Goal: Task Accomplishment & Management: Manage account settings

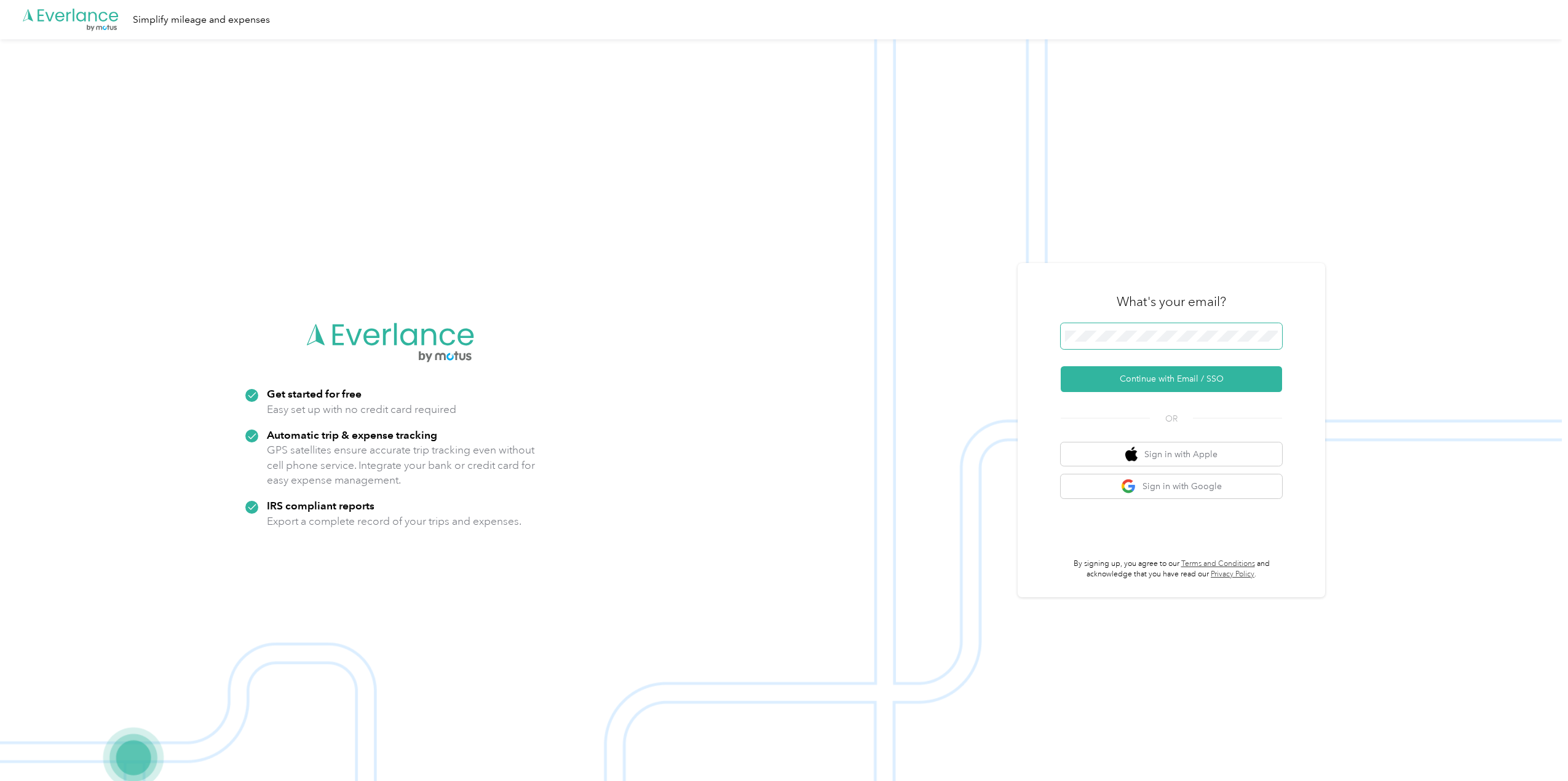
click at [1140, 329] on span at bounding box center [1171, 335] width 221 height 25
click at [1177, 380] on button "Continue with Email / SSO" at bounding box center [1171, 379] width 221 height 25
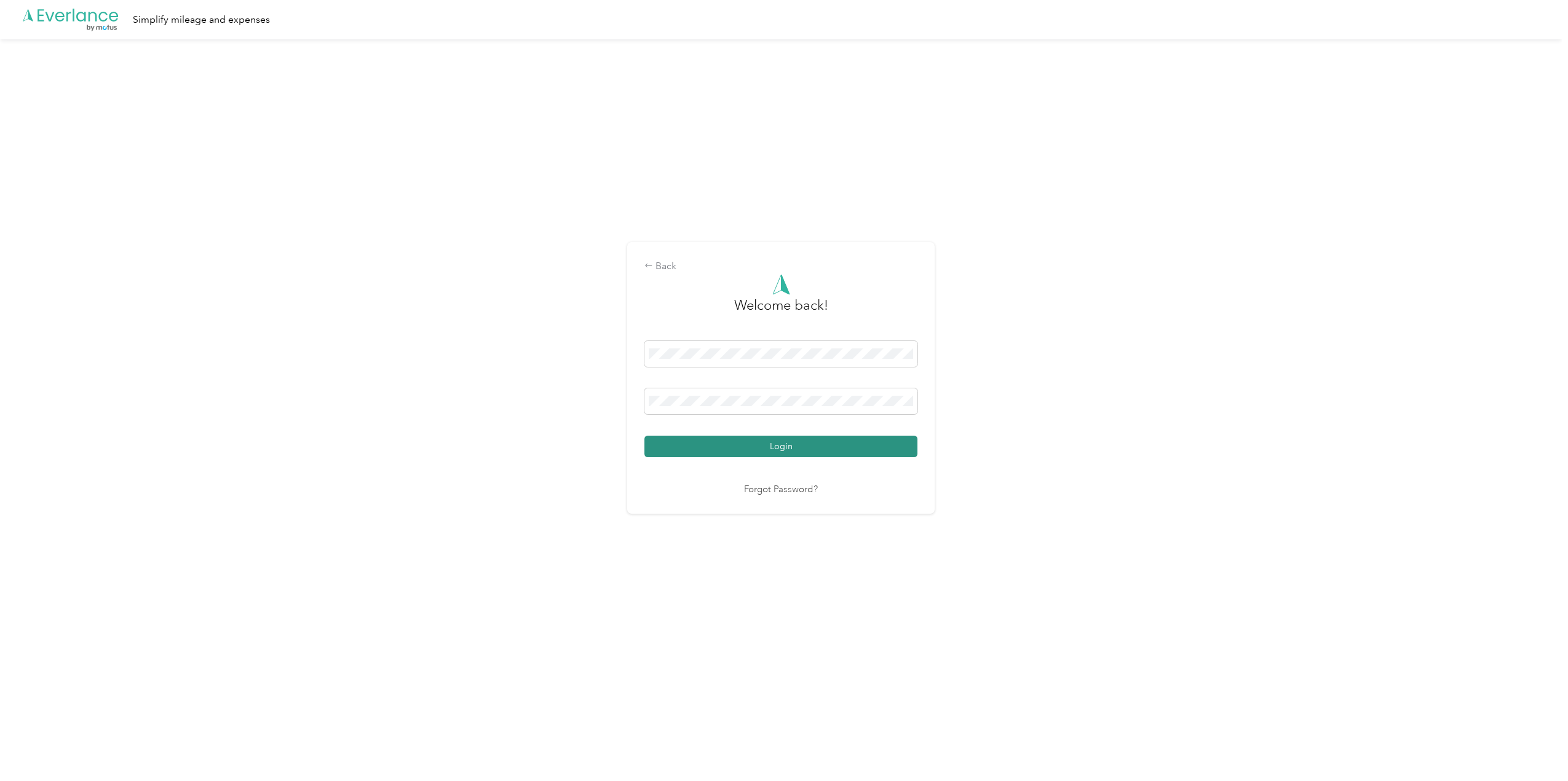
click at [886, 445] on button "Login" at bounding box center [781, 447] width 273 height 22
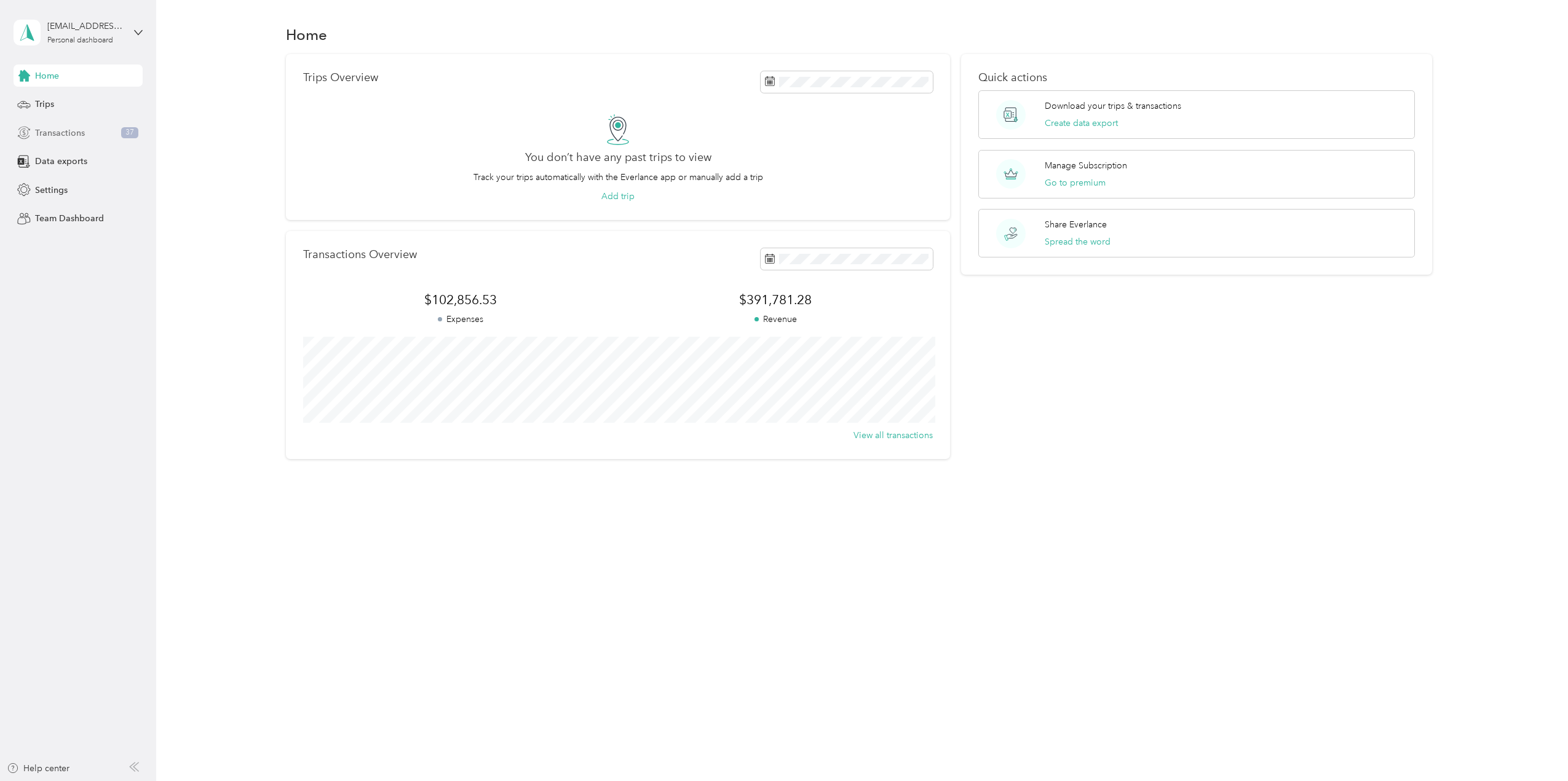
click at [73, 137] on span "Transactions" at bounding box center [60, 133] width 49 height 13
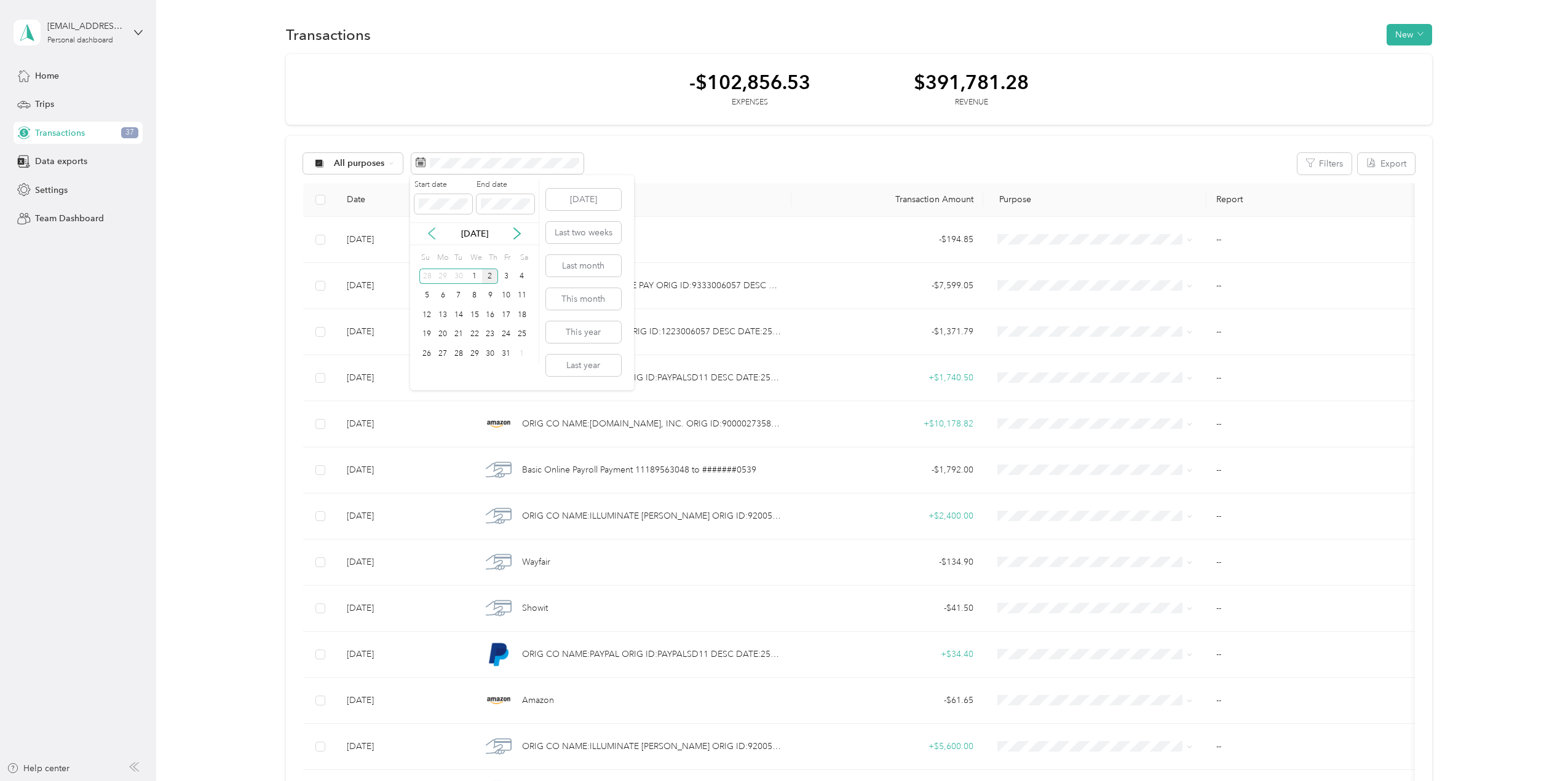
click at [427, 234] on icon at bounding box center [432, 233] width 12 height 12
click at [447, 277] on div "1" at bounding box center [442, 277] width 16 height 15
click at [460, 356] on div "30" at bounding box center [458, 354] width 16 height 15
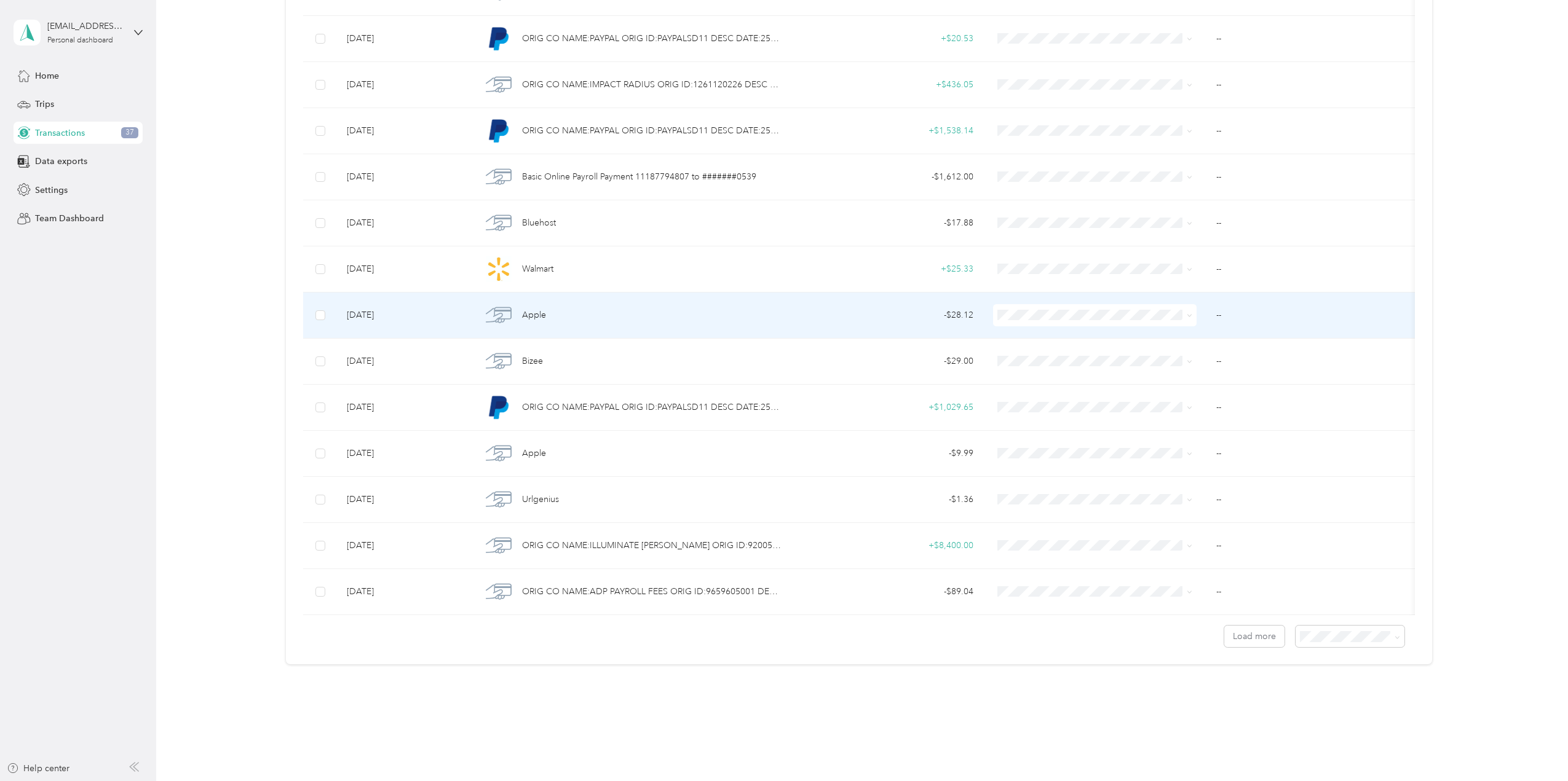
scroll to position [774, 0]
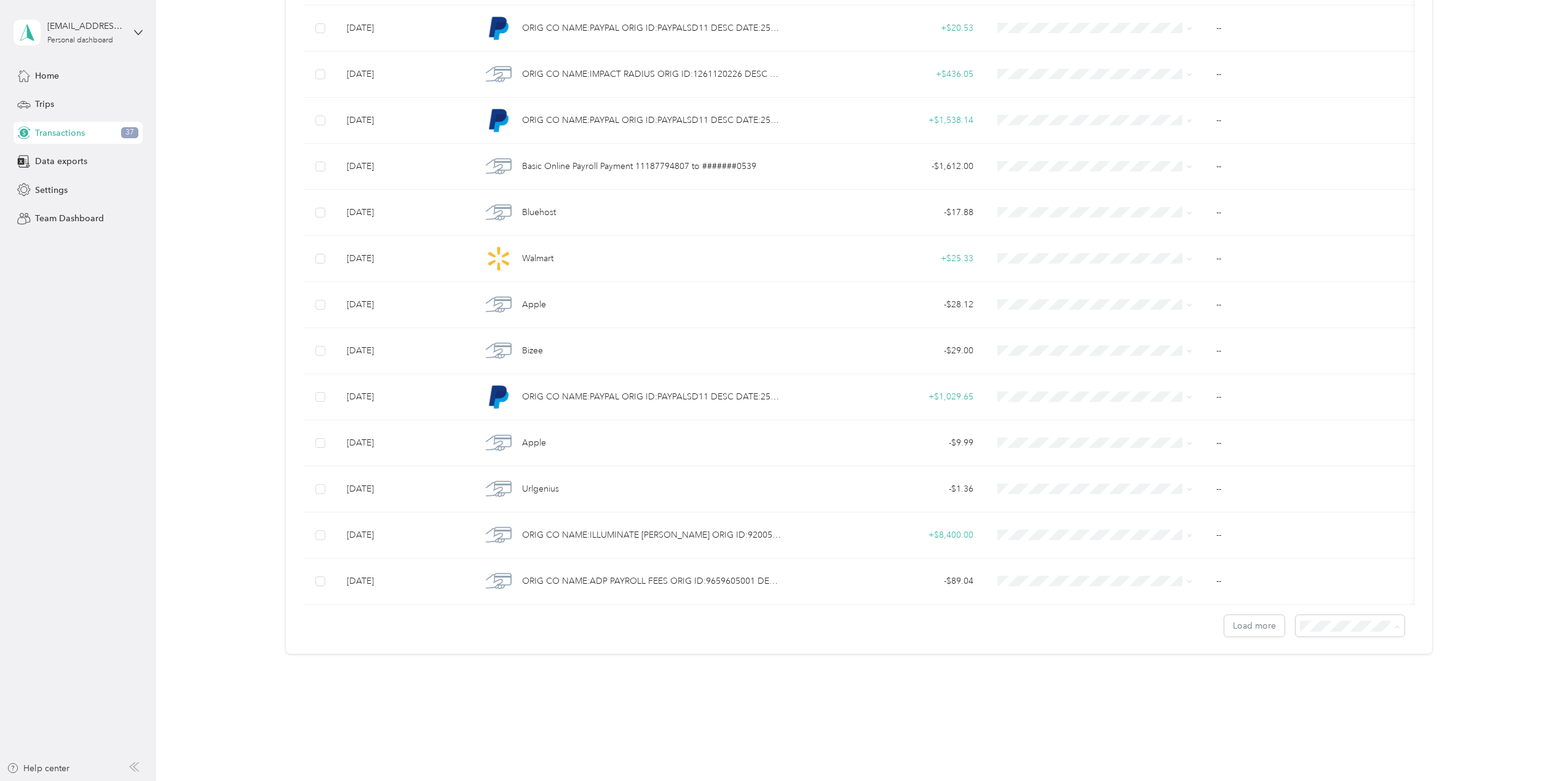
click at [1310, 663] on li "50 per load" at bounding box center [1346, 671] width 109 height 22
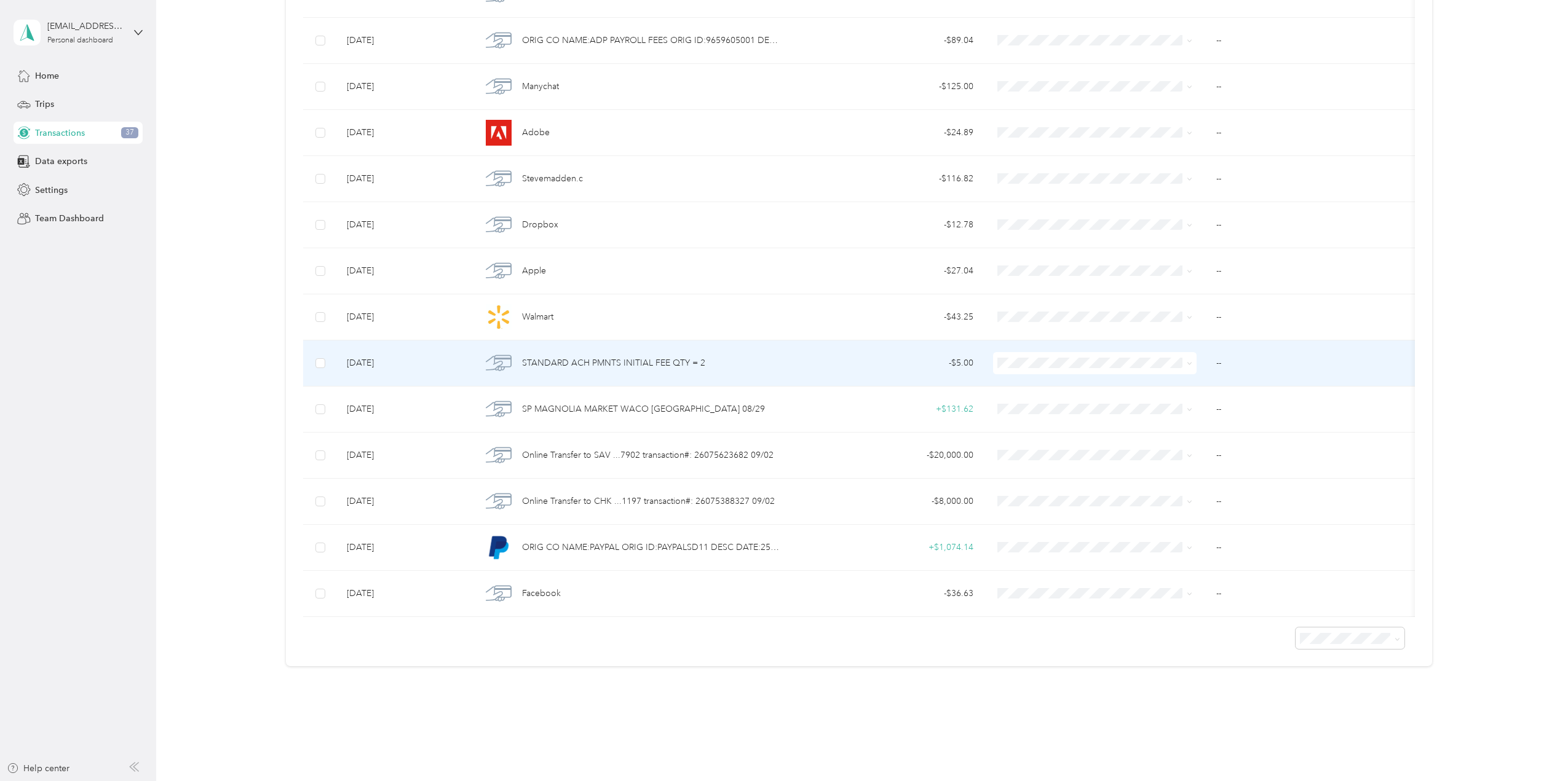
scroll to position [1327, 0]
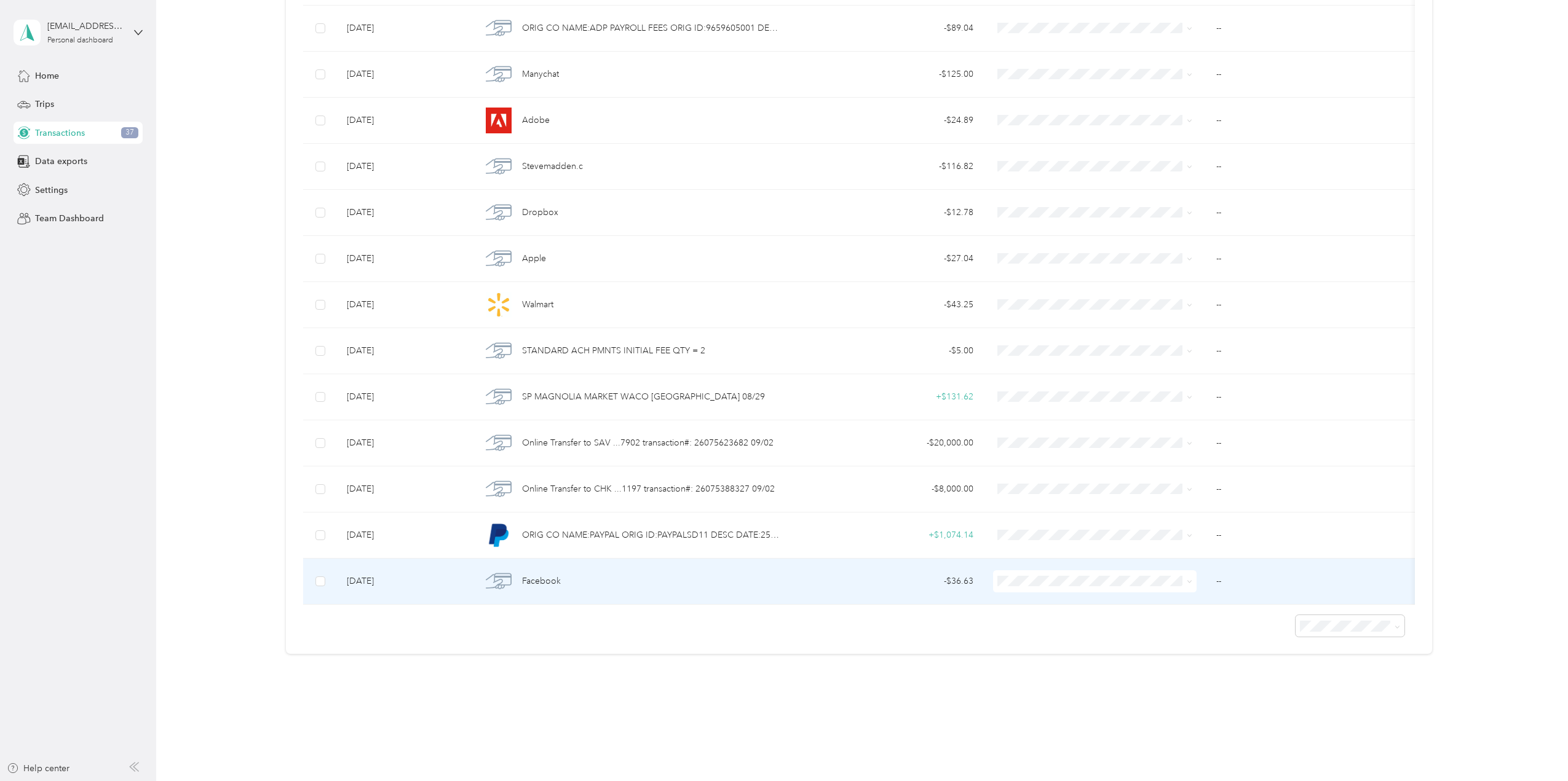
click at [1039, 597] on li "Work" at bounding box center [1094, 590] width 204 height 22
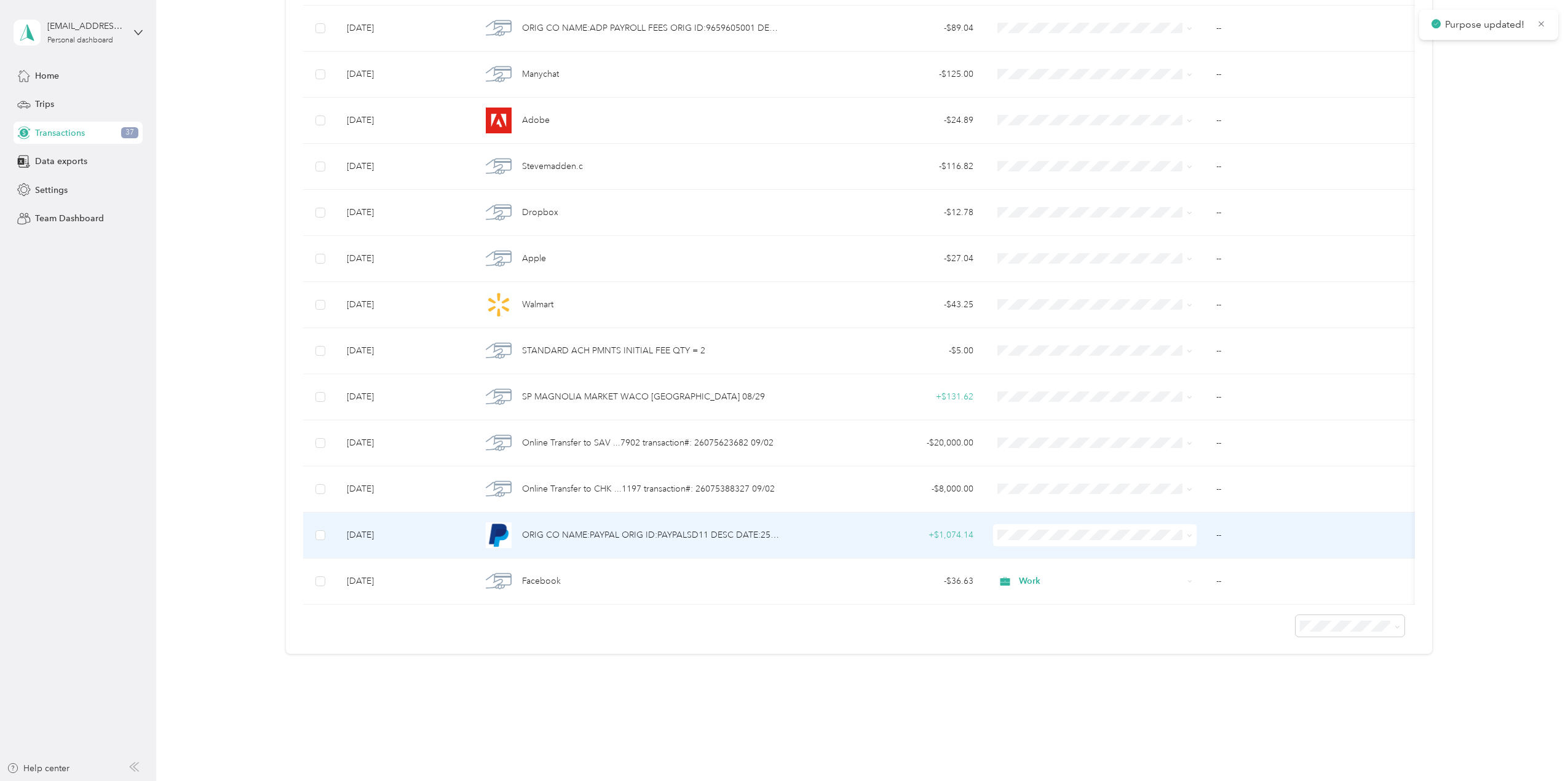
click at [1042, 548] on span "Work" at bounding box center [1105, 545] width 165 height 13
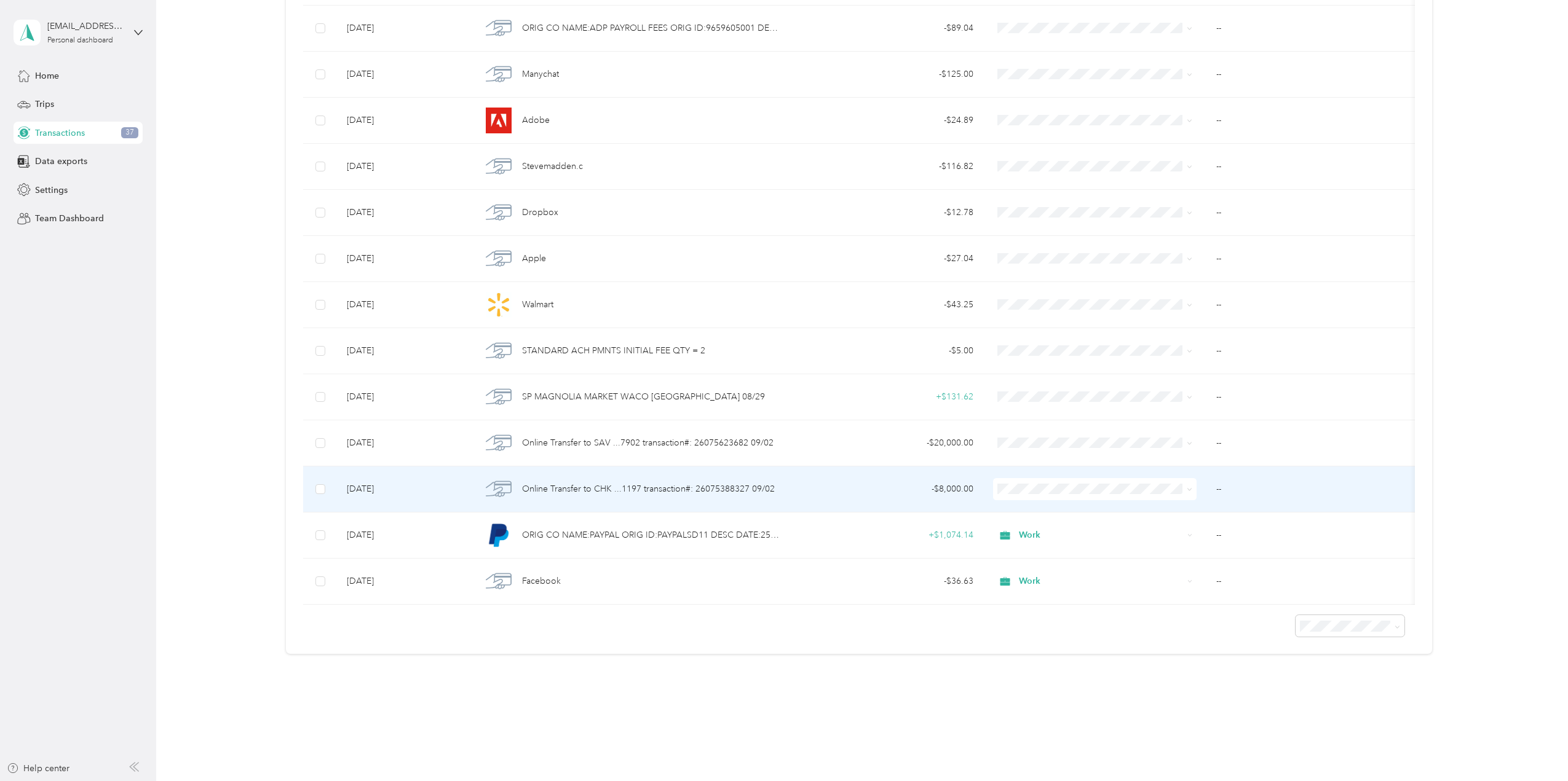
click at [830, 489] on td "- $8,000.00" at bounding box center [887, 490] width 192 height 46
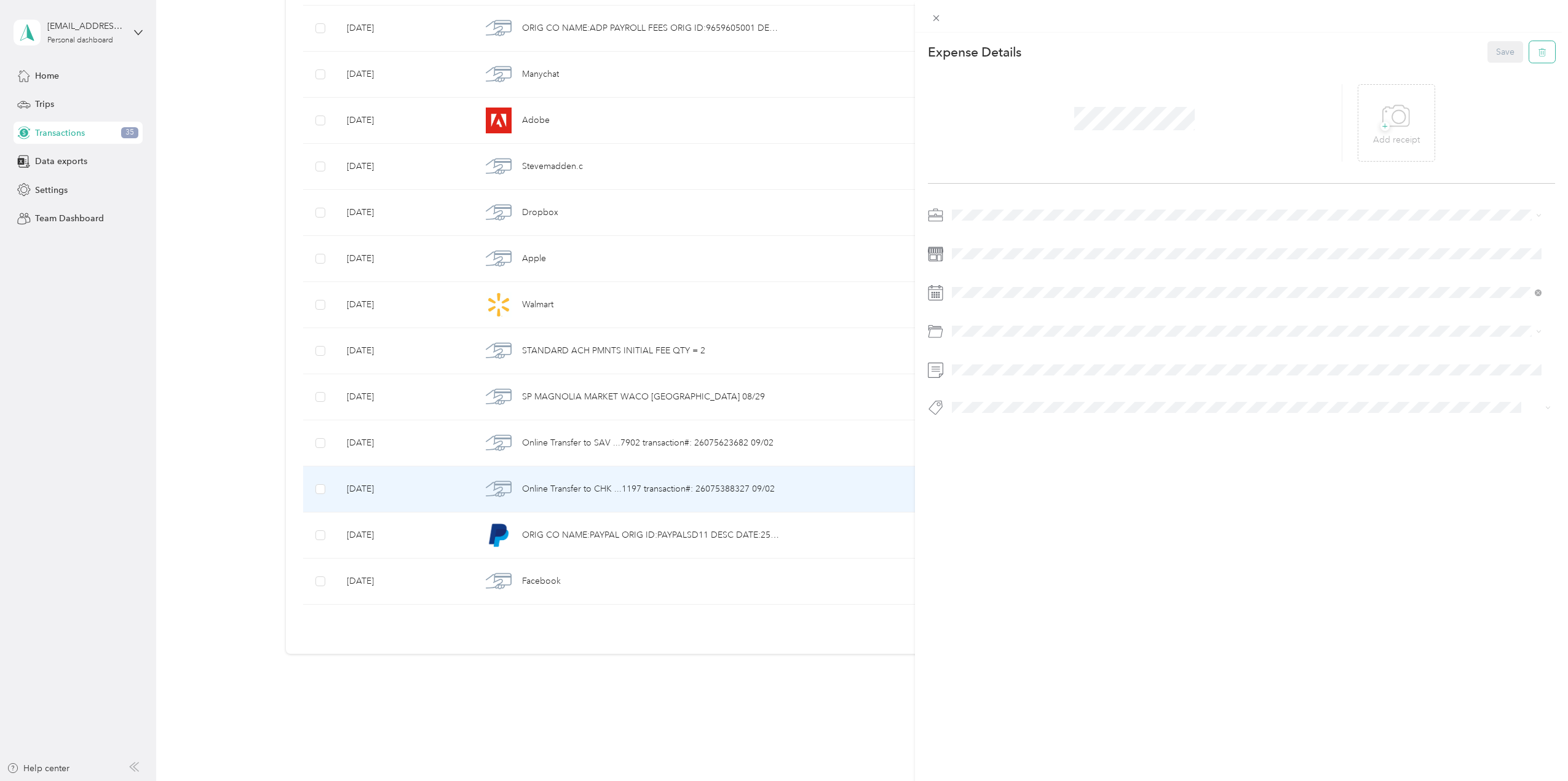
click at [1538, 57] on button "button" at bounding box center [1541, 52] width 26 height 22
click at [1488, 62] on button "Yes" at bounding box center [1495, 60] width 24 height 19
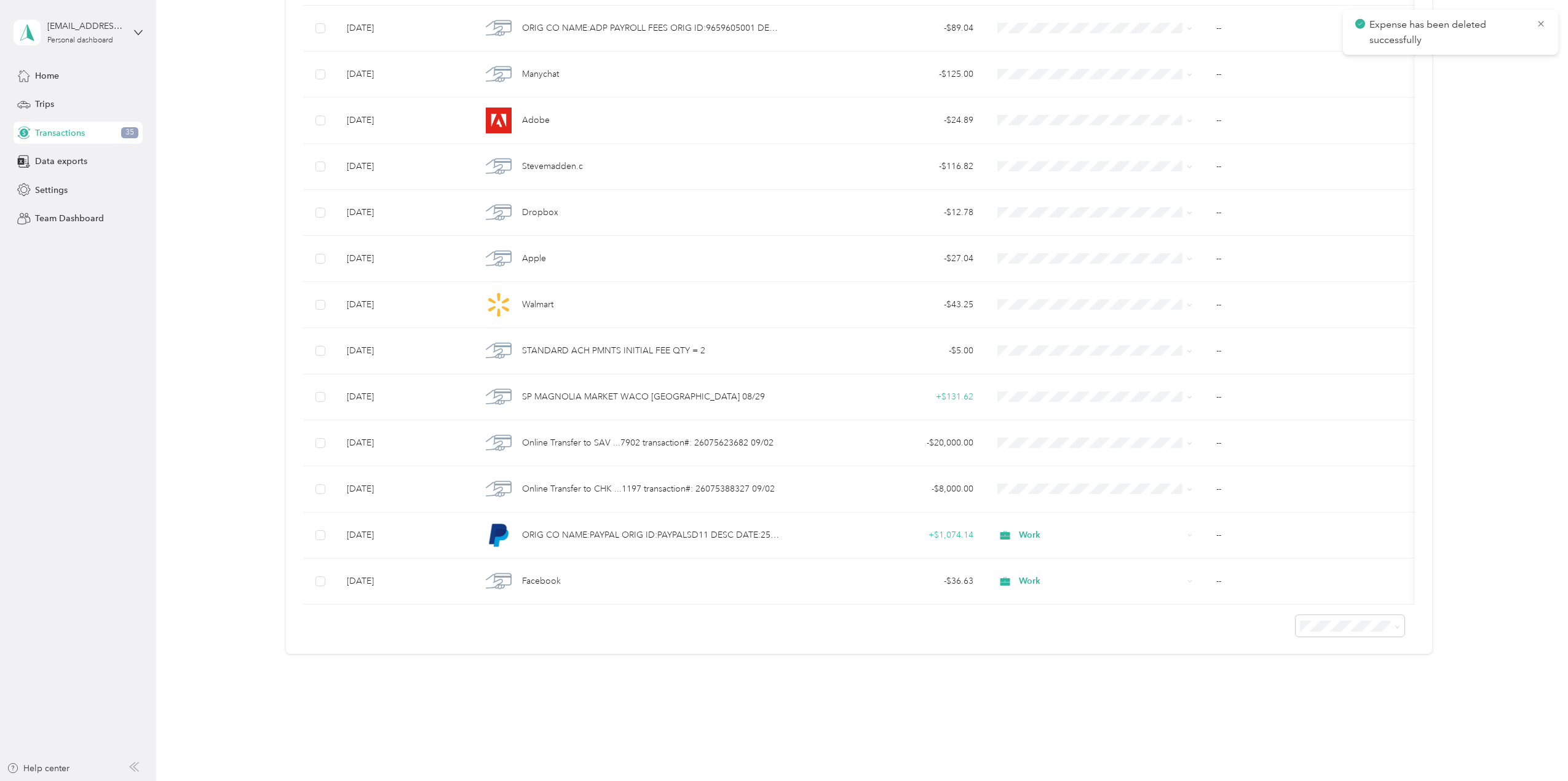
scroll to position [1281, 0]
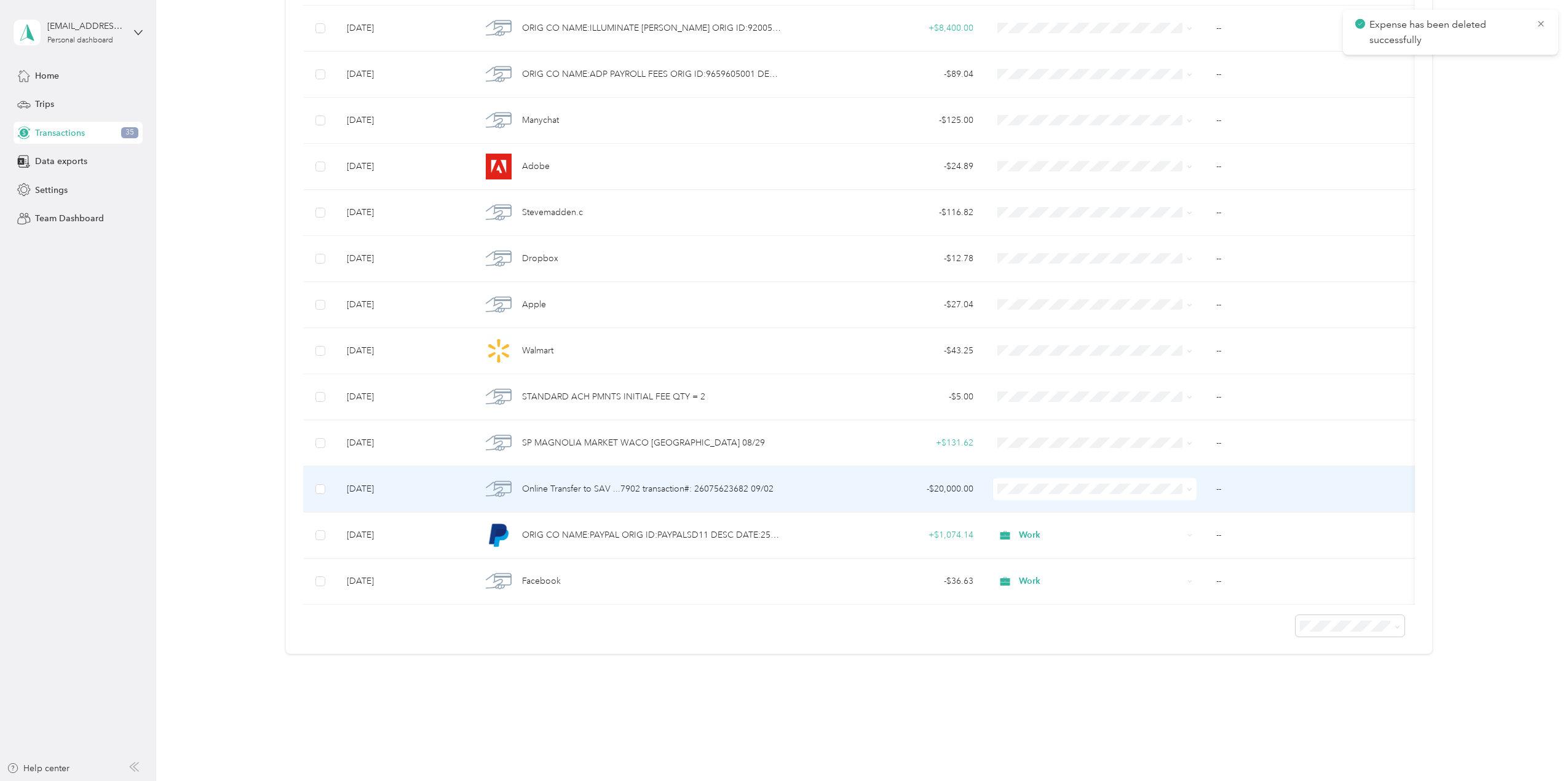
click at [843, 482] on div "- $20,000.00" at bounding box center [887, 489] width 172 height 14
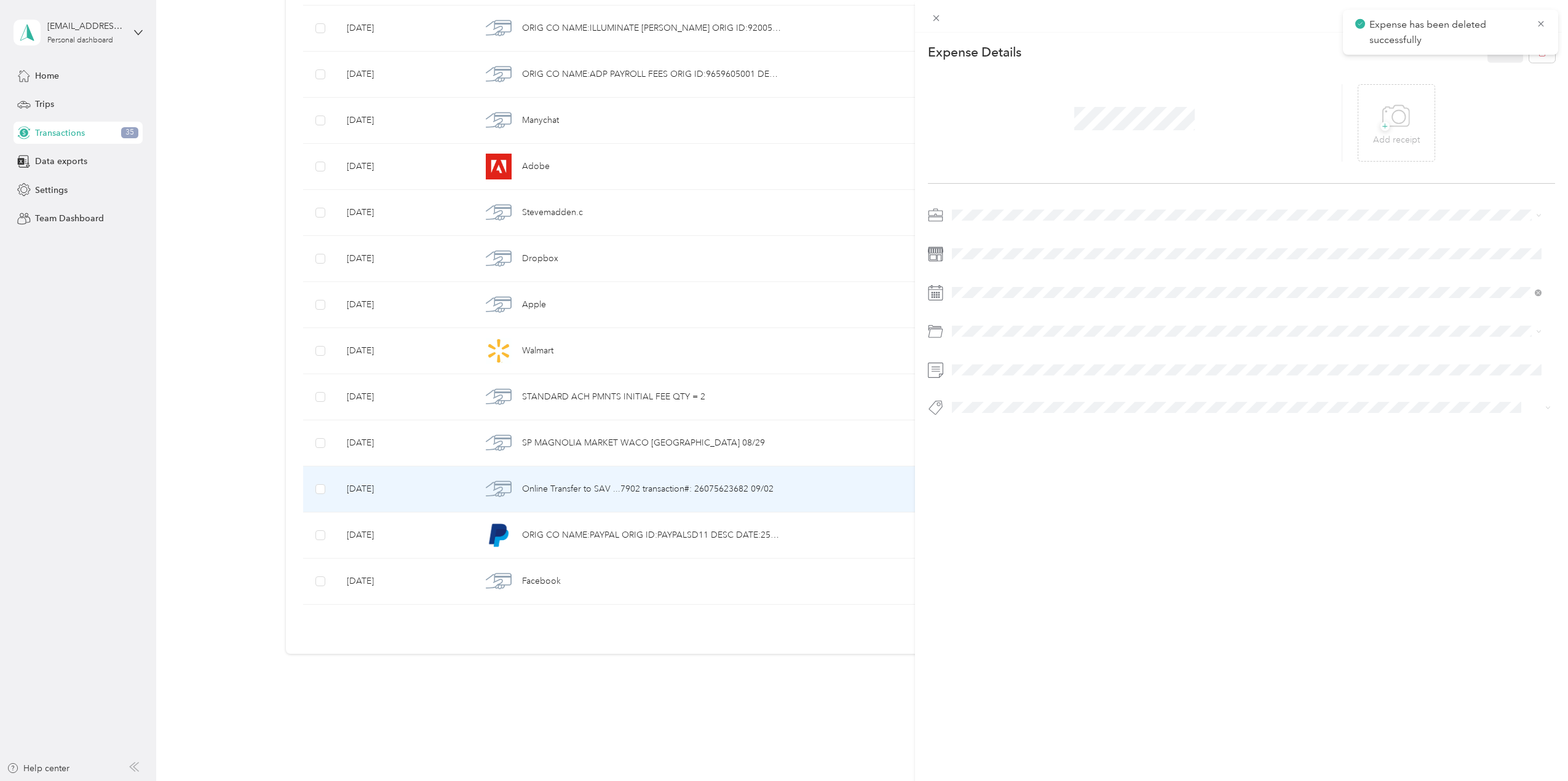
click at [1544, 19] on icon at bounding box center [1540, 24] width 10 height 11
click at [1532, 43] on button "button" at bounding box center [1541, 52] width 26 height 22
click at [1493, 59] on button "Yes" at bounding box center [1495, 60] width 24 height 19
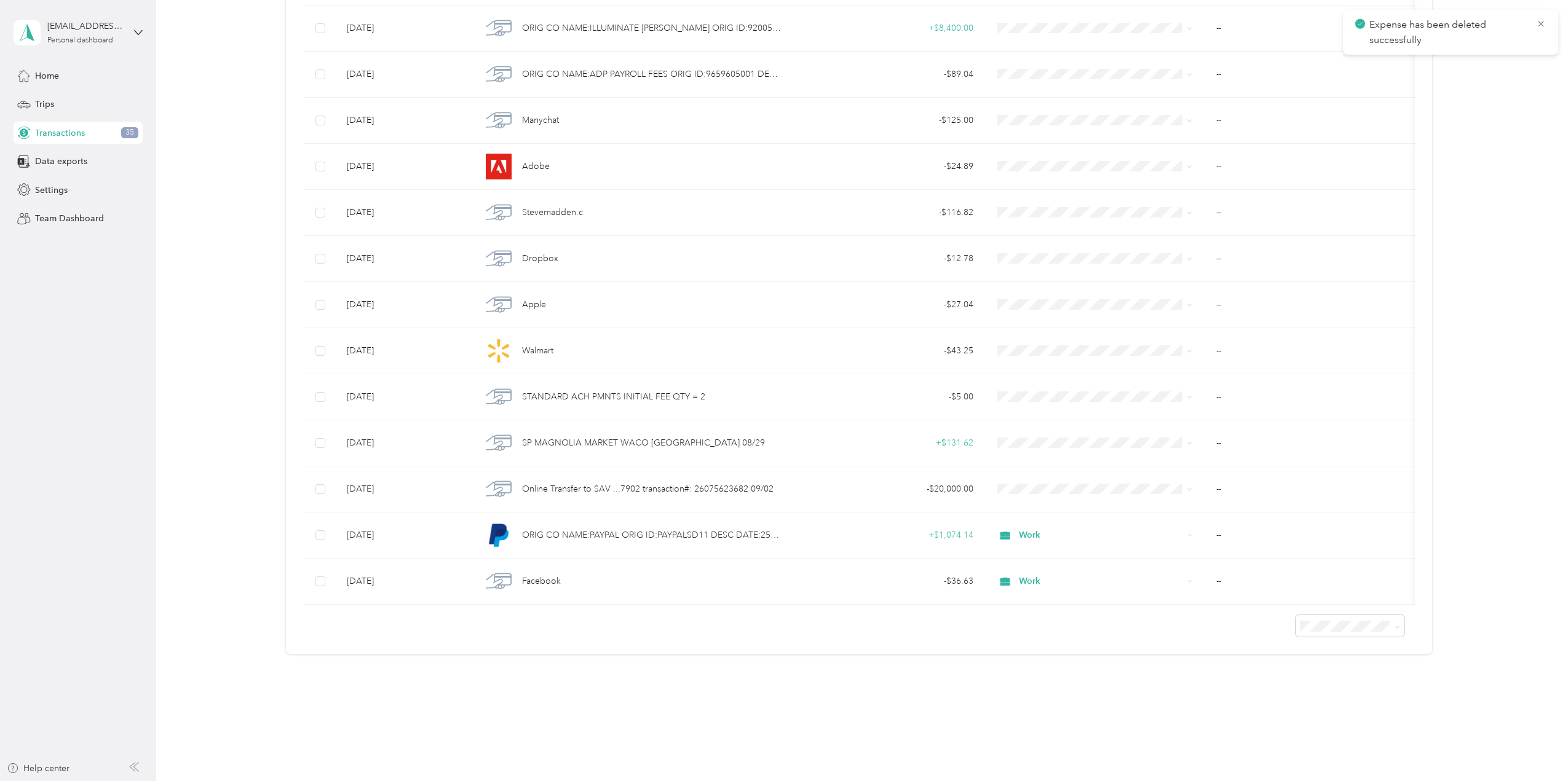
scroll to position [1234, 0]
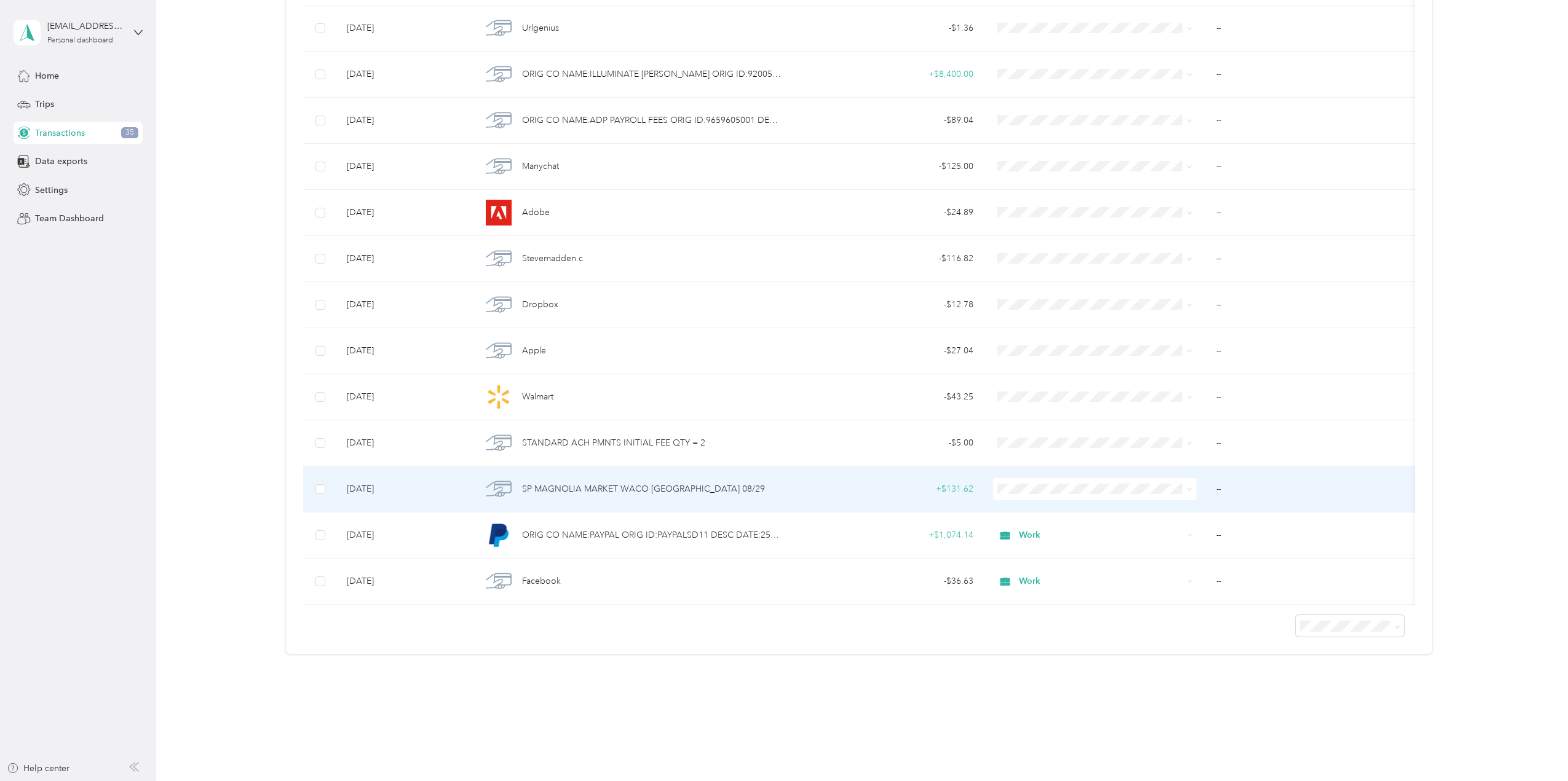
click at [1042, 501] on span "Work" at bounding box center [1105, 497] width 165 height 13
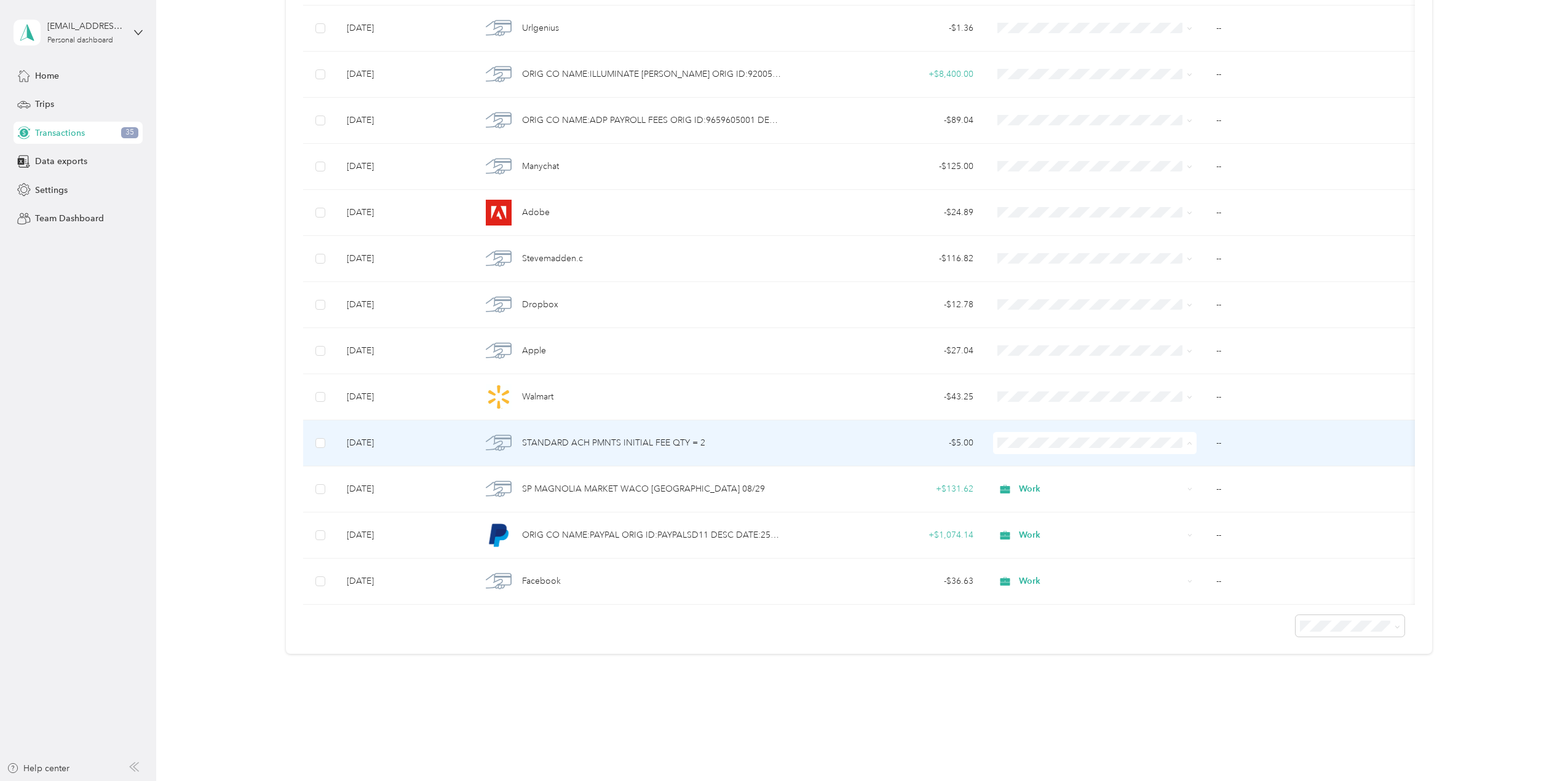
click at [1060, 459] on span "Work" at bounding box center [1105, 457] width 165 height 13
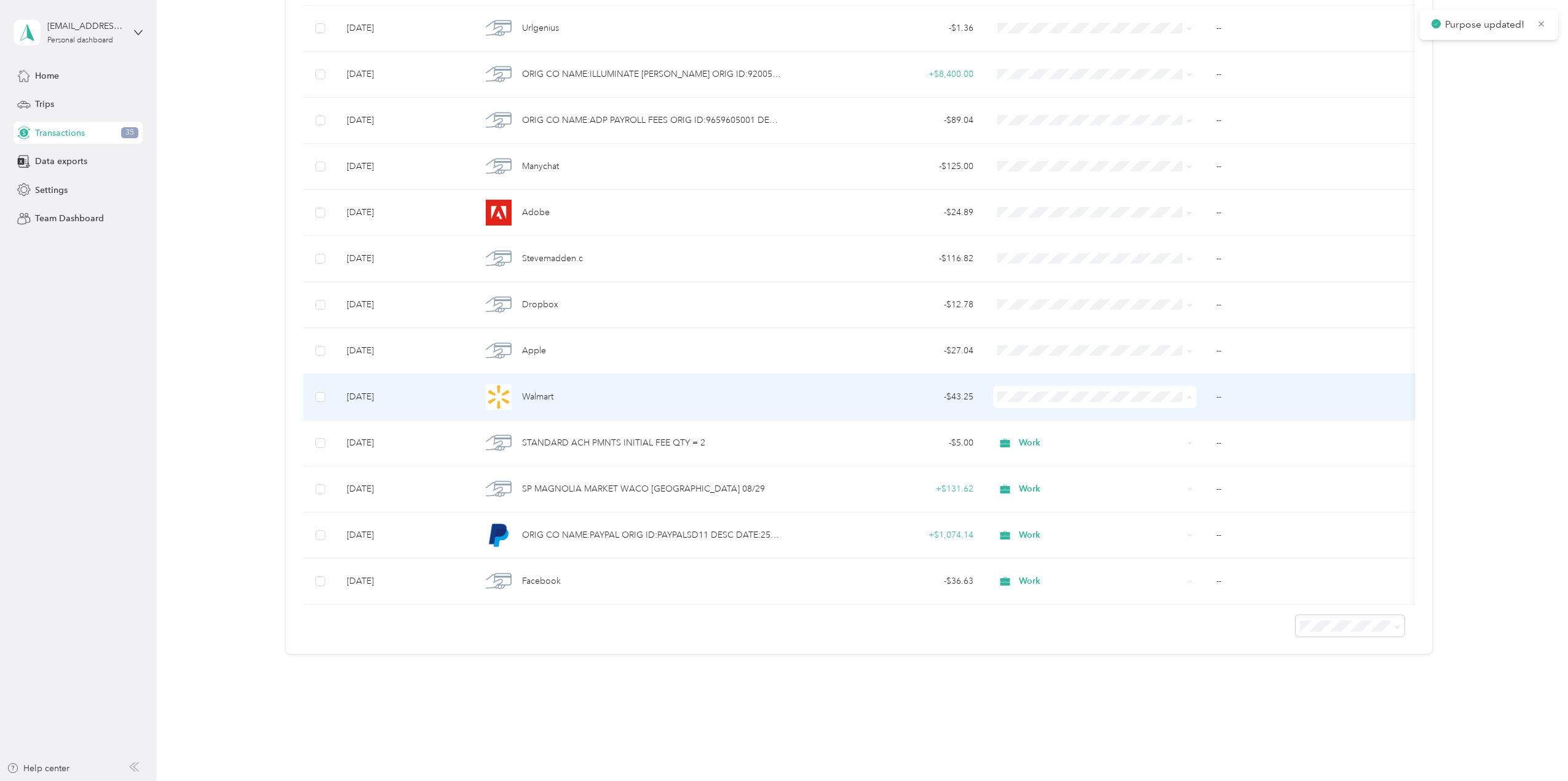
click at [1056, 411] on span "Work" at bounding box center [1105, 410] width 165 height 13
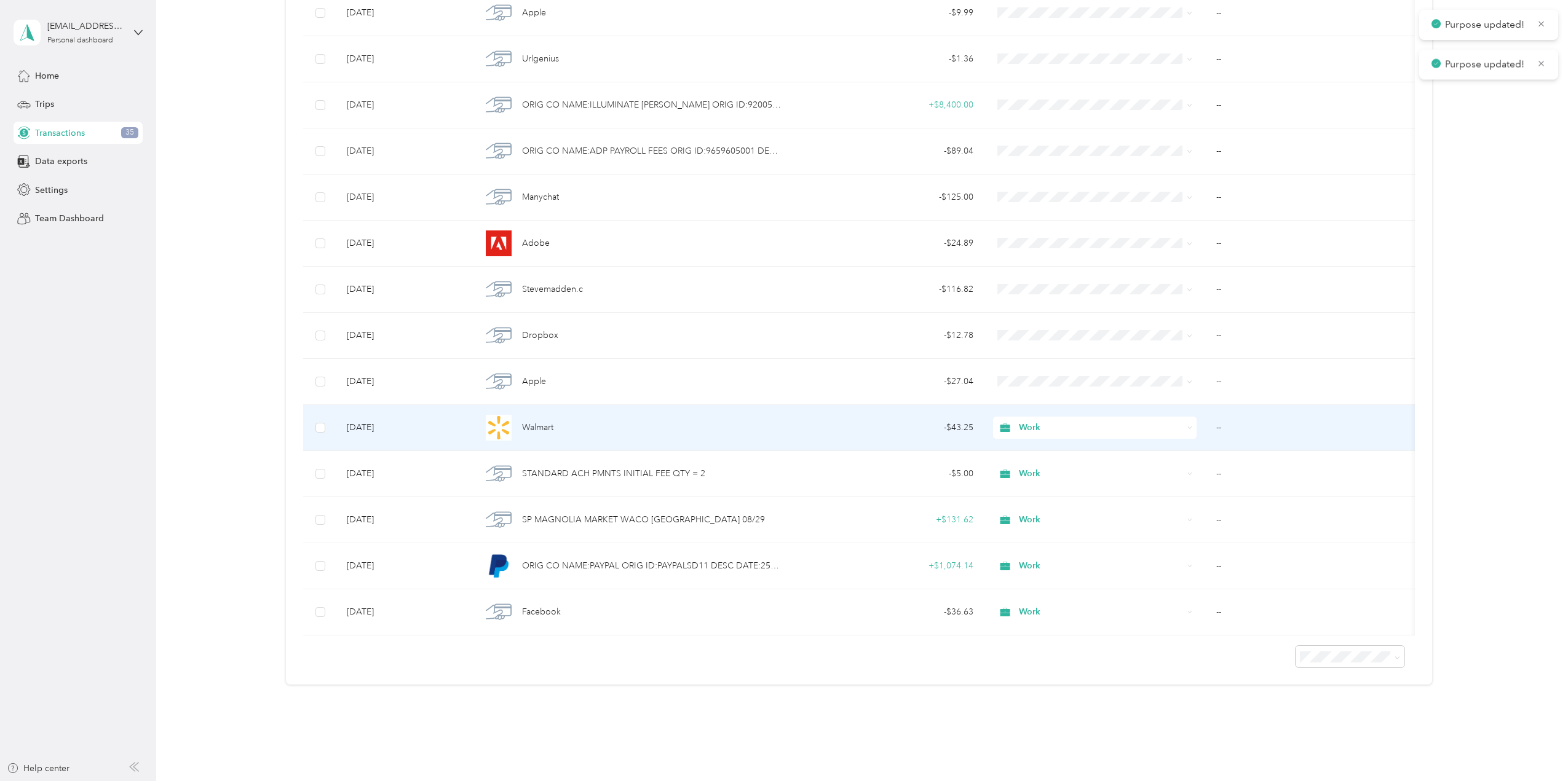
scroll to position [1173, 0]
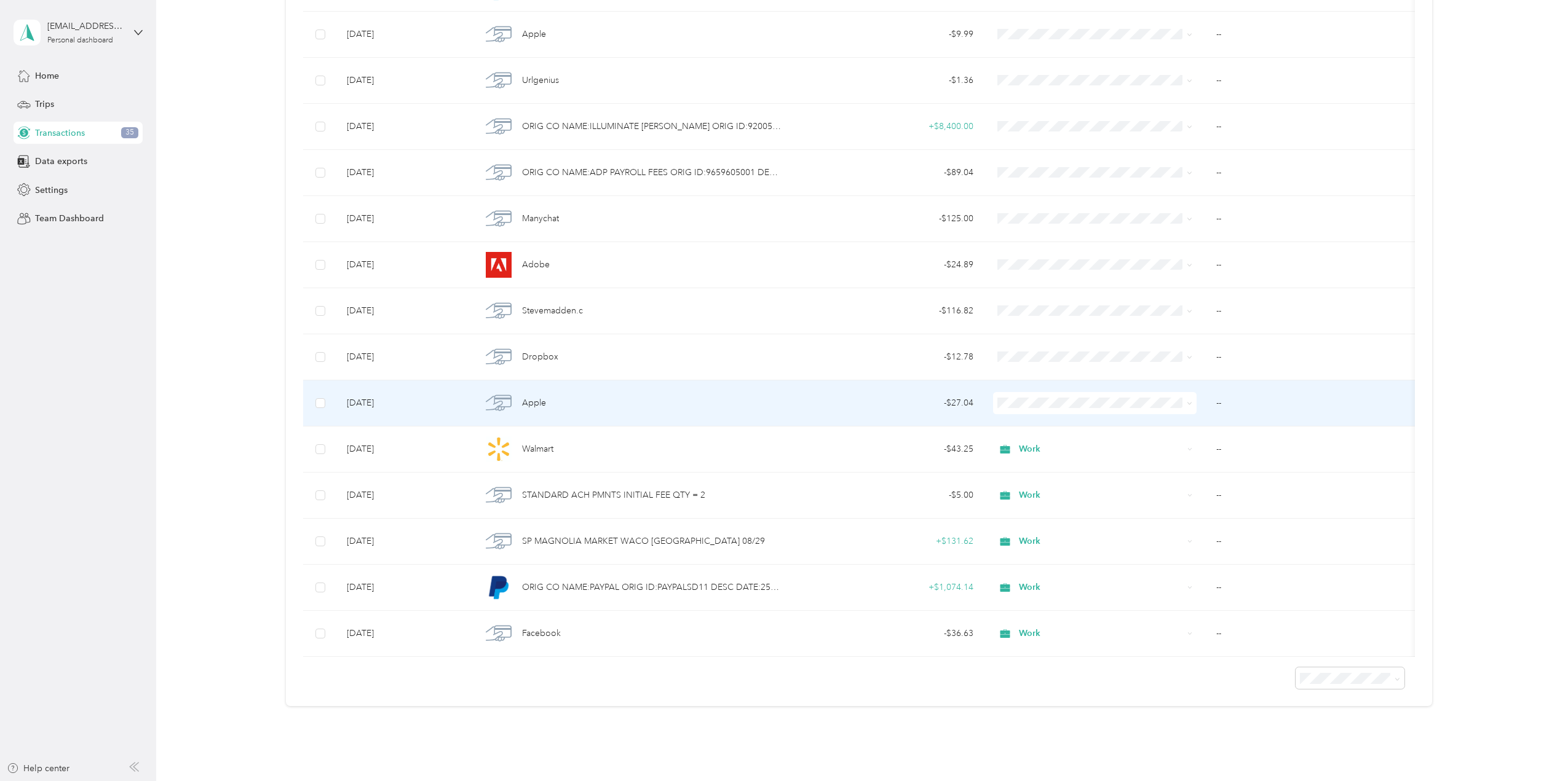
click at [1045, 426] on li "Work" at bounding box center [1094, 421] width 204 height 22
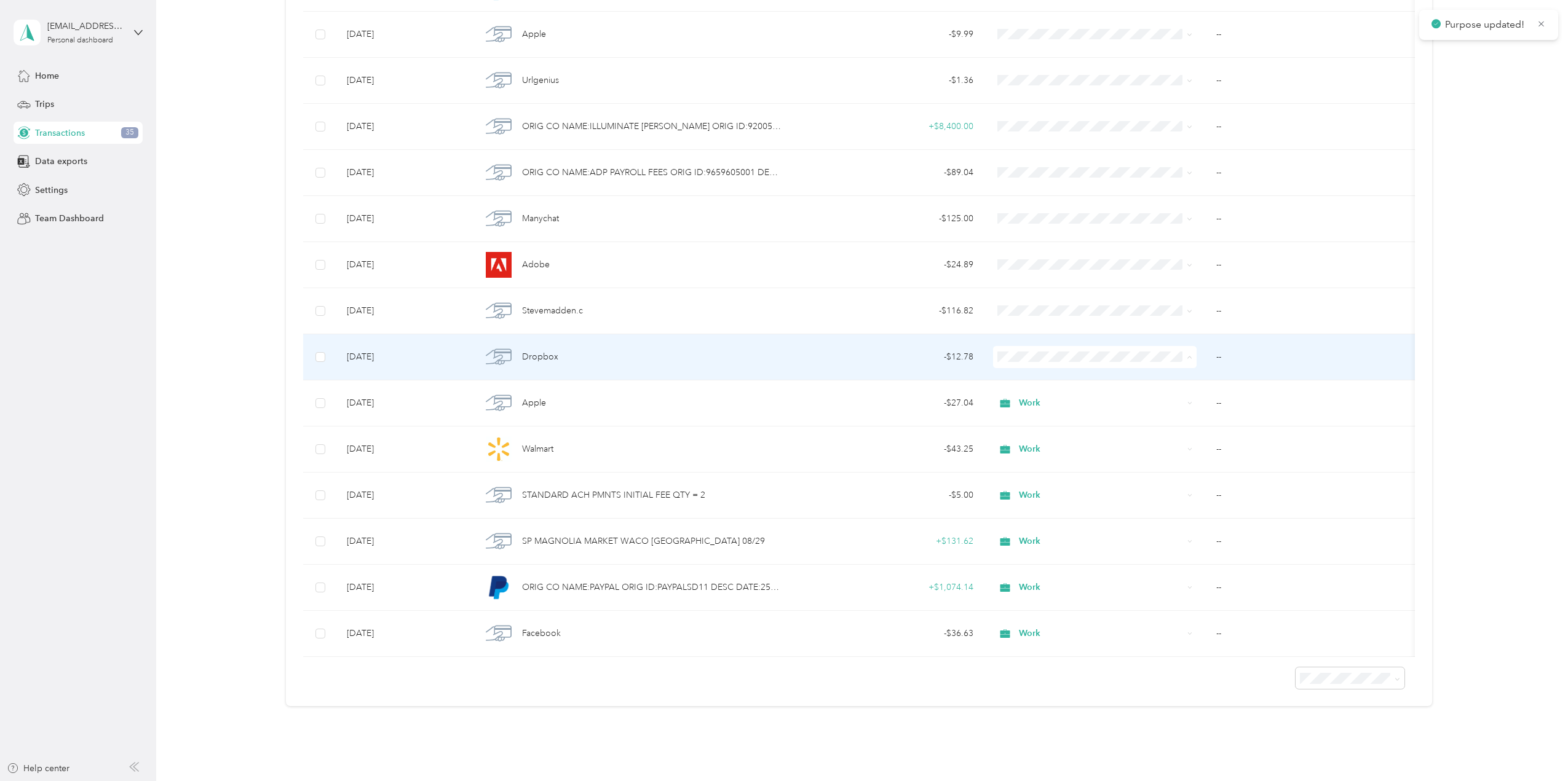
click at [1041, 372] on li "Work" at bounding box center [1094, 380] width 204 height 22
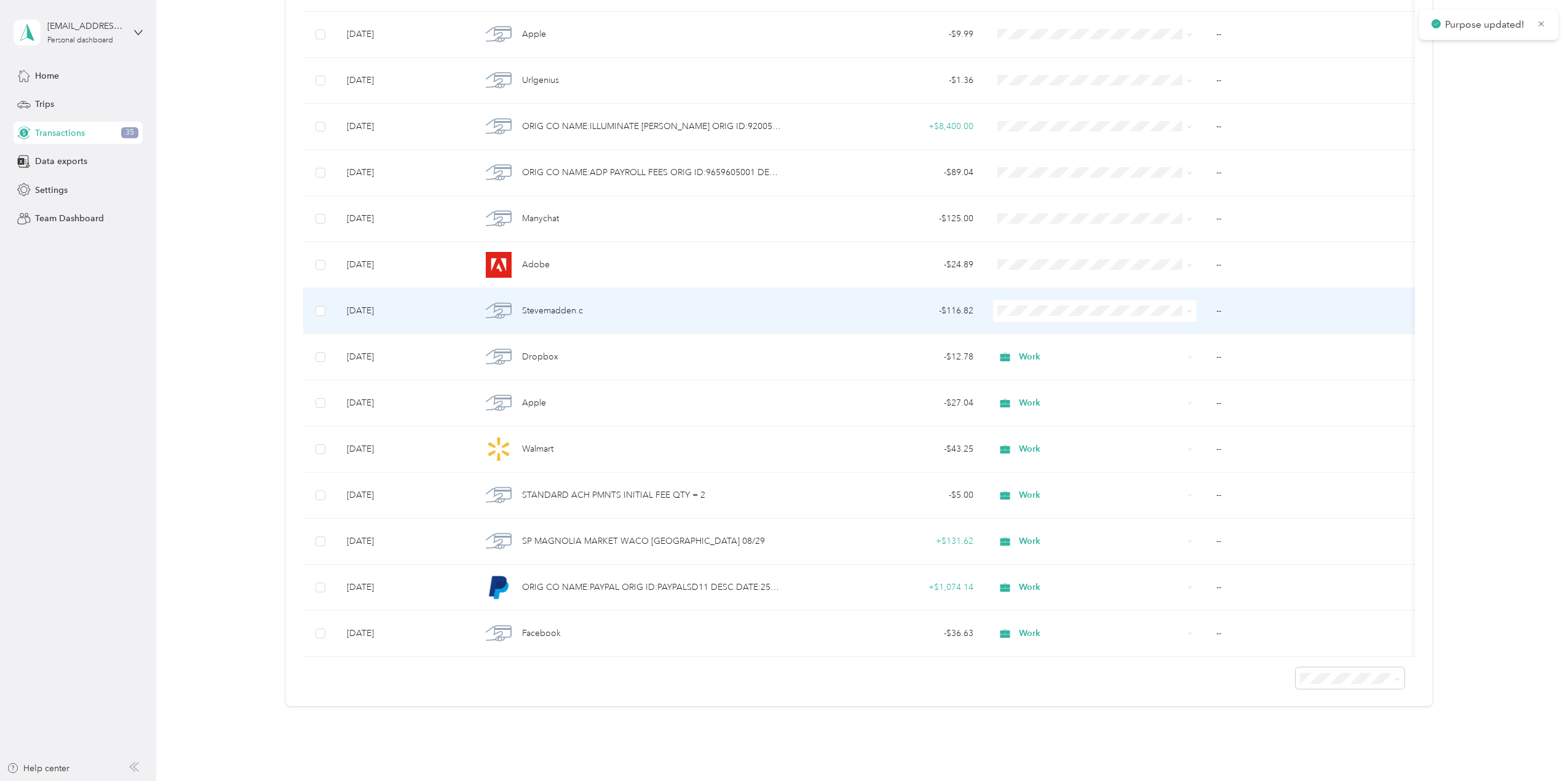
click at [885, 311] on div "- $116.82" at bounding box center [887, 311] width 172 height 14
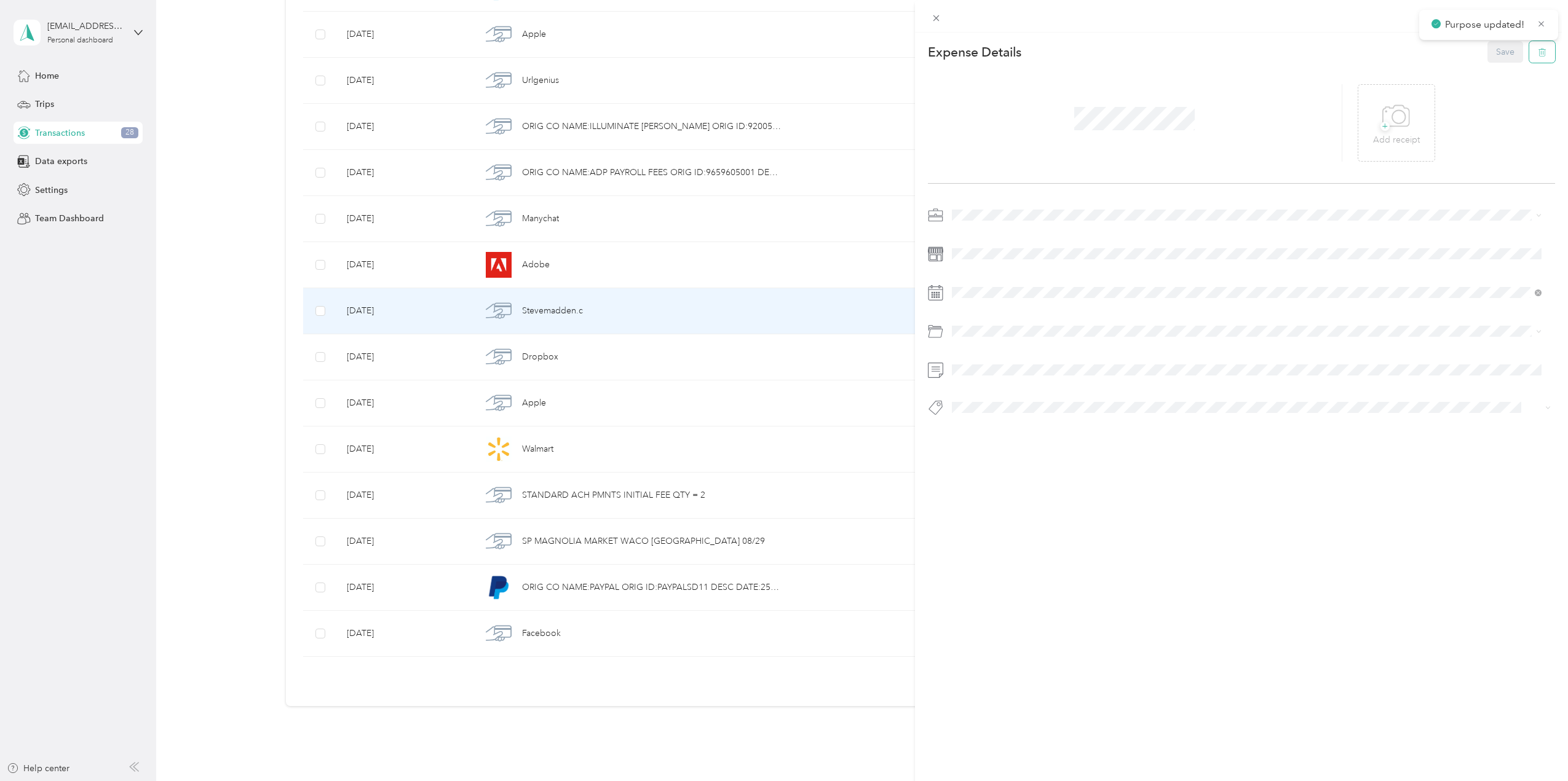
click at [1538, 53] on icon "button" at bounding box center [1542, 52] width 9 height 8
click at [1499, 59] on button "Yes" at bounding box center [1495, 60] width 24 height 19
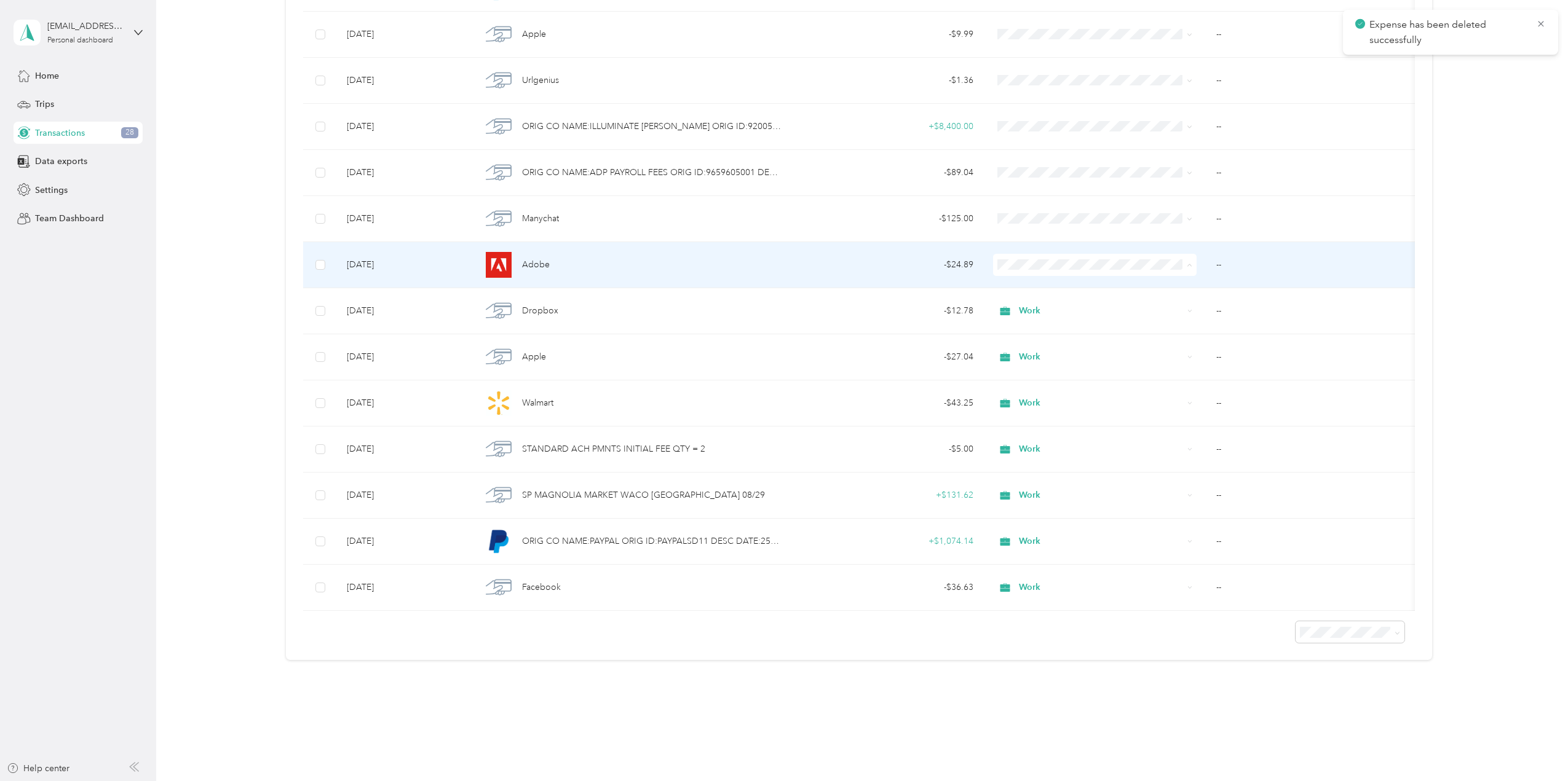
click at [1038, 289] on span "Work" at bounding box center [1105, 287] width 165 height 13
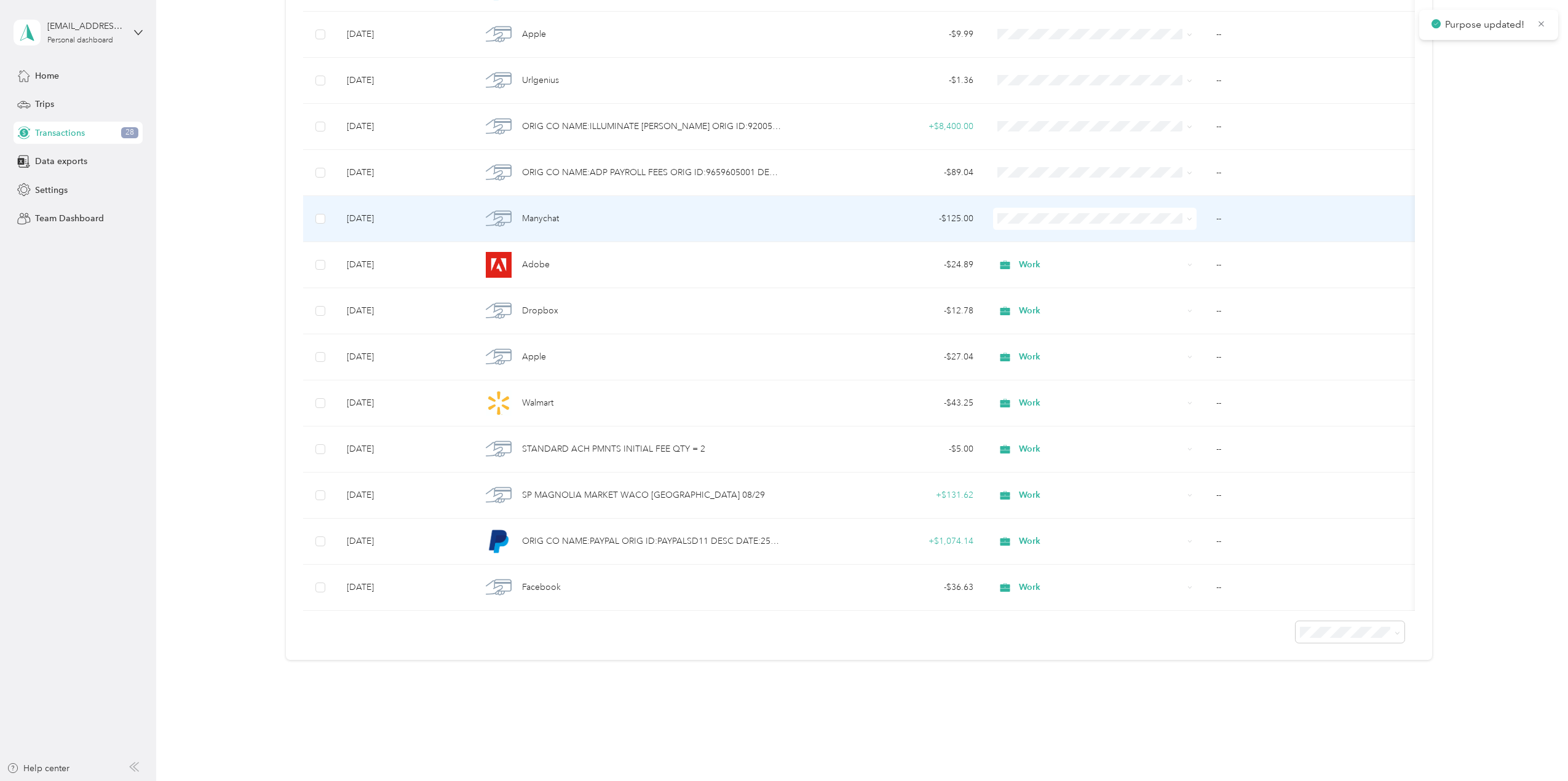
click at [1041, 236] on span "Work" at bounding box center [1105, 241] width 165 height 13
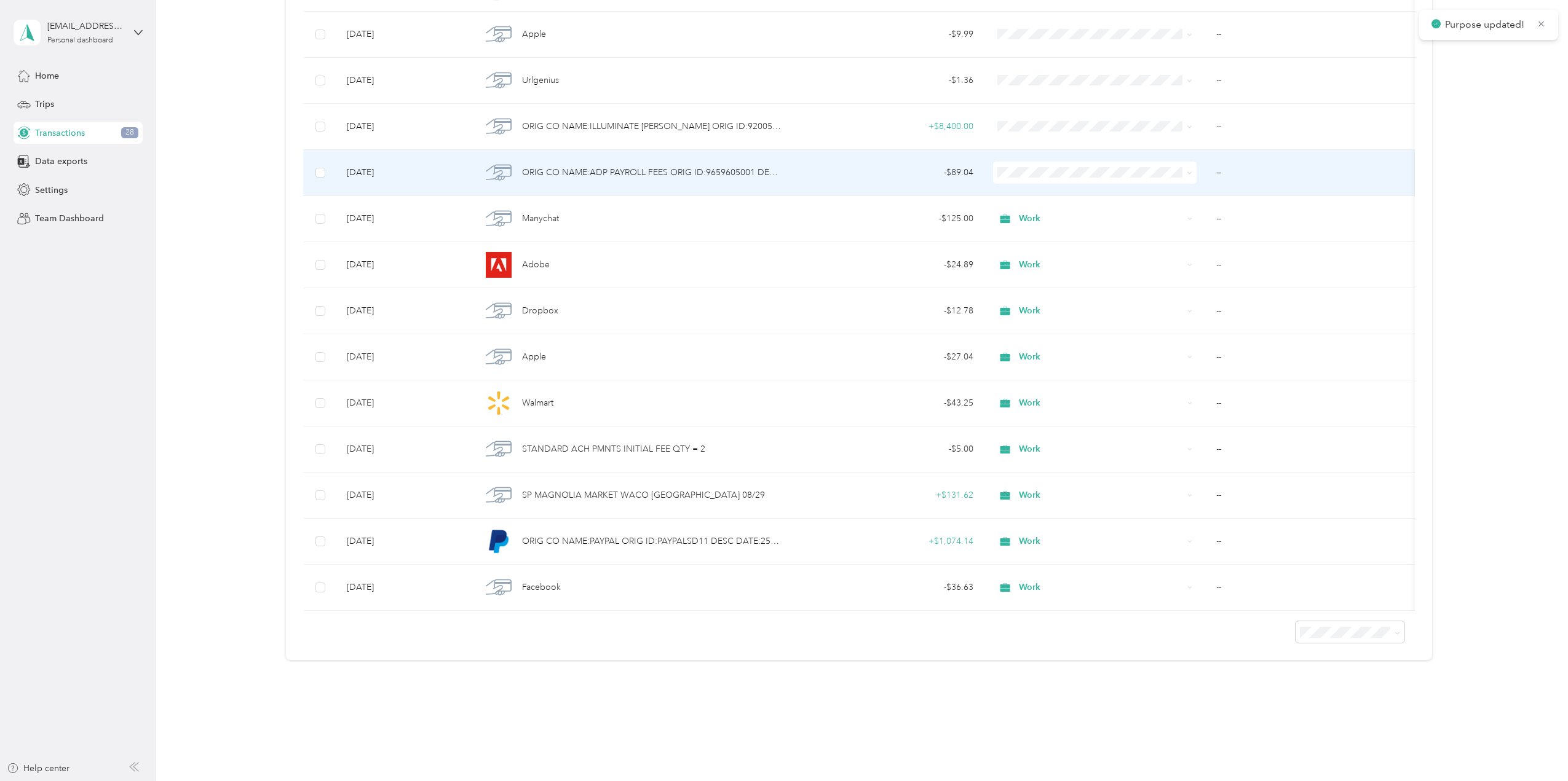
click at [1046, 193] on span "Work" at bounding box center [1105, 195] width 165 height 13
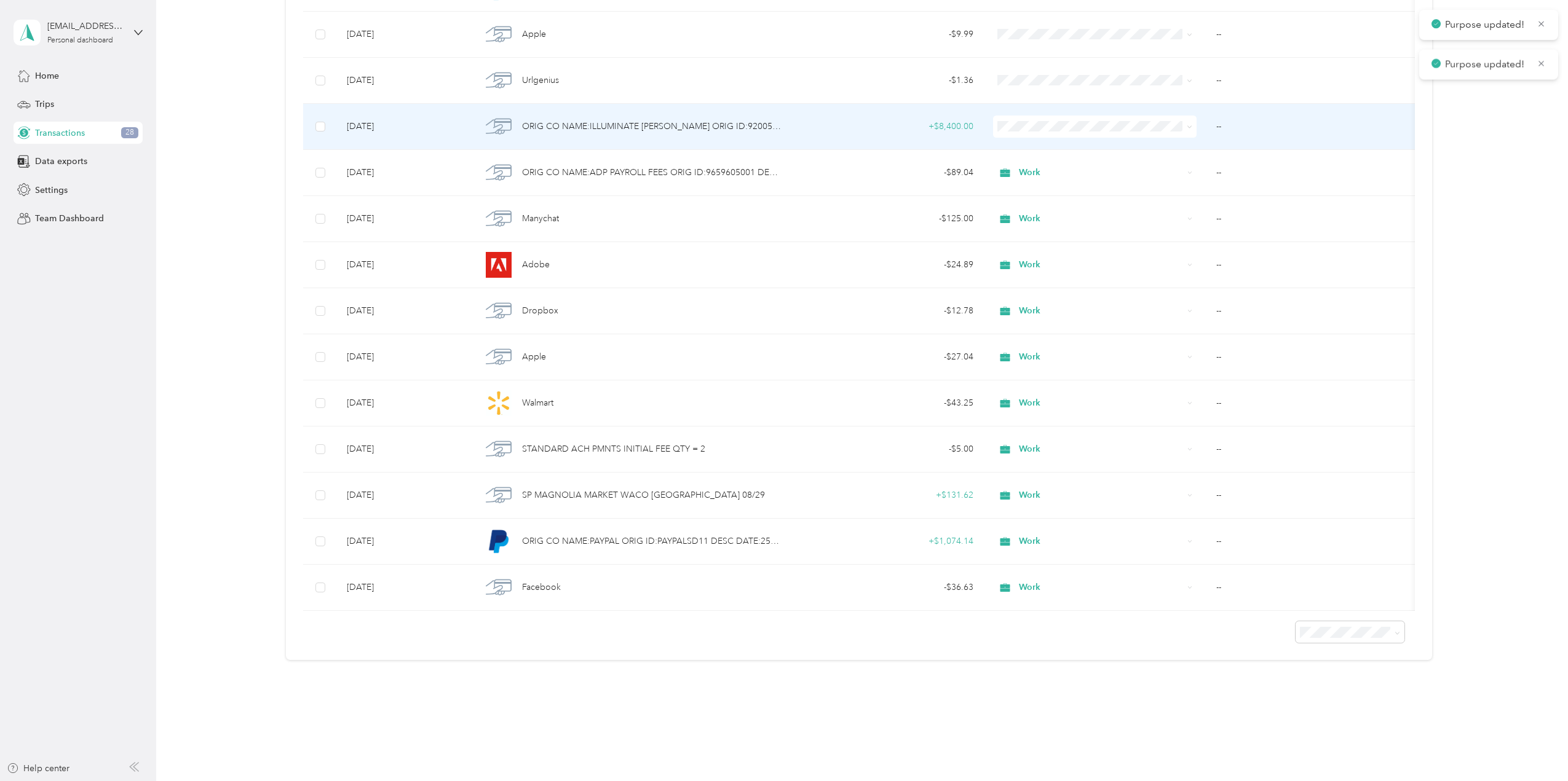
click at [1044, 149] on span "Work" at bounding box center [1105, 149] width 165 height 13
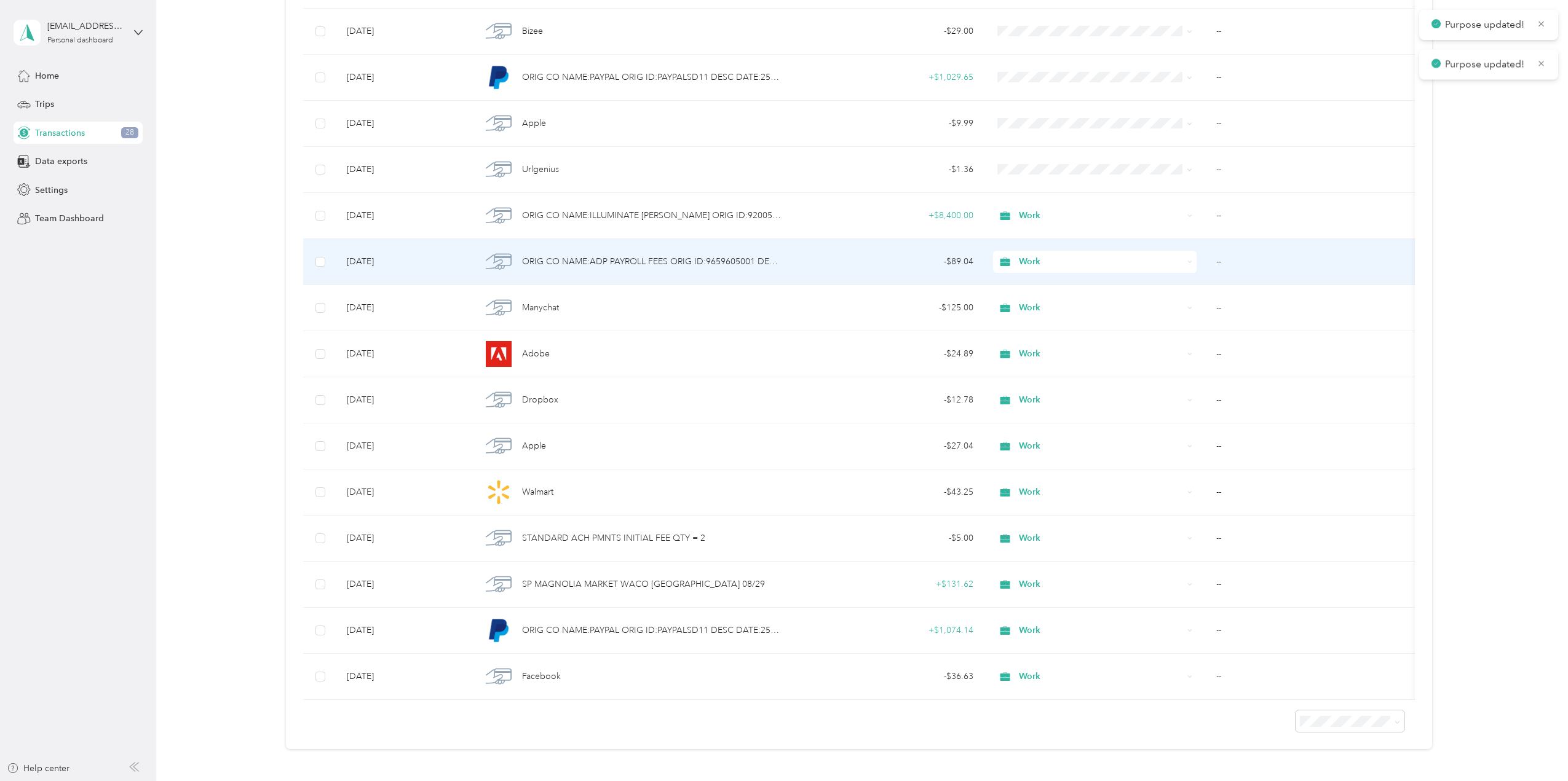
scroll to position [1051, 0]
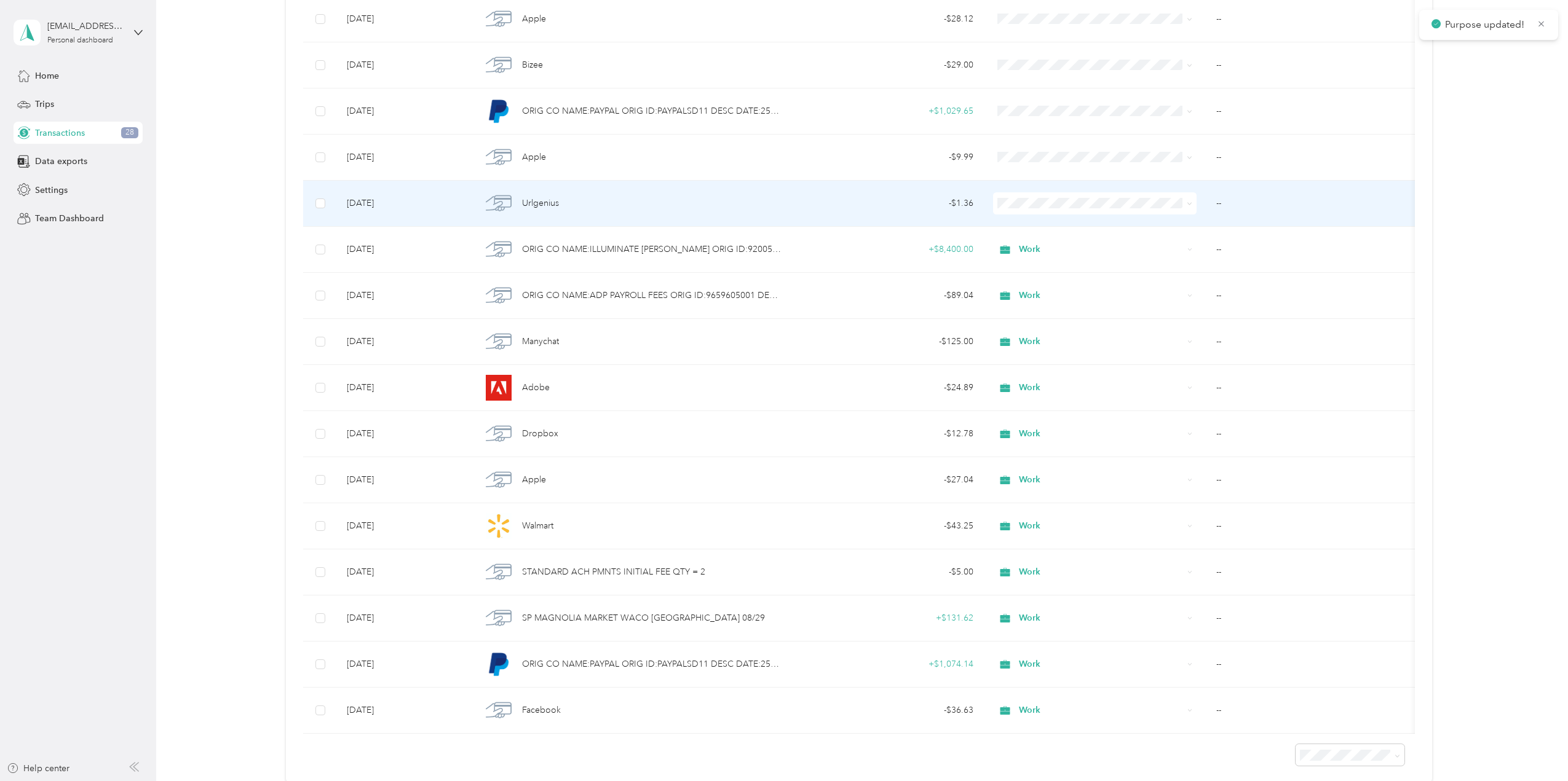
click at [1043, 221] on span "Work" at bounding box center [1105, 226] width 165 height 13
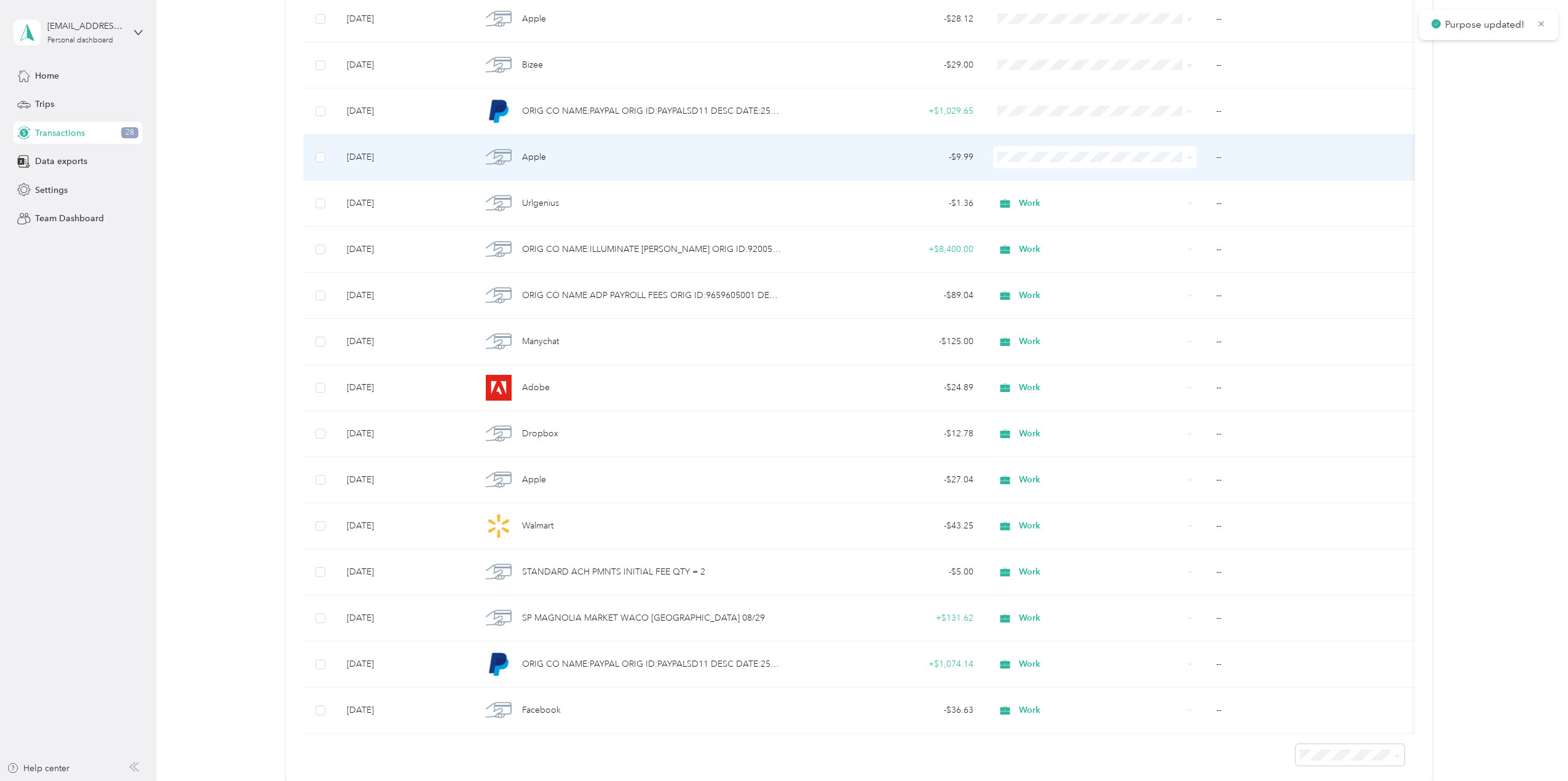
click at [1048, 187] on ol "Work Personal Creative Other Charity Medical Moving Commute" at bounding box center [1094, 256] width 204 height 172
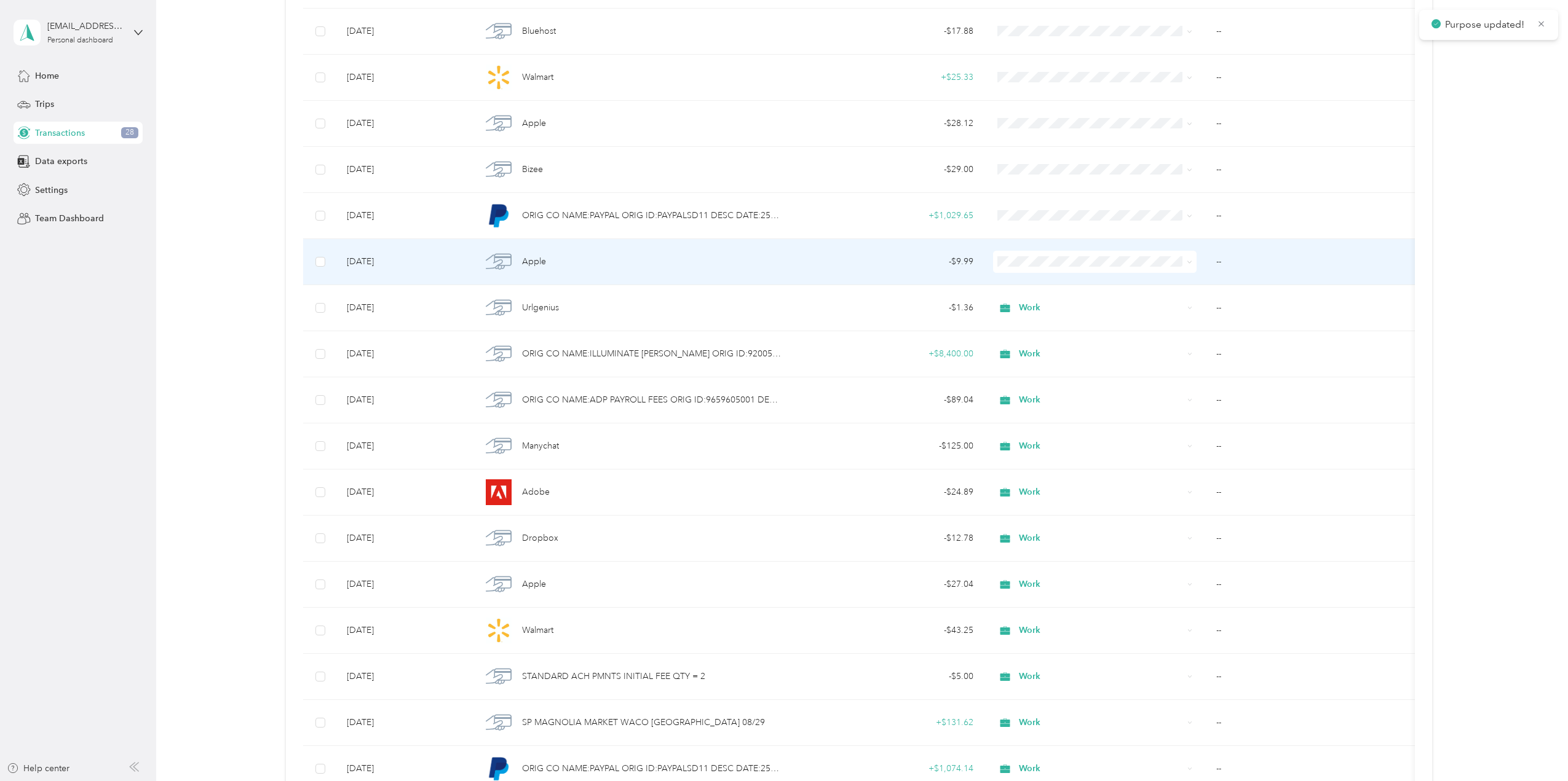
scroll to position [927, 0]
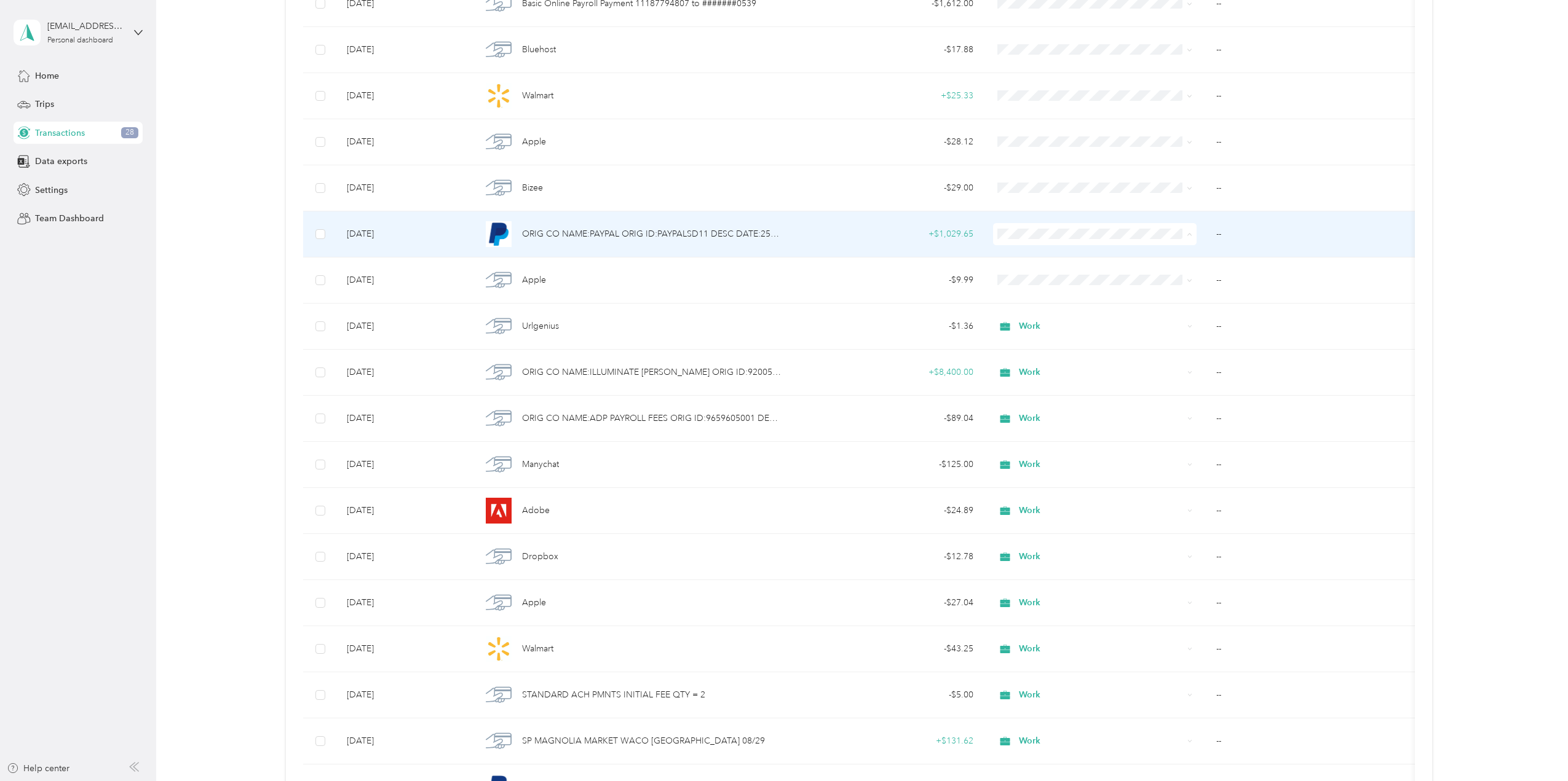
click at [1036, 259] on span "Work" at bounding box center [1105, 257] width 165 height 13
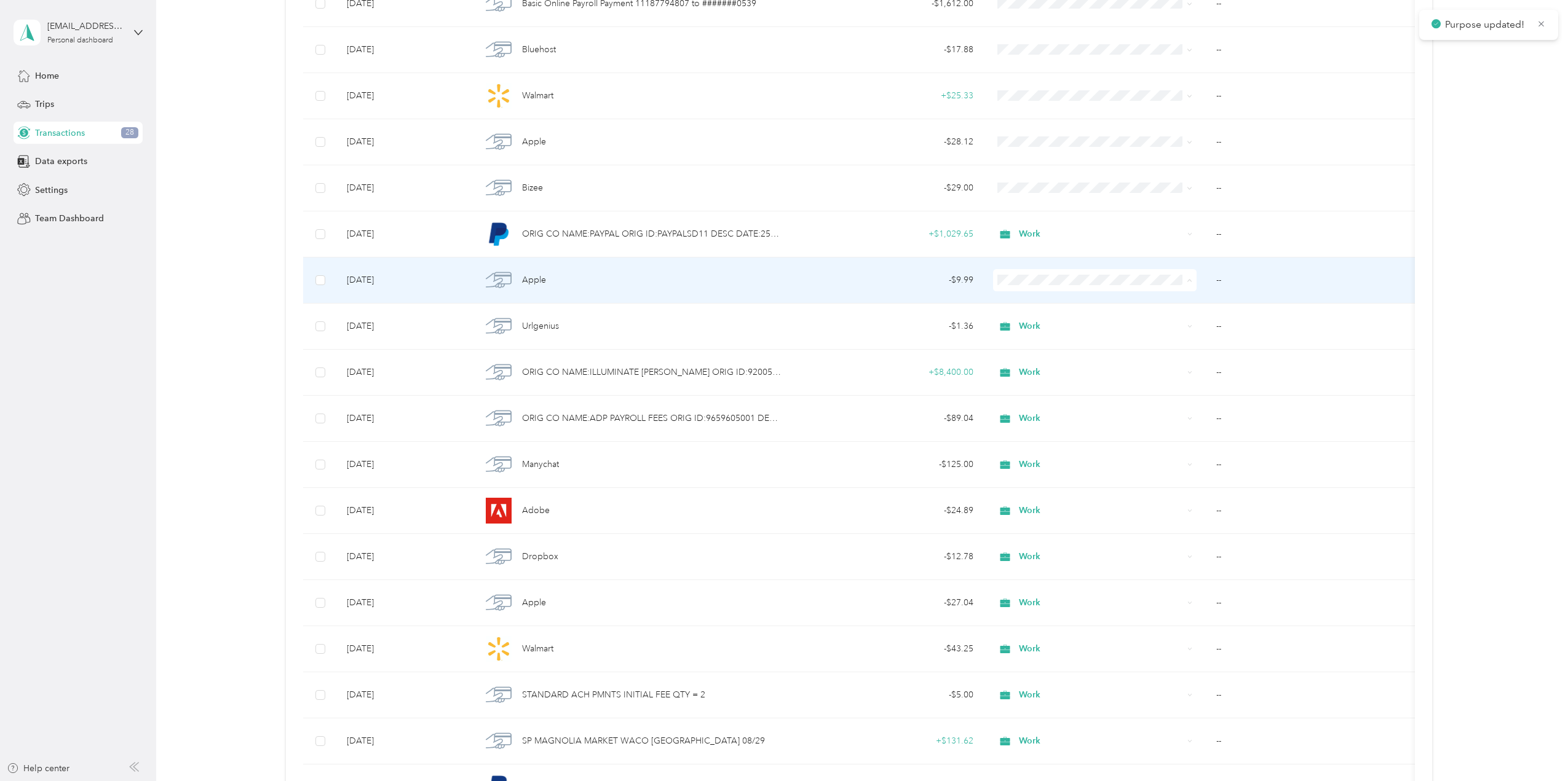
click at [1039, 299] on span "Work" at bounding box center [1105, 303] width 165 height 13
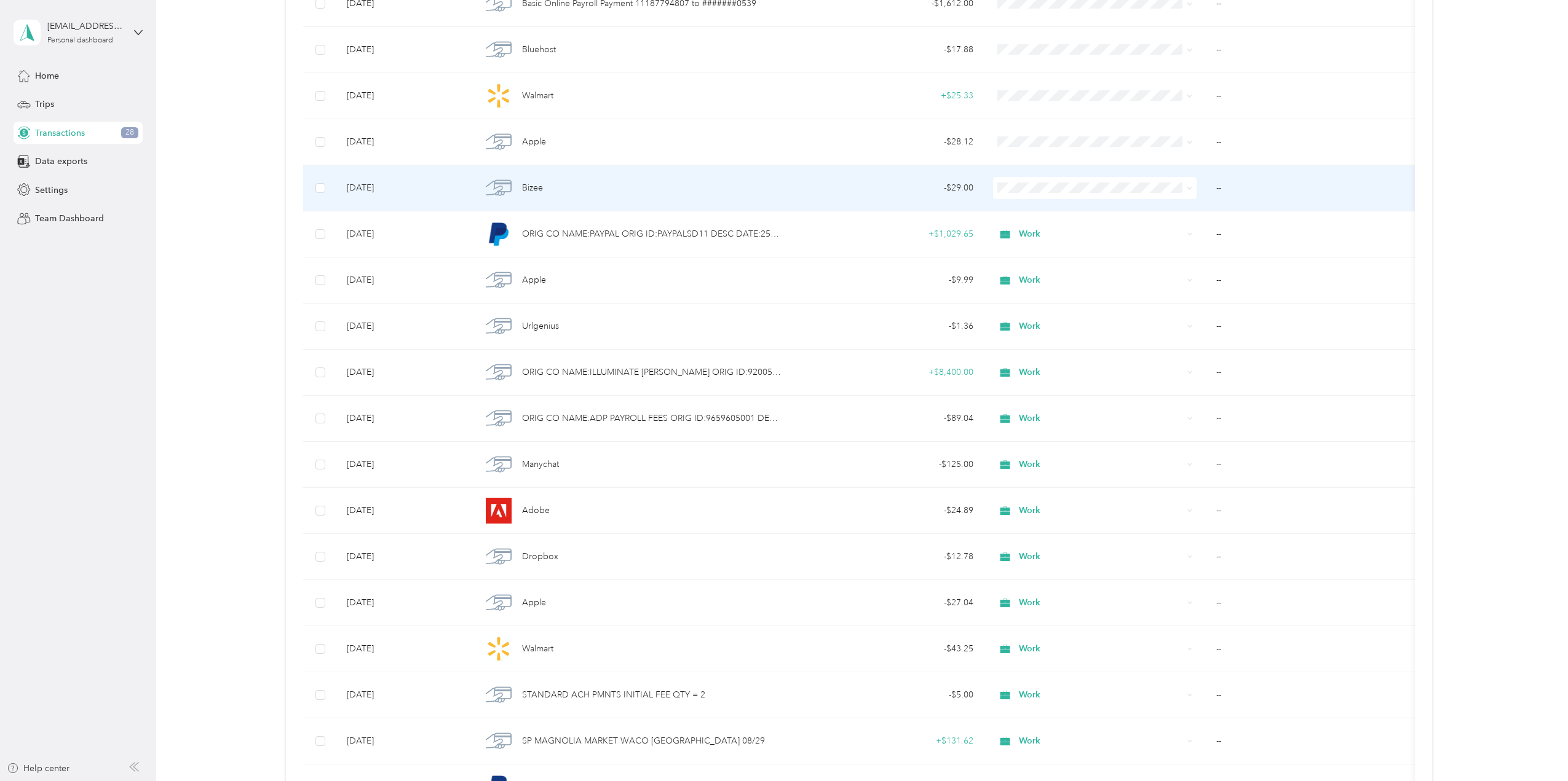
click at [1036, 208] on span "Work" at bounding box center [1105, 211] width 165 height 13
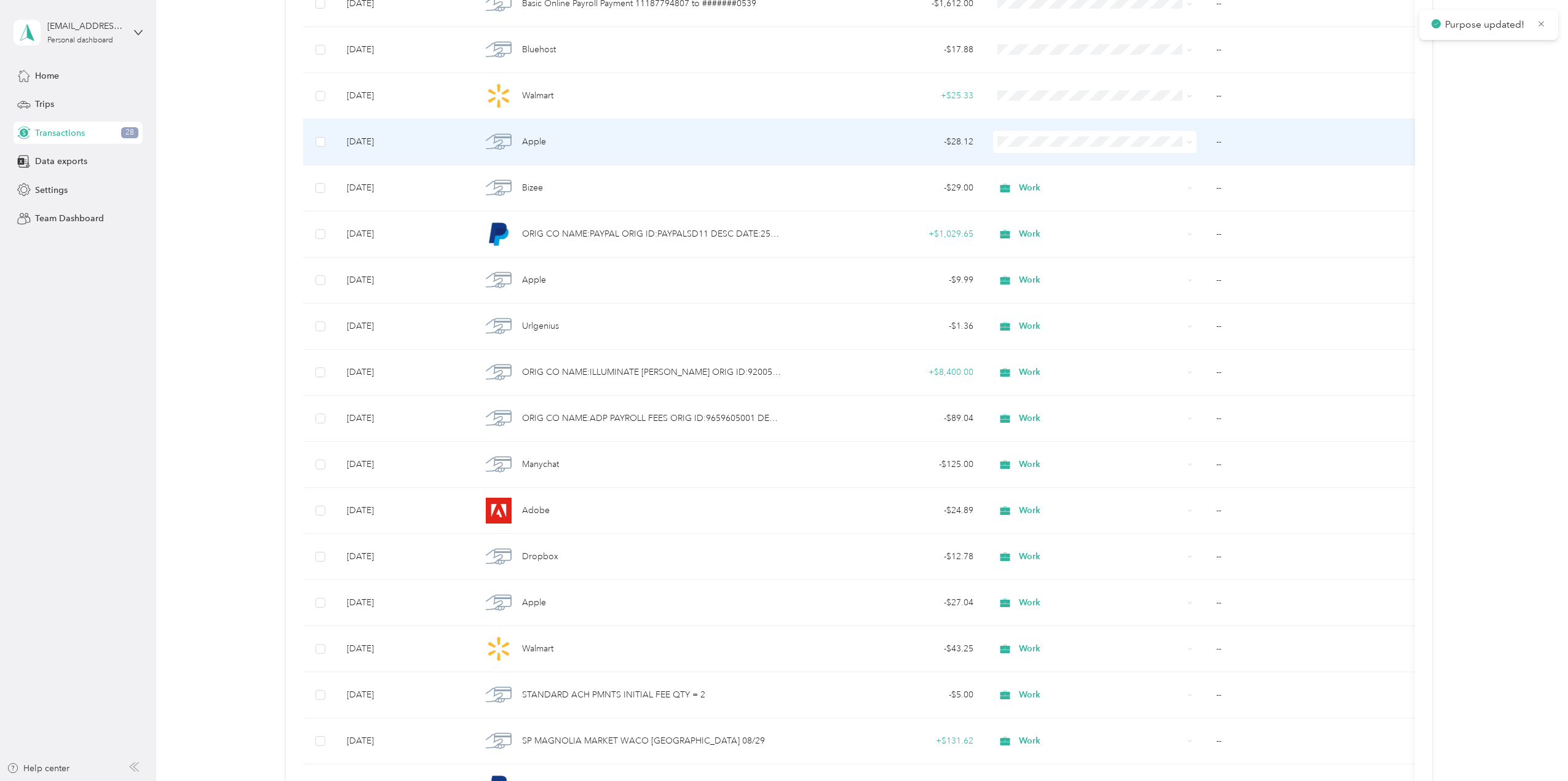
click at [1032, 164] on span "Work" at bounding box center [1105, 163] width 165 height 13
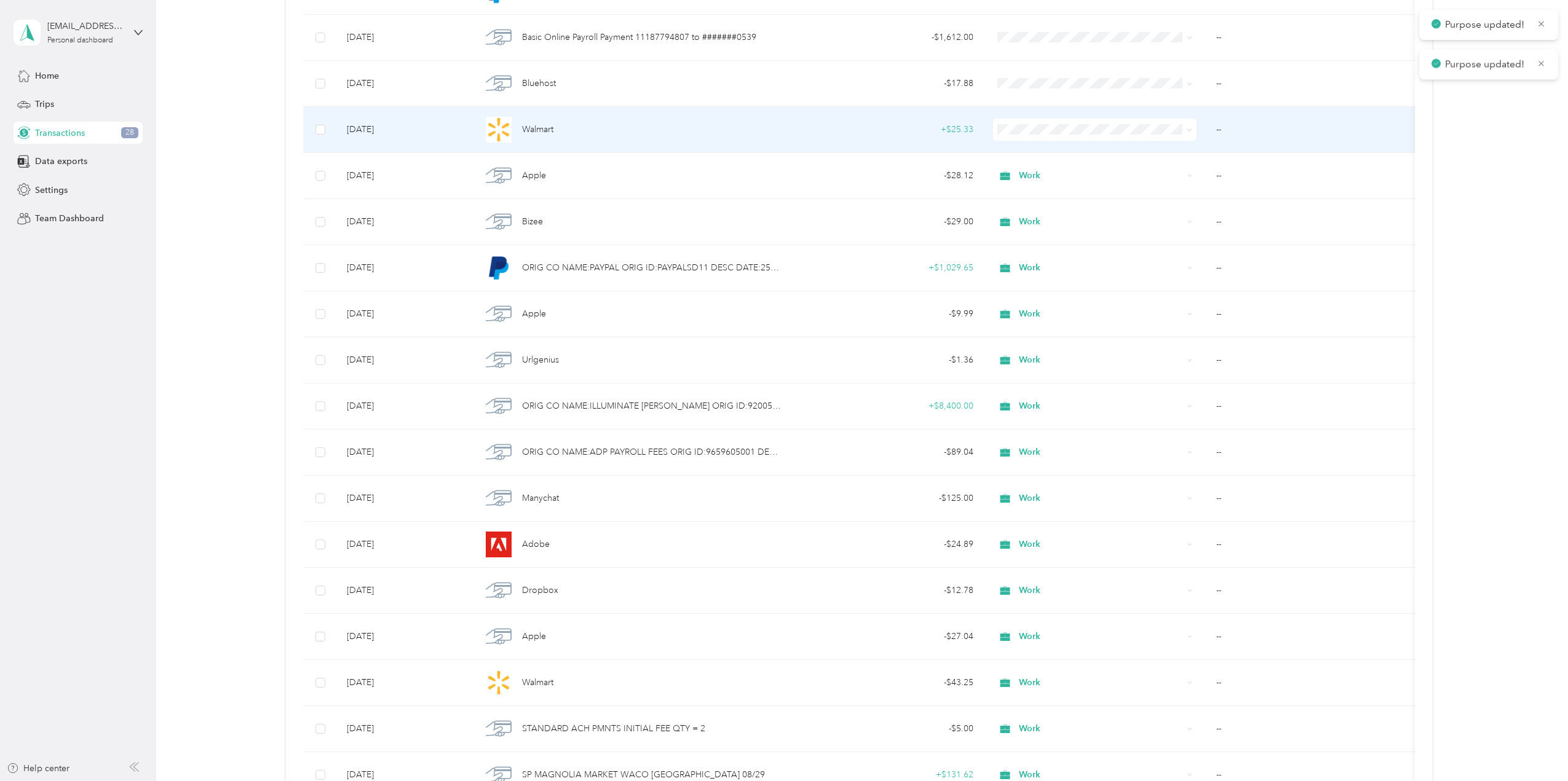
scroll to position [866, 0]
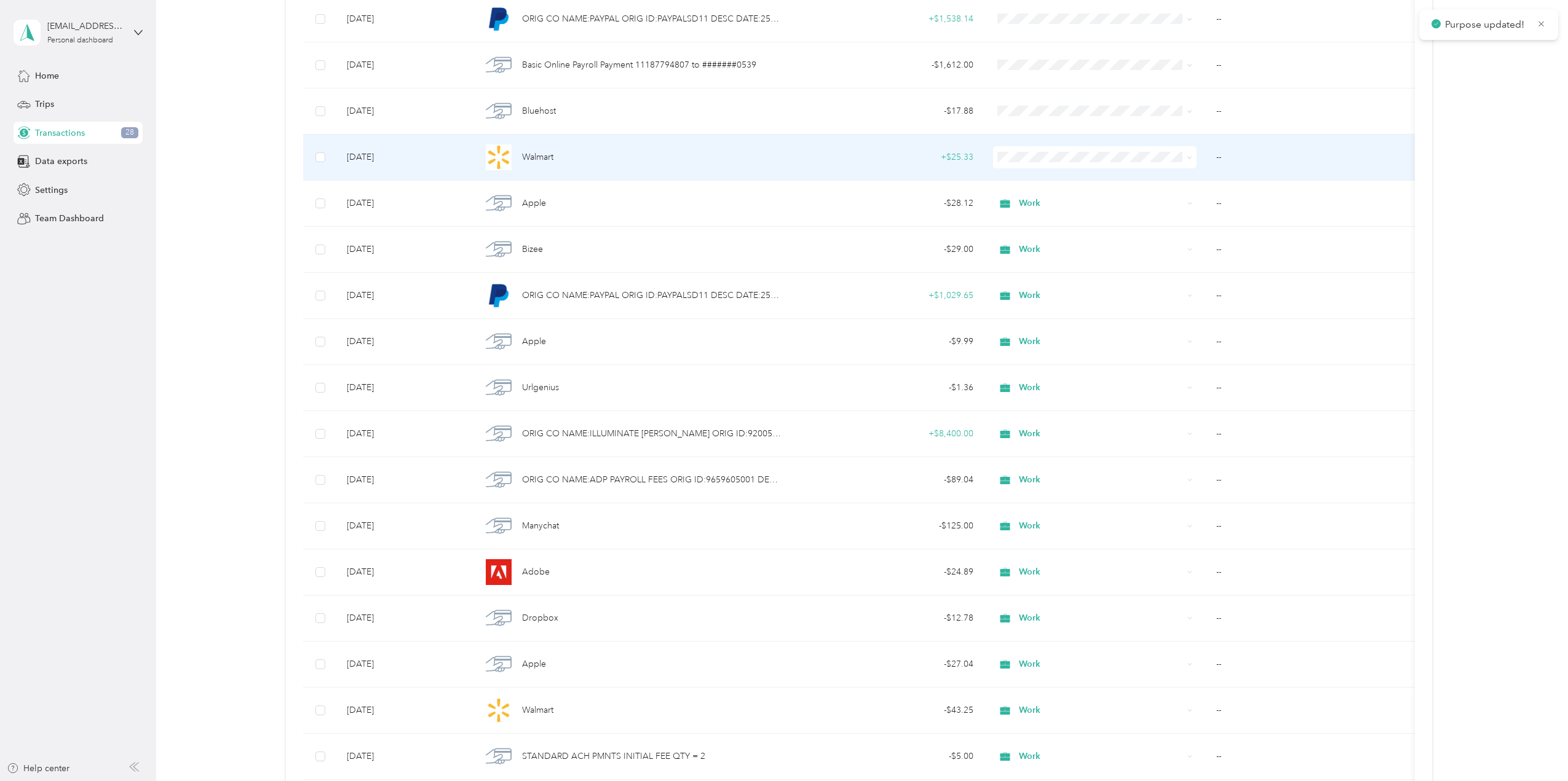
click at [1036, 185] on li "Work" at bounding box center [1094, 180] width 204 height 22
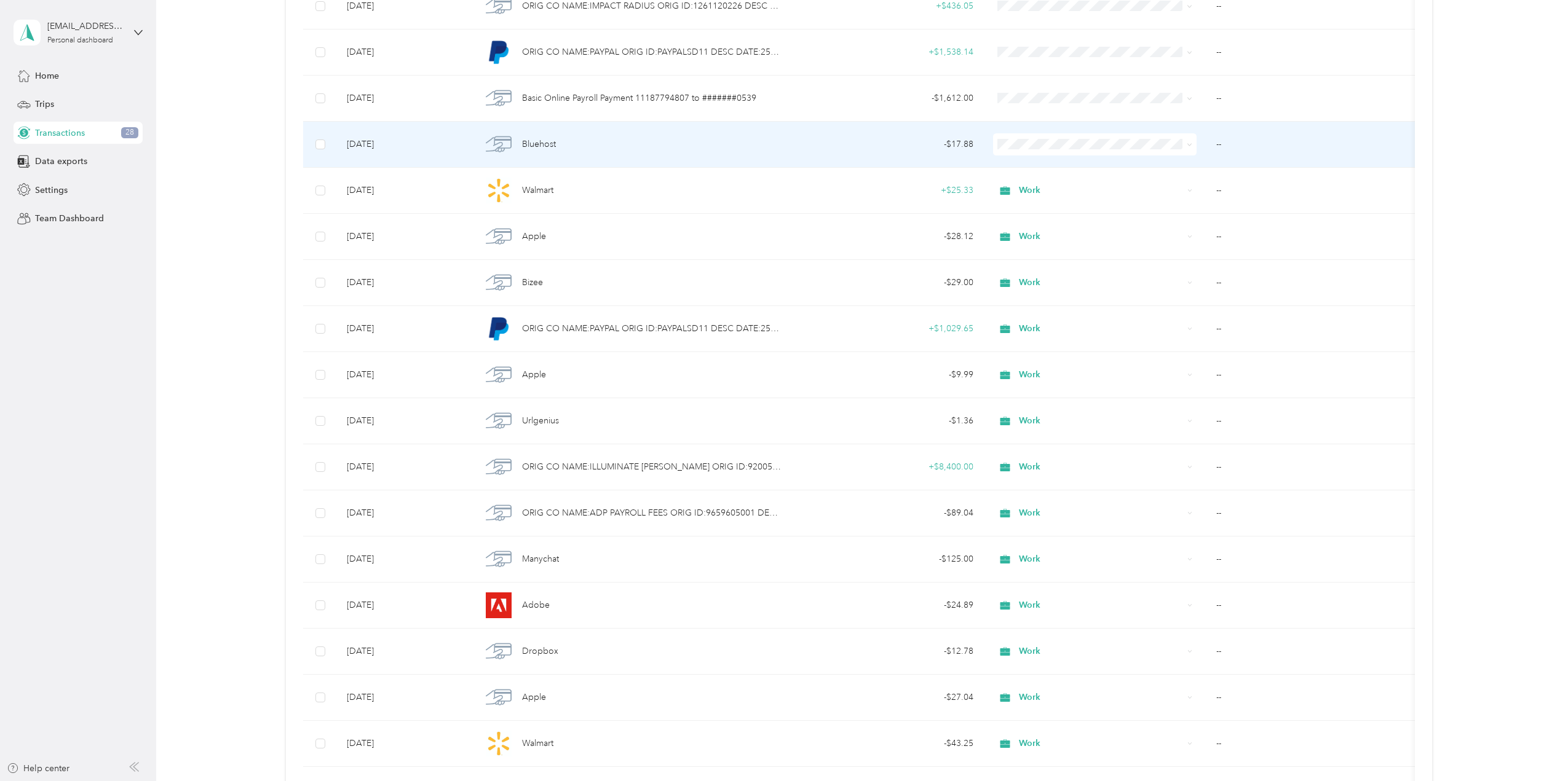
scroll to position [804, 0]
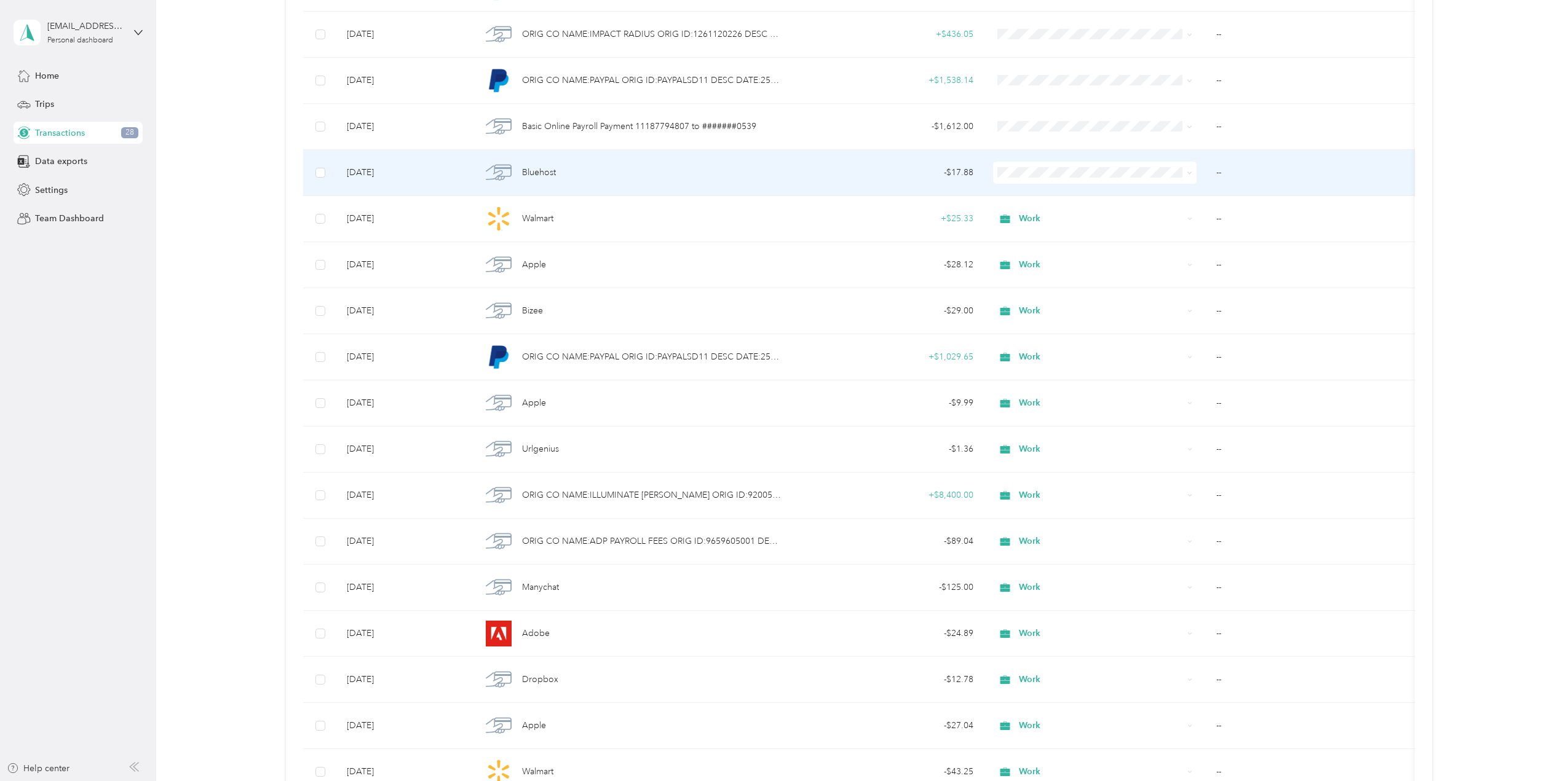
click at [1034, 159] on td at bounding box center [1095, 173] width 224 height 46
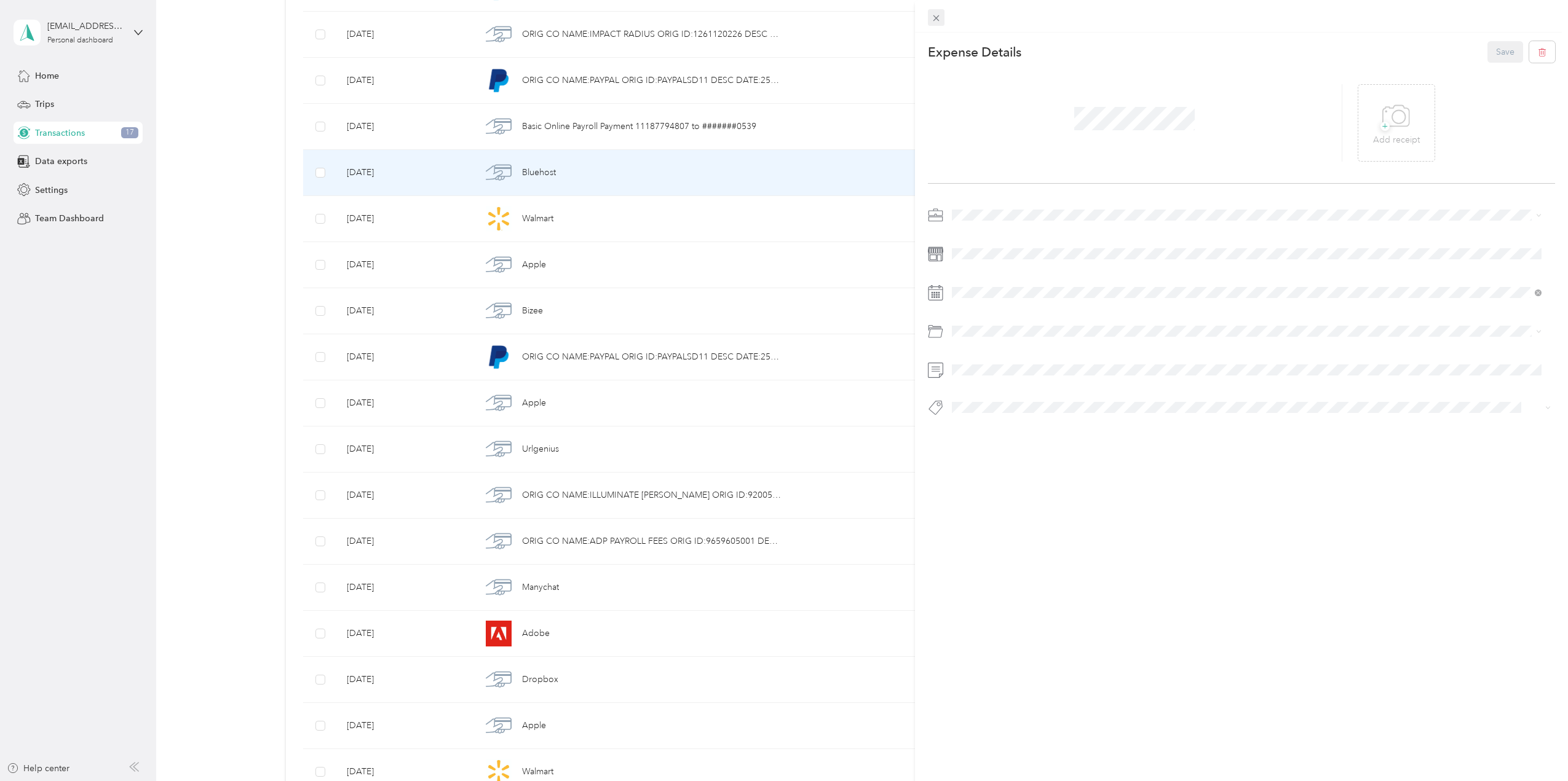
click at [944, 16] on span at bounding box center [936, 18] width 17 height 17
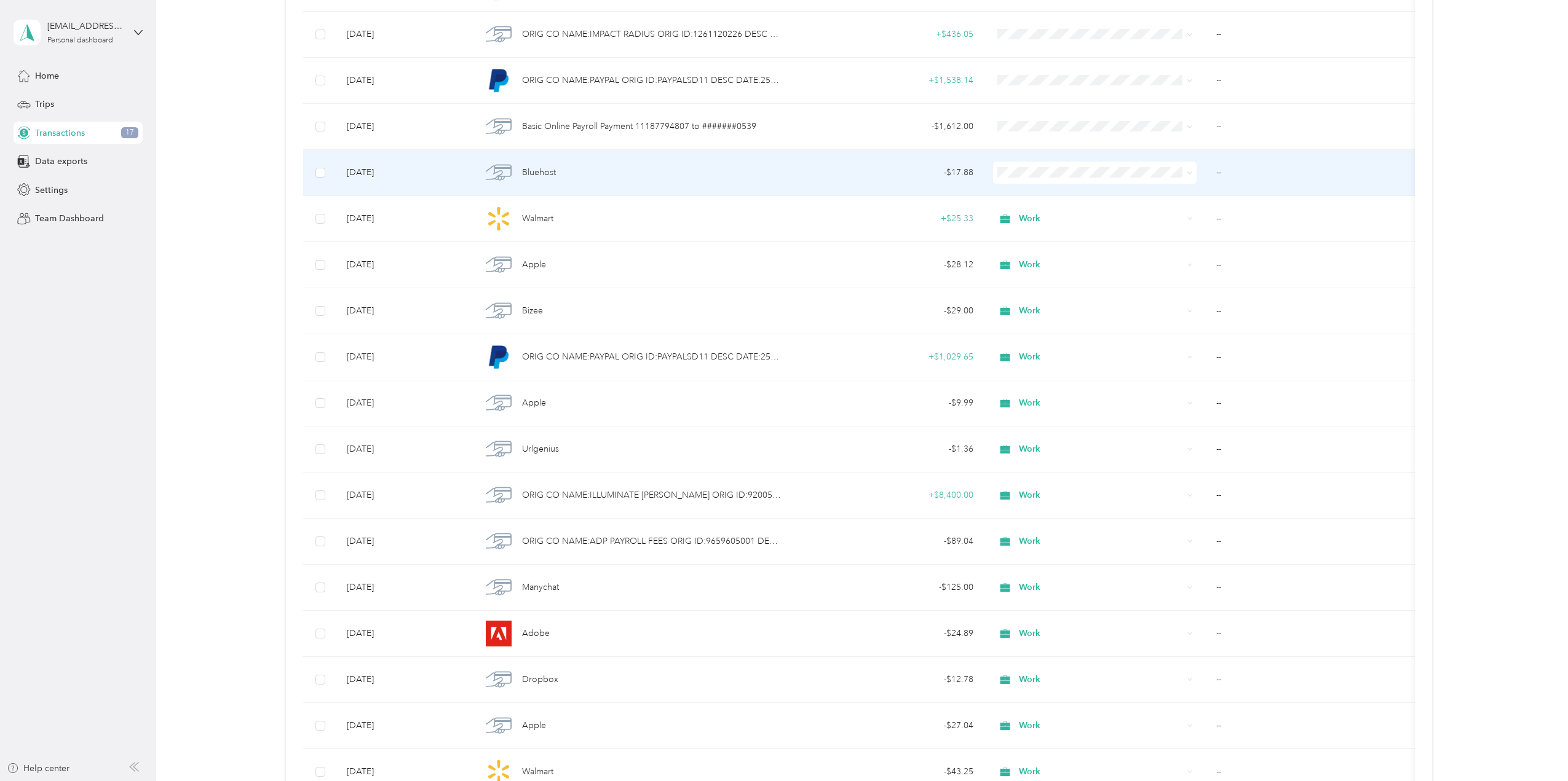
click at [1046, 189] on span "Work" at bounding box center [1105, 190] width 165 height 13
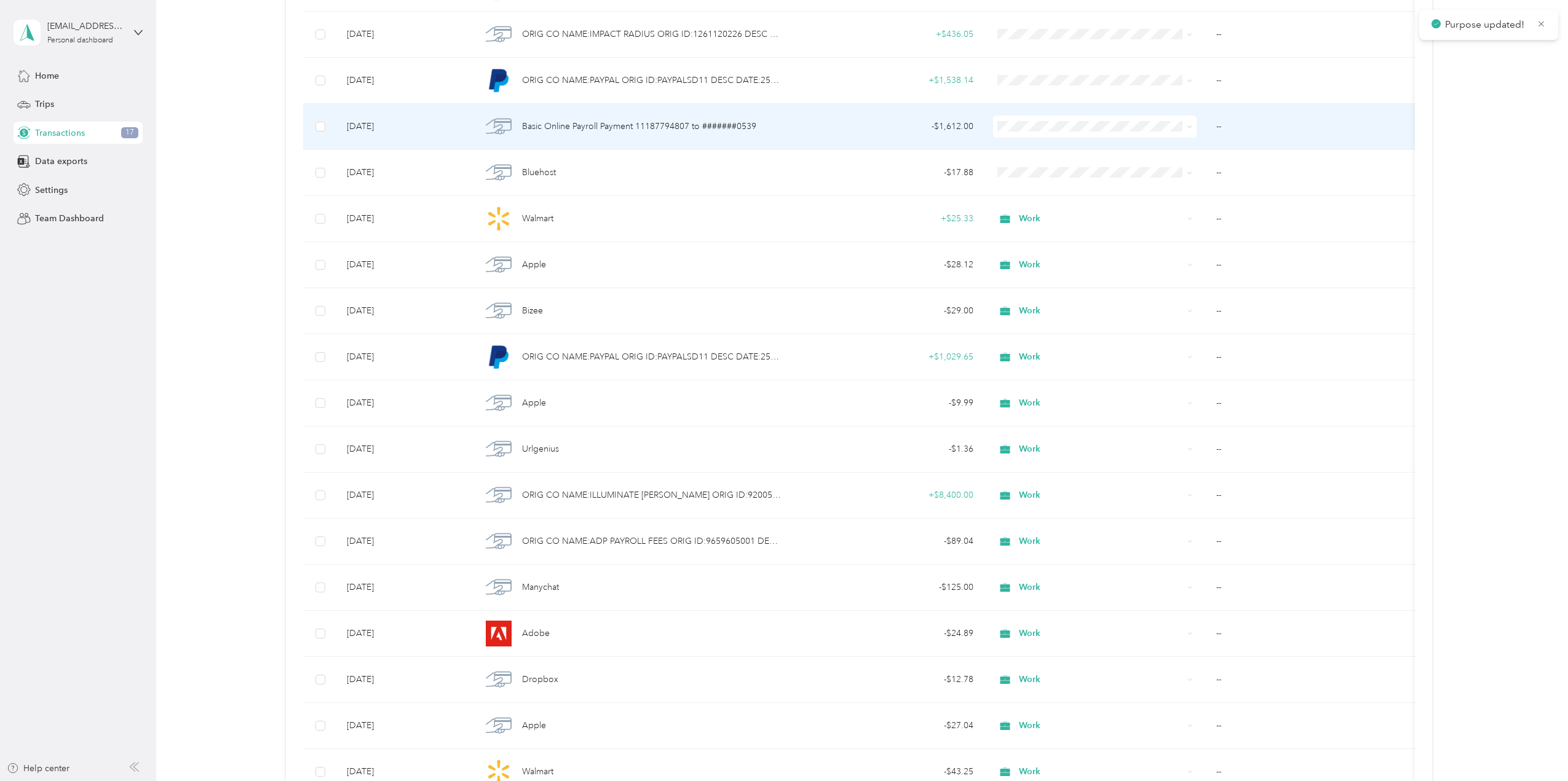
click at [1043, 151] on span "Work" at bounding box center [1105, 149] width 165 height 13
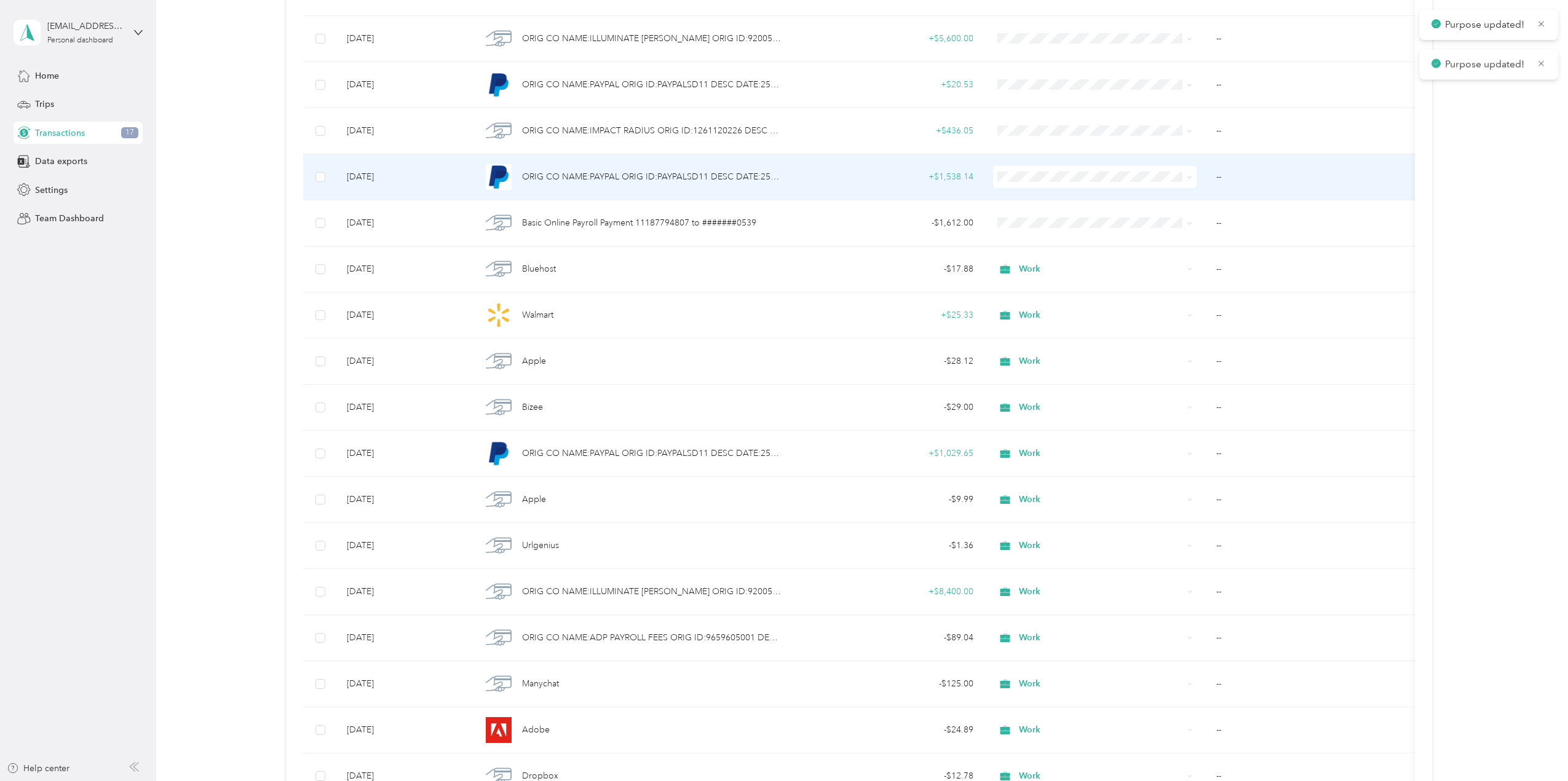
scroll to position [681, 0]
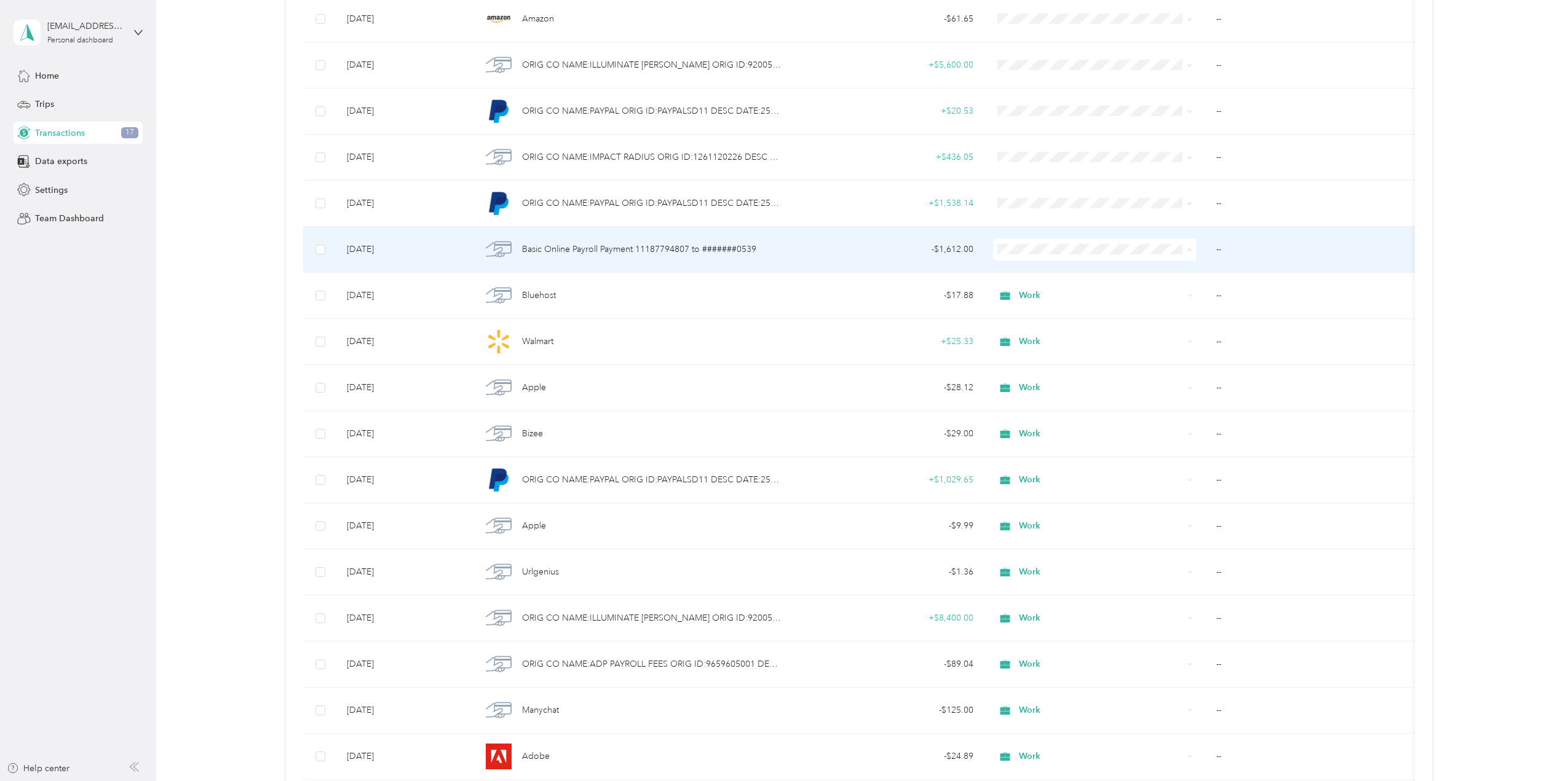
click at [1036, 267] on span "Work" at bounding box center [1105, 272] width 165 height 13
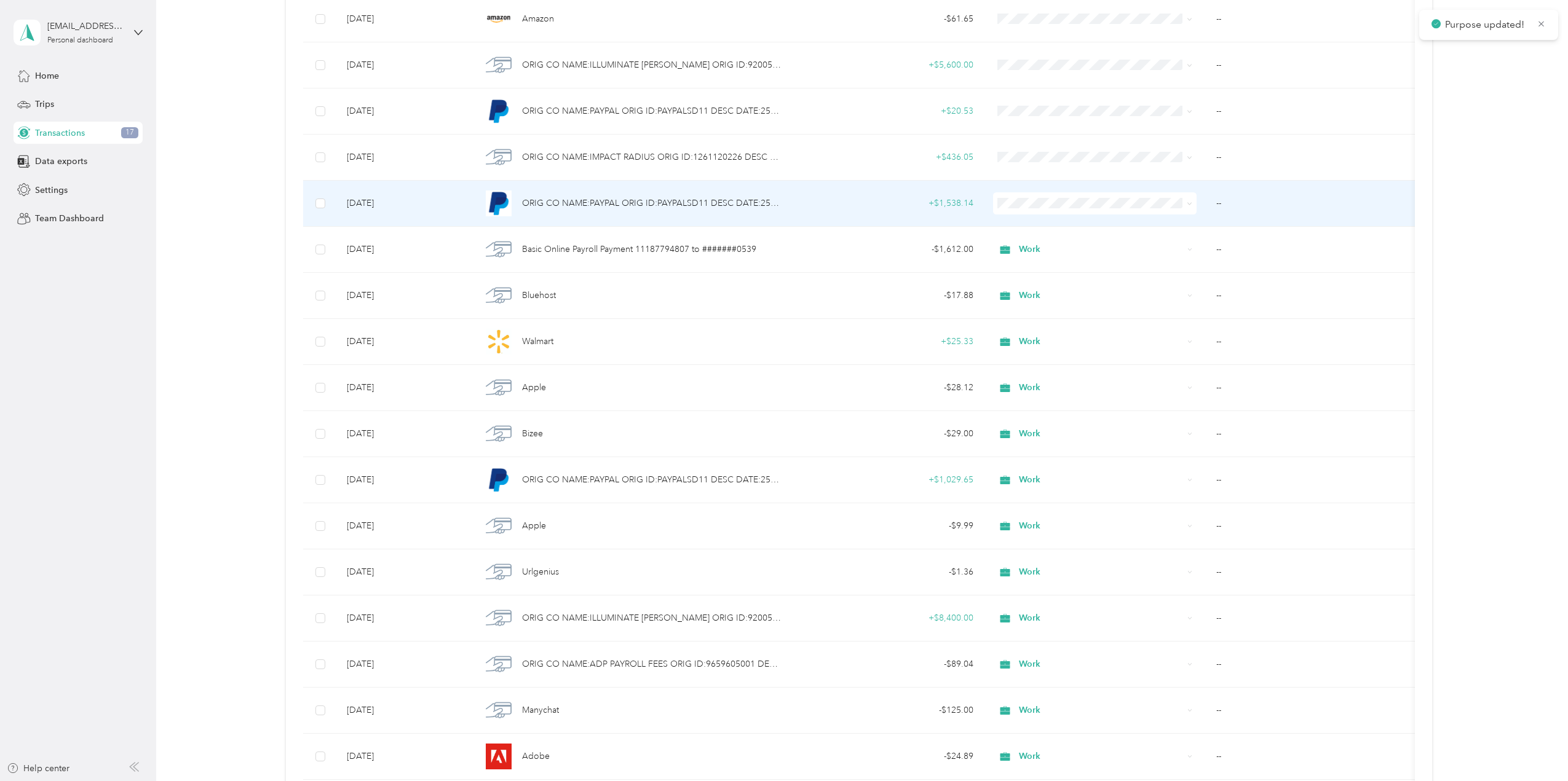
click at [1028, 221] on span "Work" at bounding box center [1105, 224] width 165 height 13
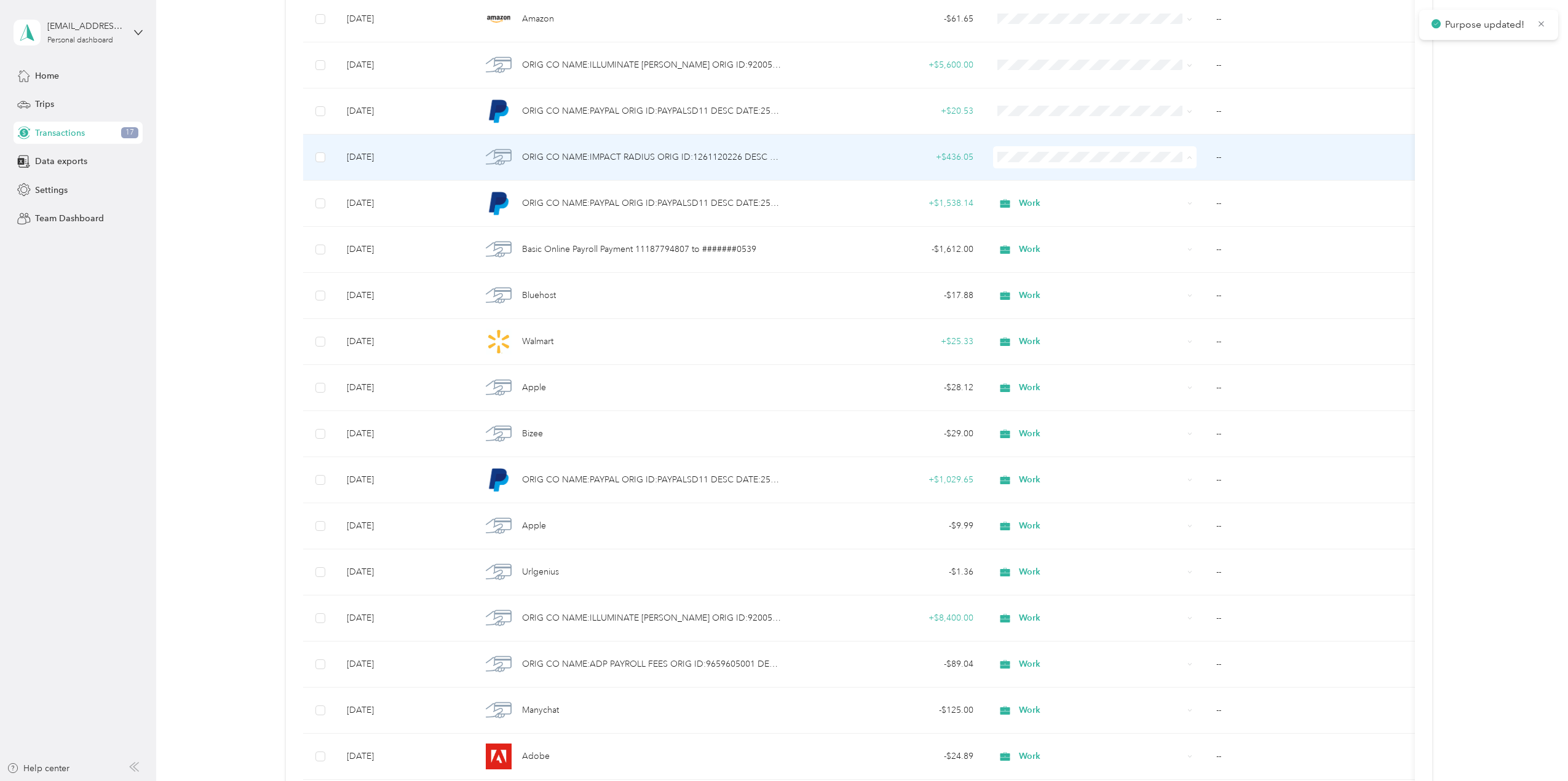
click at [1029, 182] on span "Work" at bounding box center [1105, 180] width 165 height 13
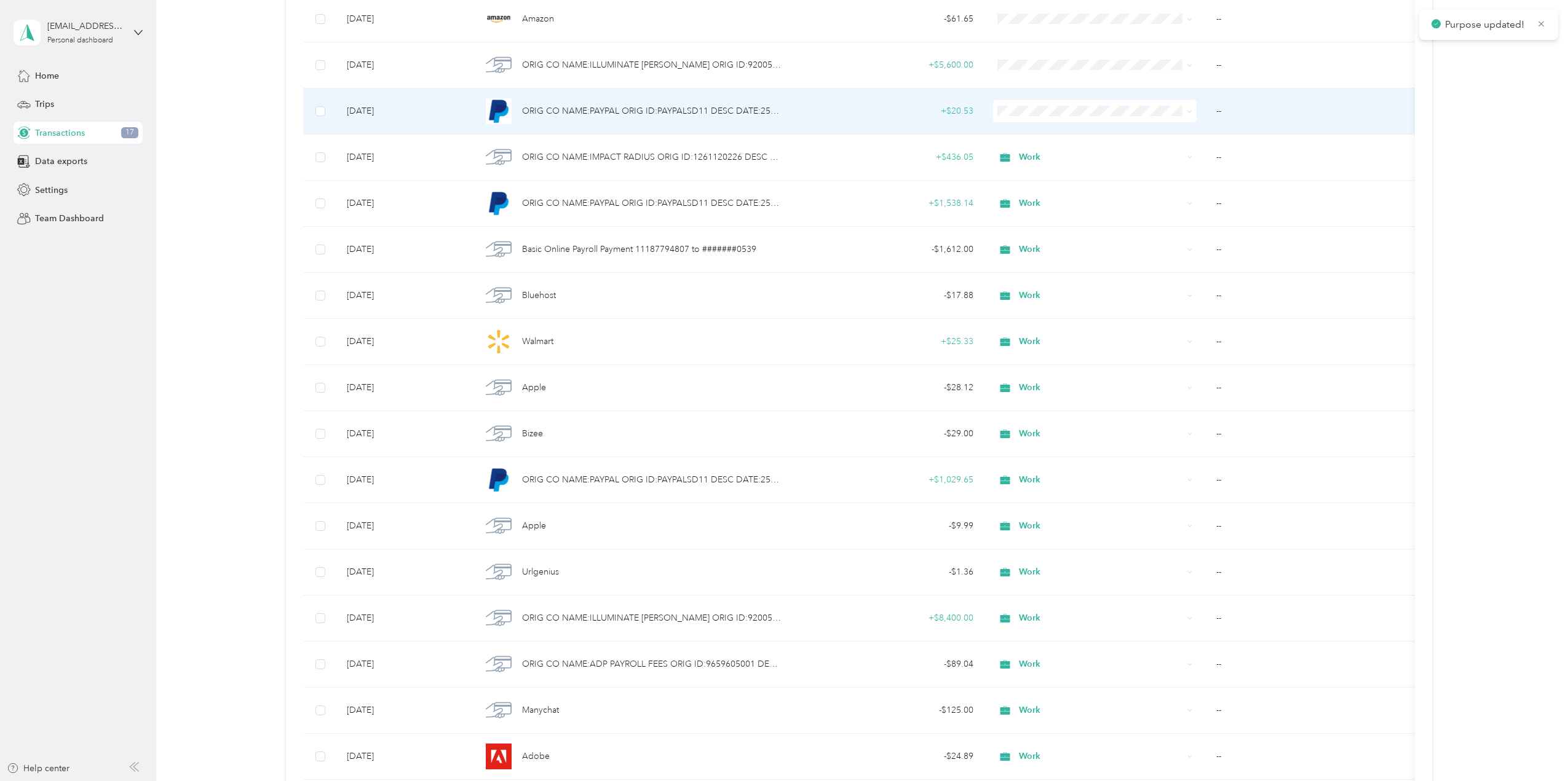
click at [1032, 134] on span "Work" at bounding box center [1105, 129] width 165 height 13
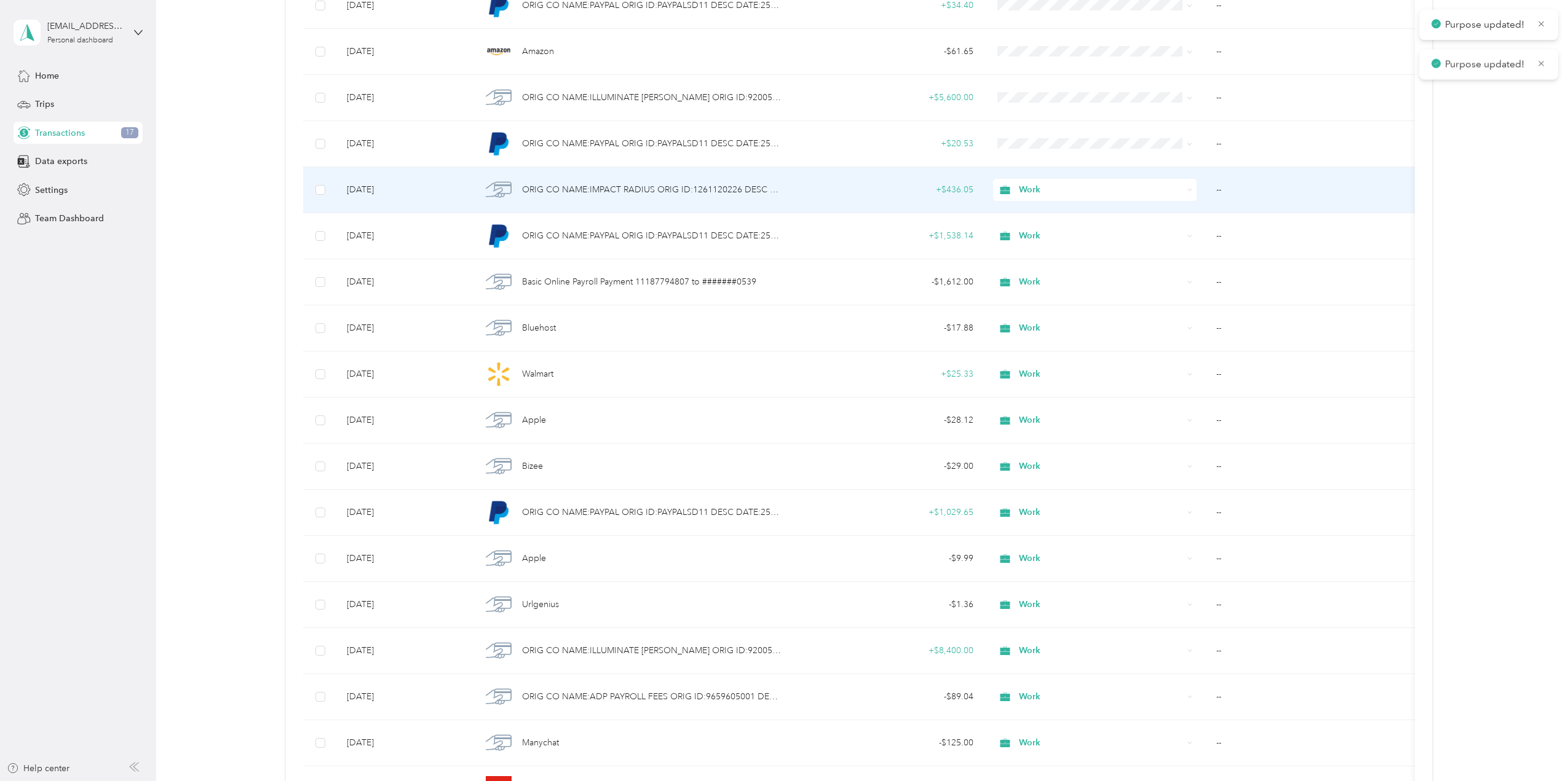
scroll to position [559, 0]
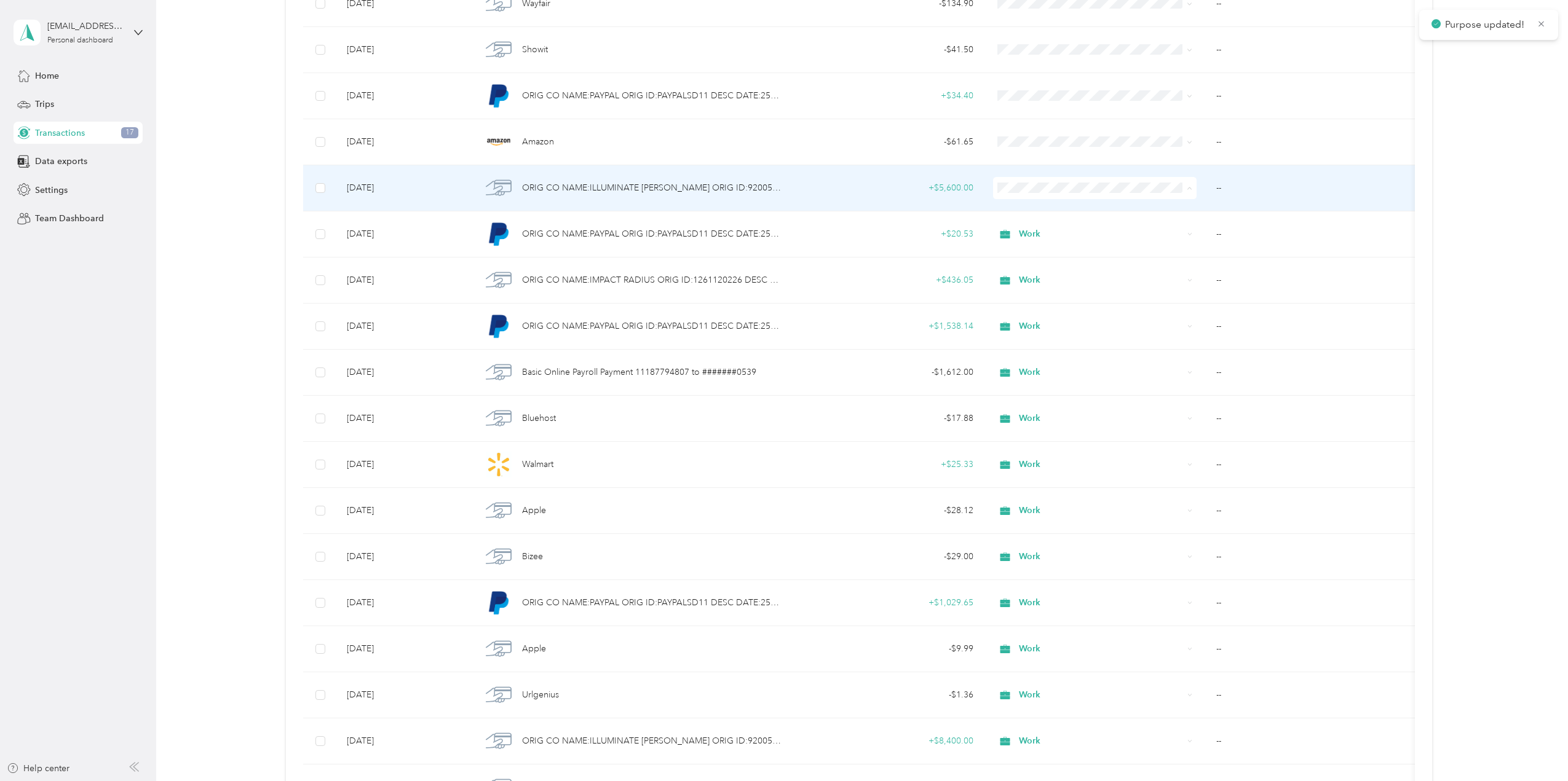
click at [1039, 212] on li "Work" at bounding box center [1094, 211] width 204 height 22
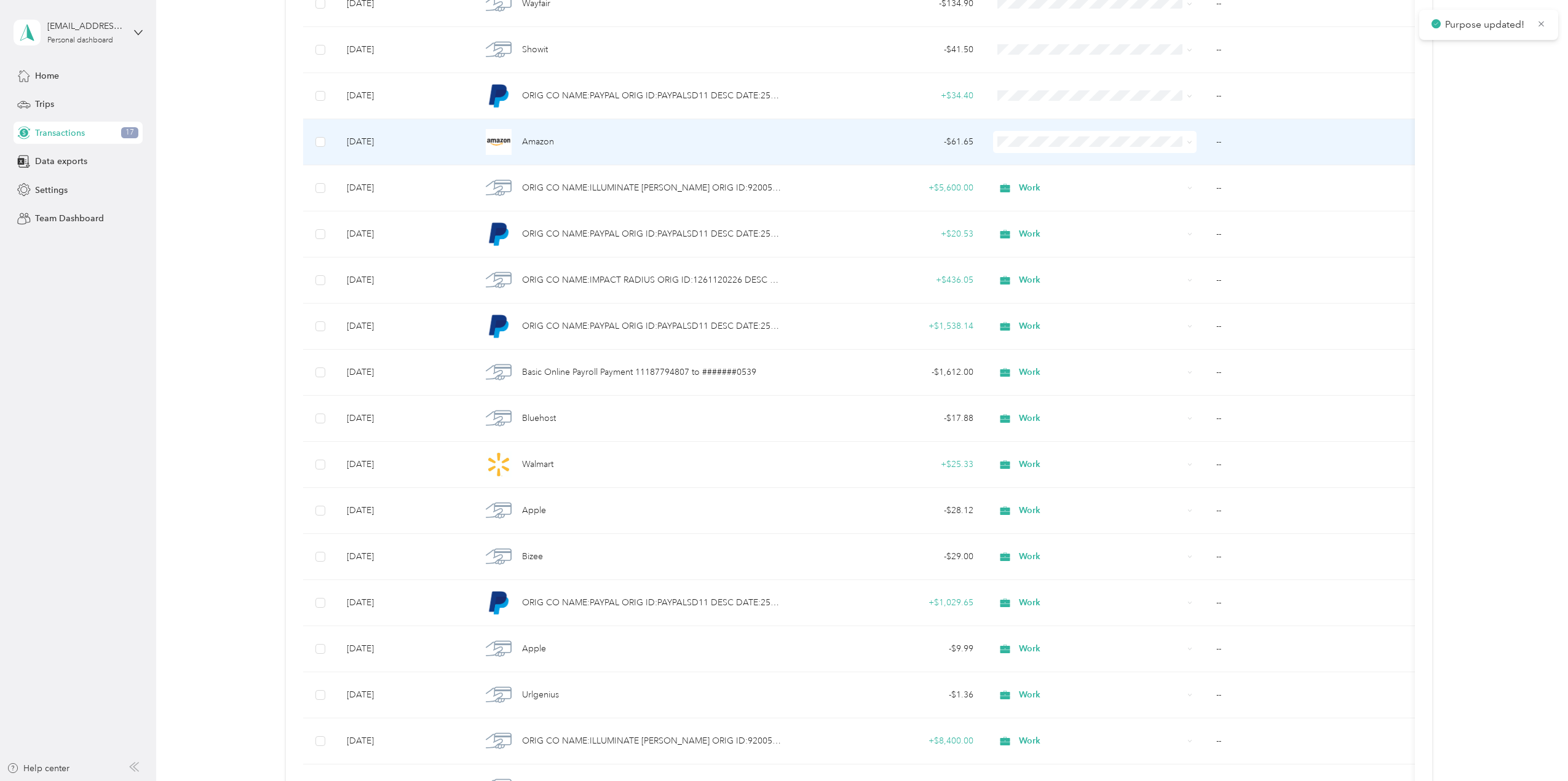
click at [1036, 149] on span at bounding box center [1095, 141] width 204 height 22
click at [1021, 162] on span "Work" at bounding box center [1094, 165] width 187 height 13
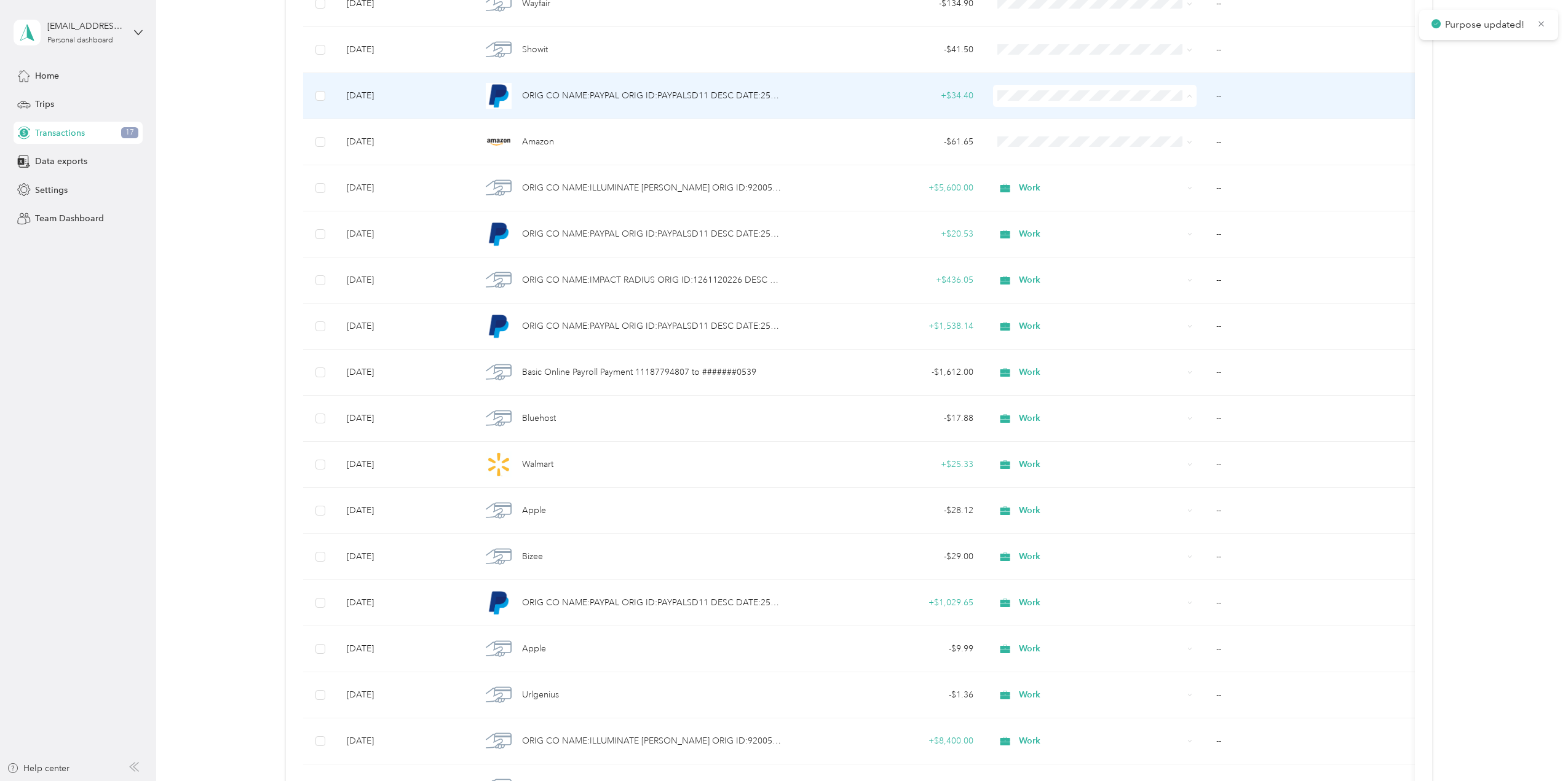
click at [1019, 116] on span "Work" at bounding box center [1094, 119] width 187 height 13
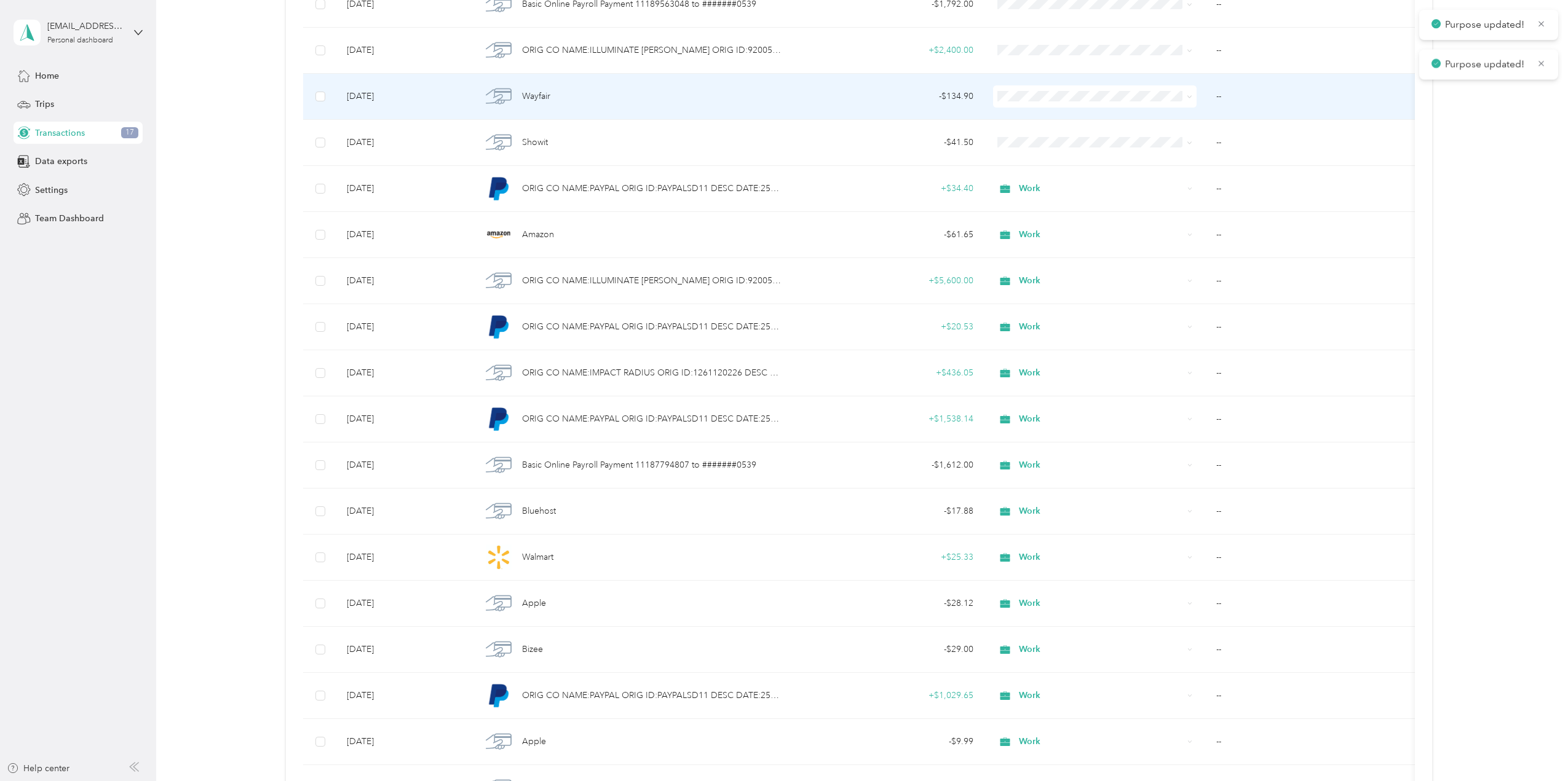
scroll to position [436, 0]
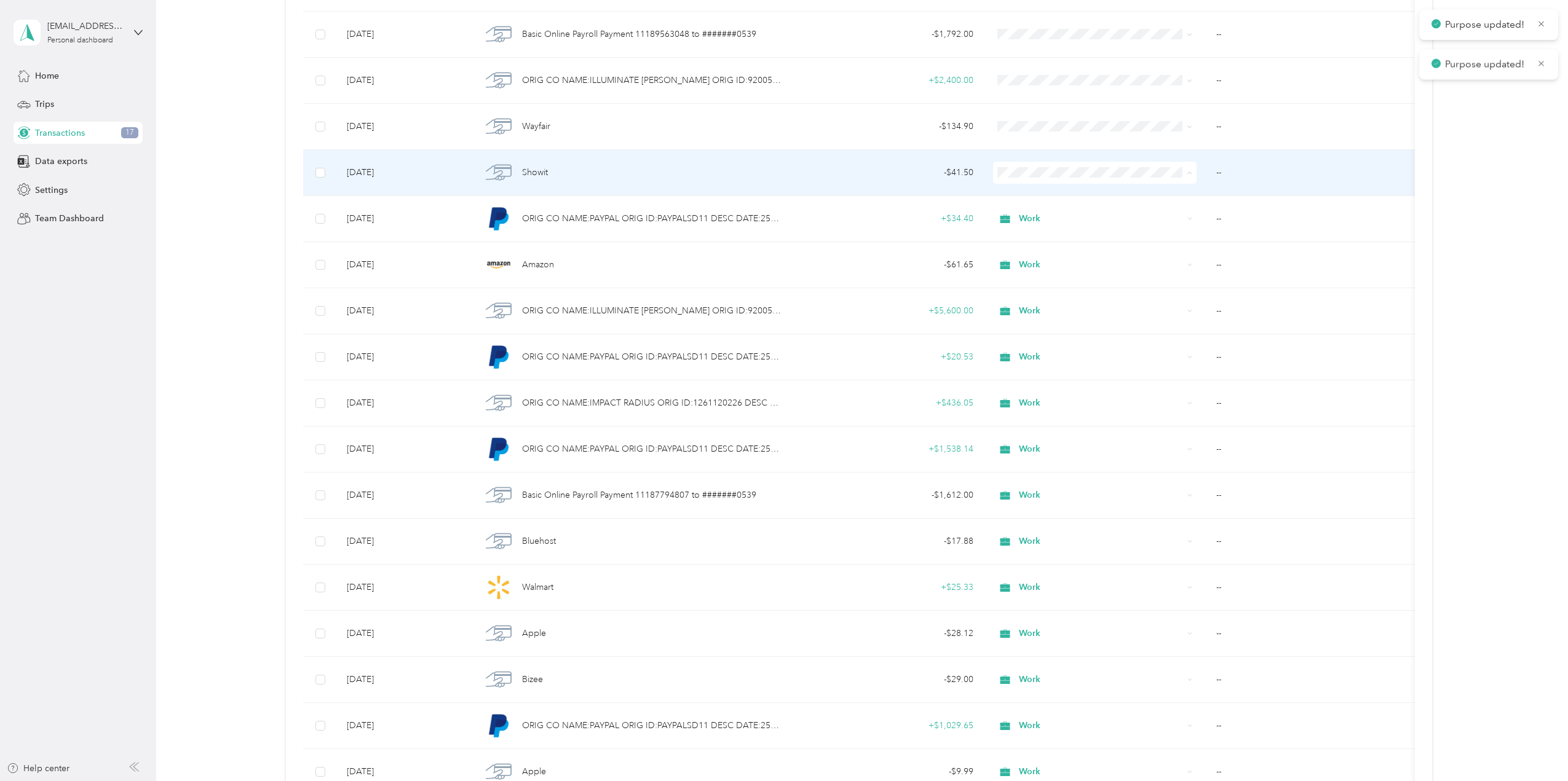
click at [1022, 191] on span "Work" at bounding box center [1094, 195] width 187 height 13
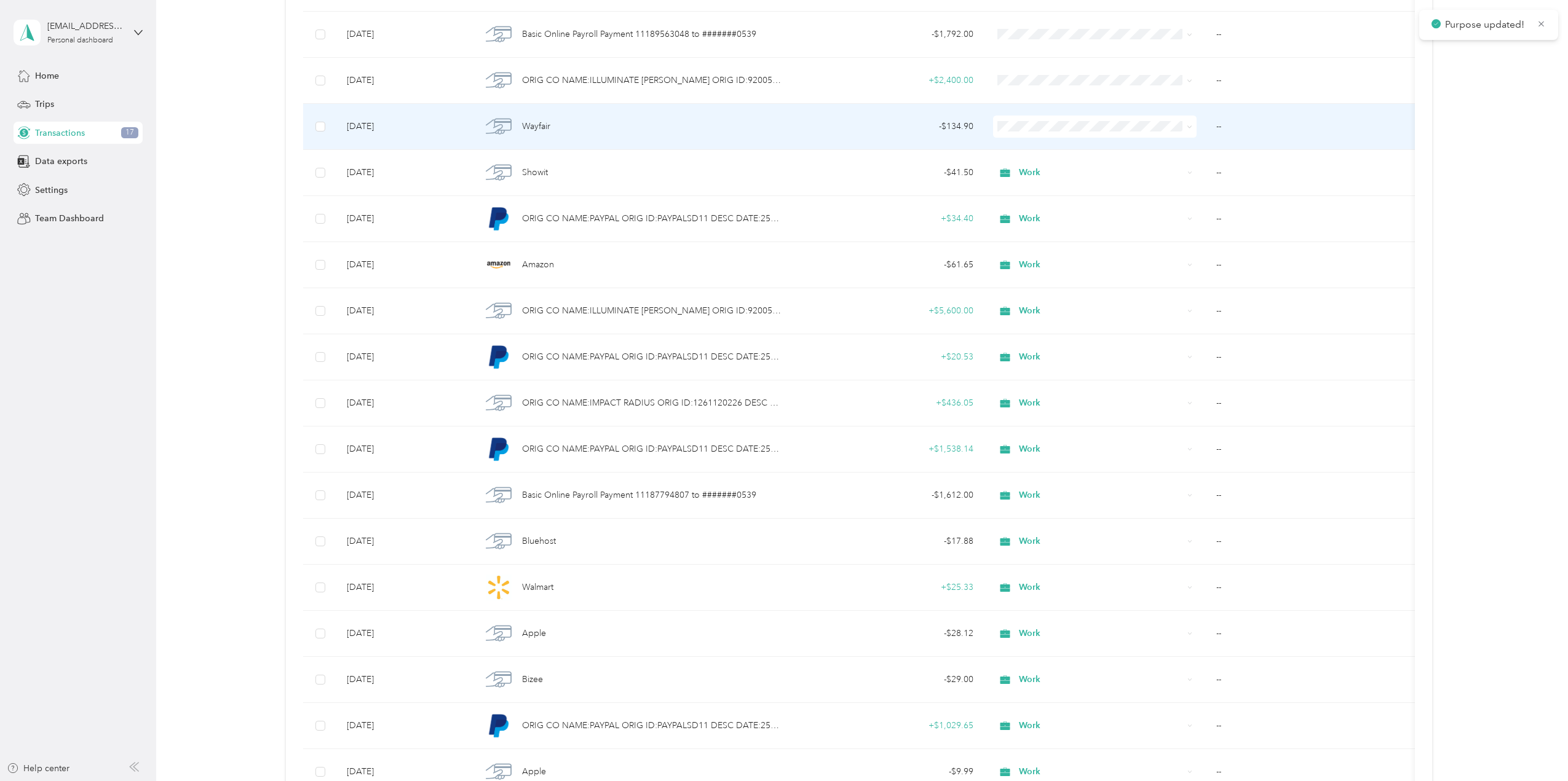
click at [1029, 148] on span "Work" at bounding box center [1105, 145] width 165 height 13
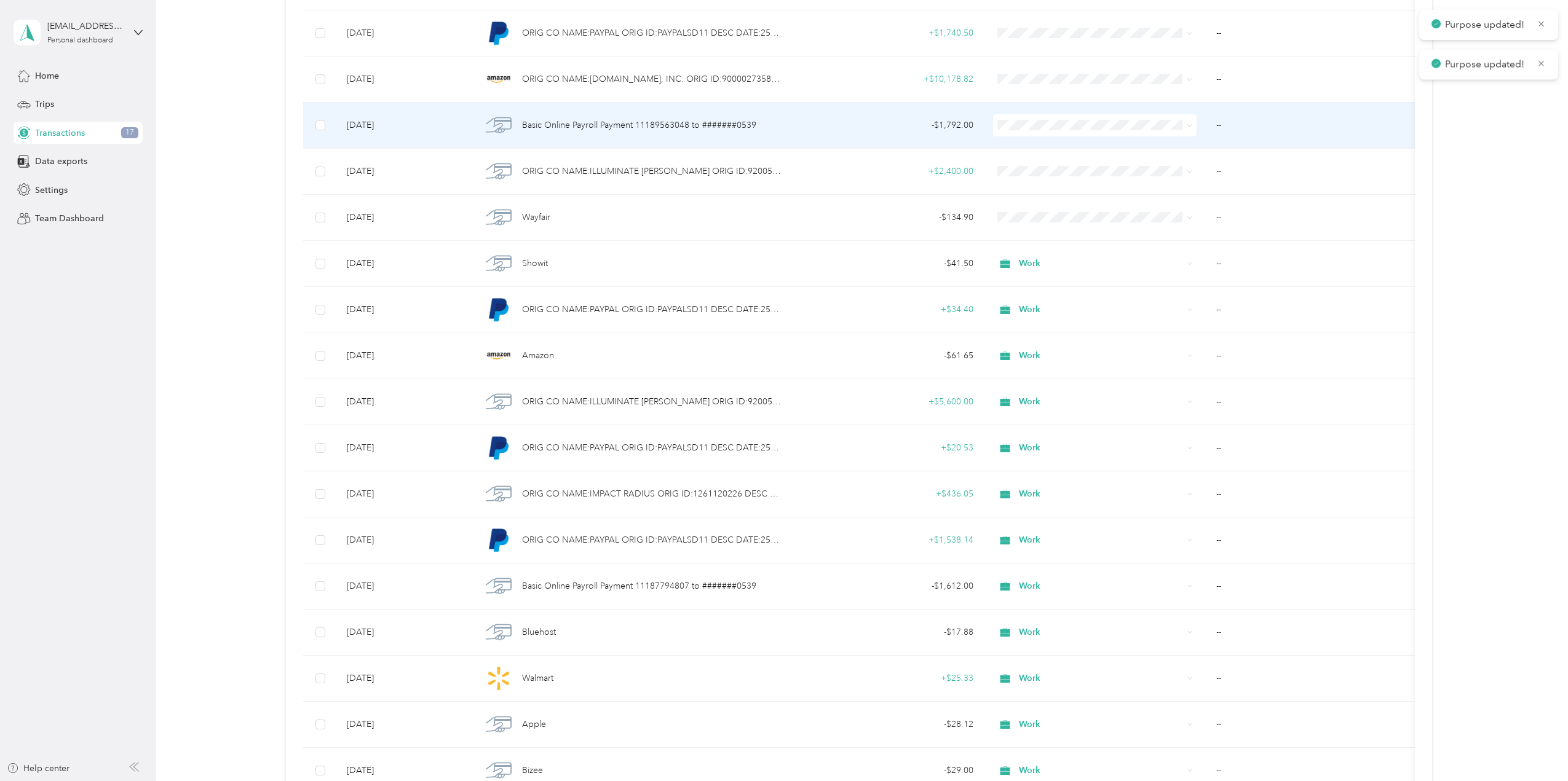
scroll to position [313, 0]
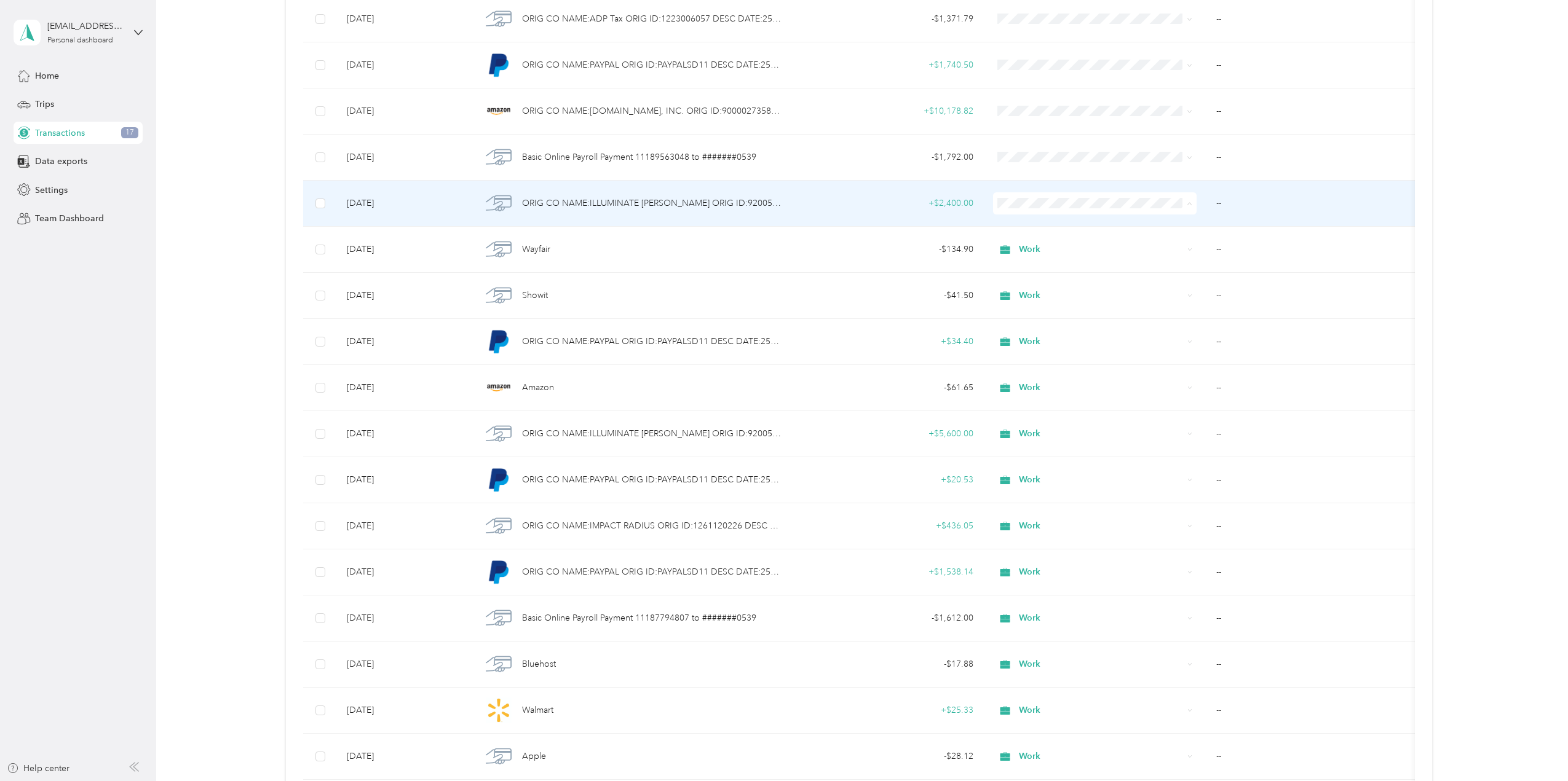
click at [1042, 221] on span "Work" at bounding box center [1105, 226] width 165 height 13
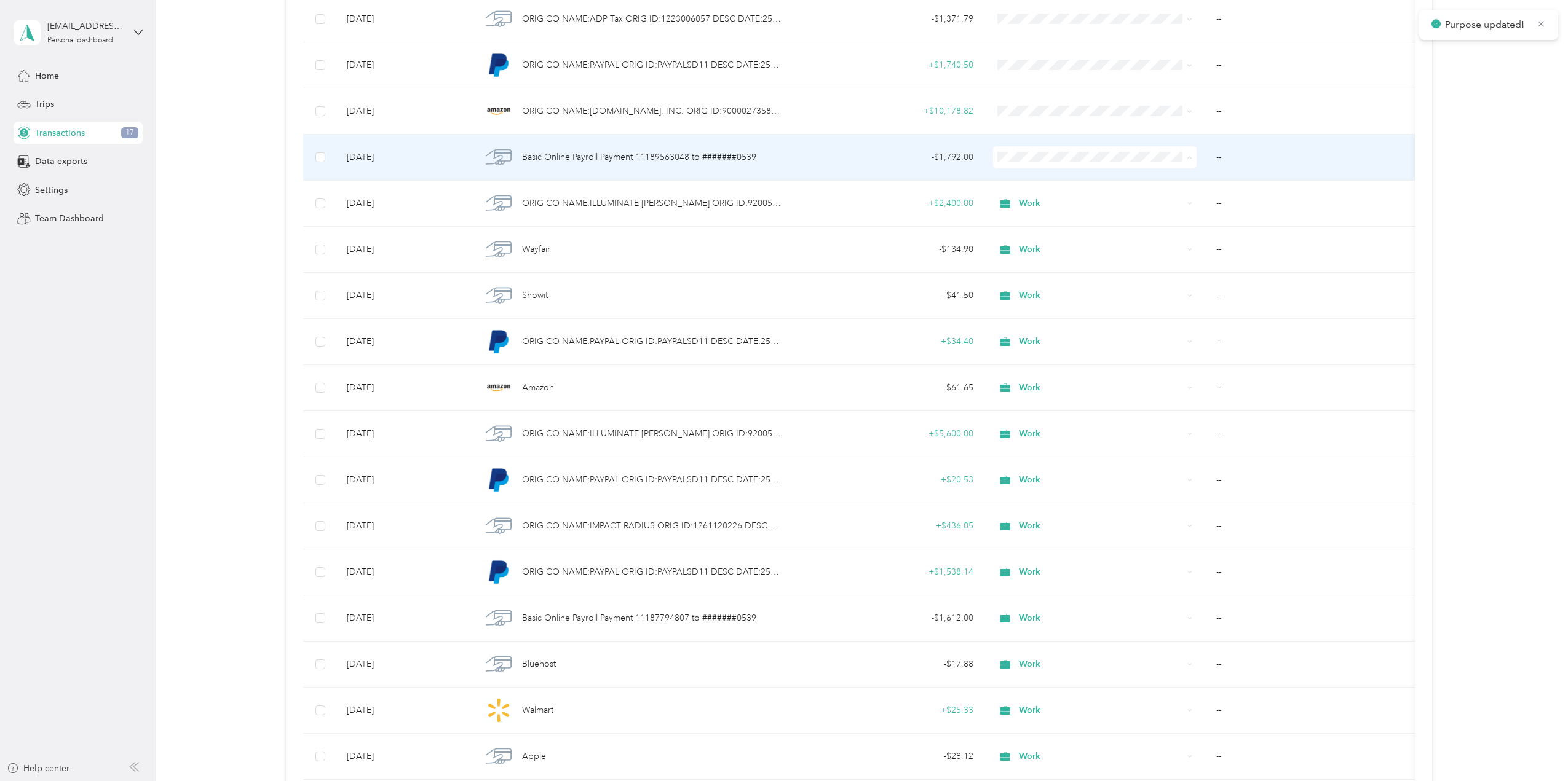
click at [1045, 176] on span "Work" at bounding box center [1105, 180] width 165 height 13
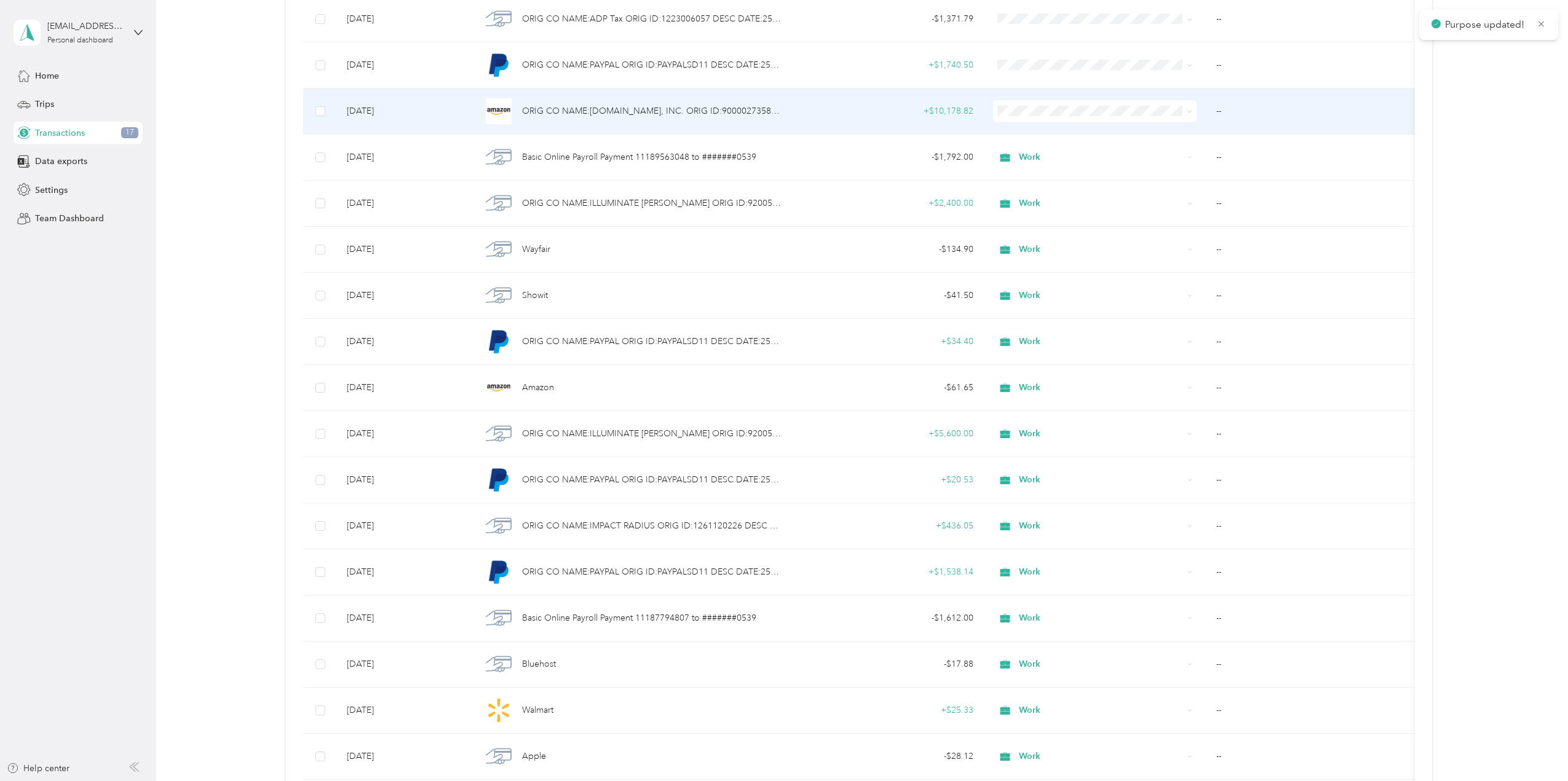
click at [1039, 127] on span "Work" at bounding box center [1105, 134] width 165 height 13
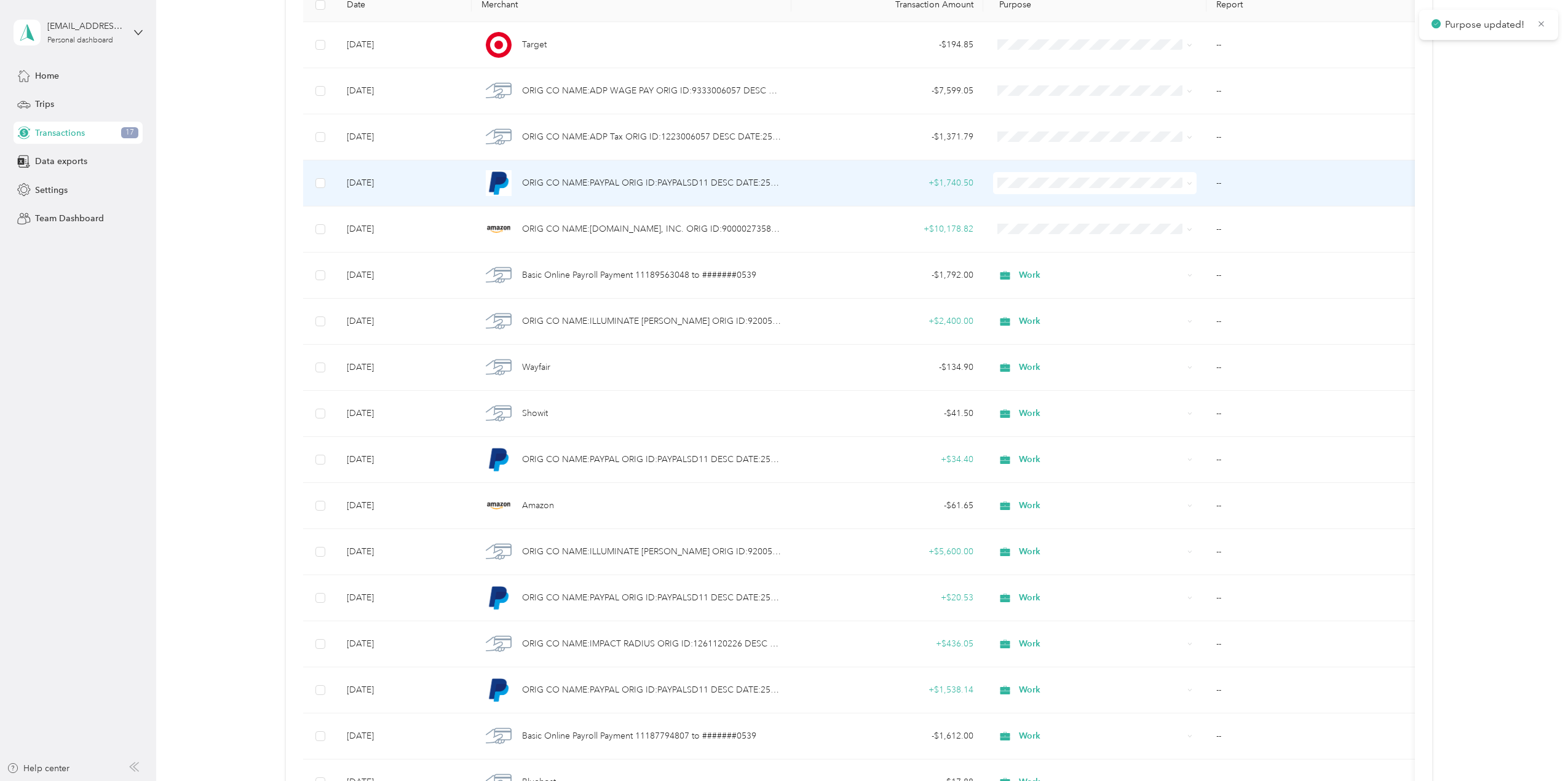
scroll to position [190, 0]
click at [1036, 206] on span "Work" at bounding box center [1105, 205] width 165 height 13
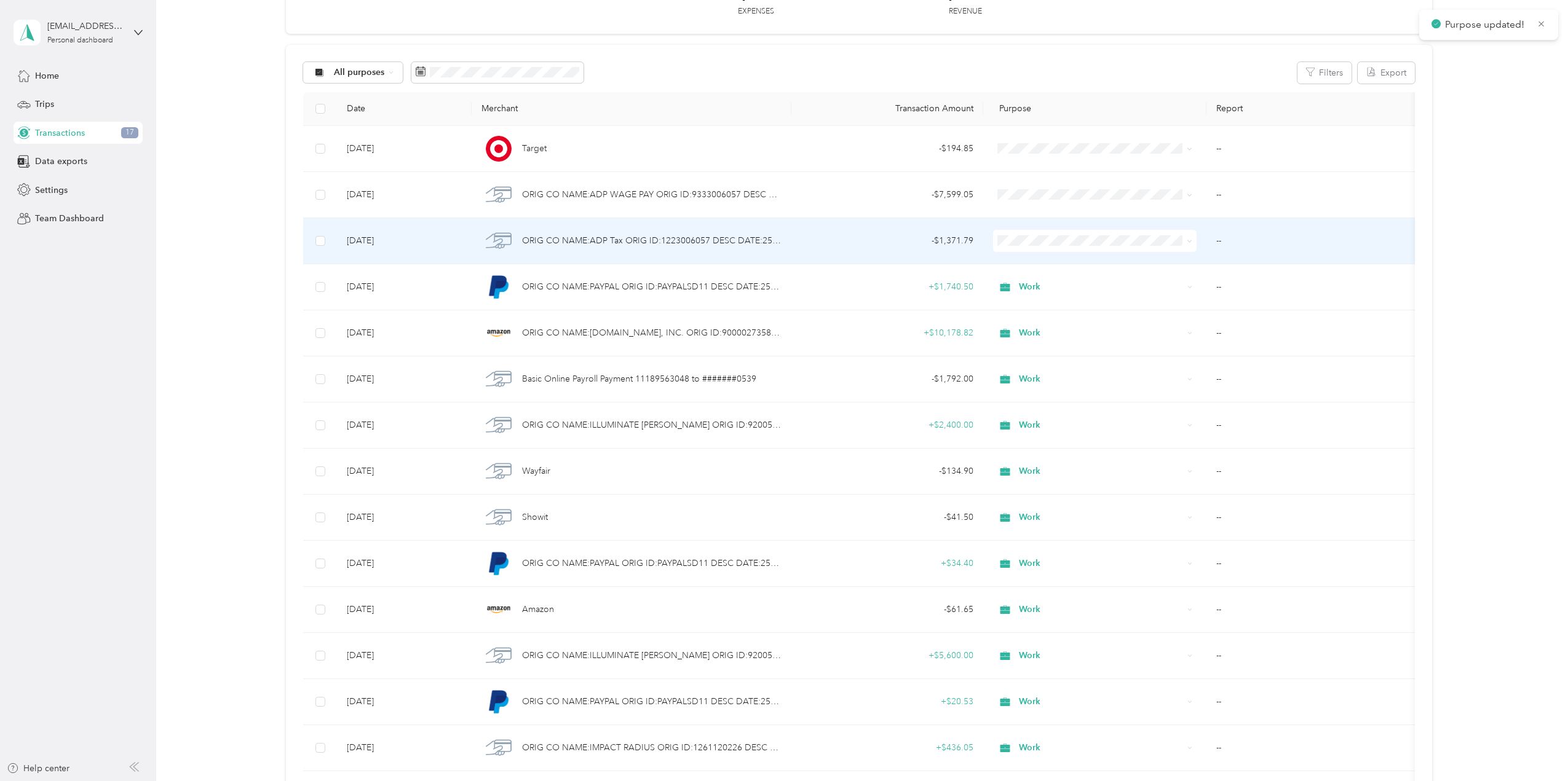
scroll to position [67, 0]
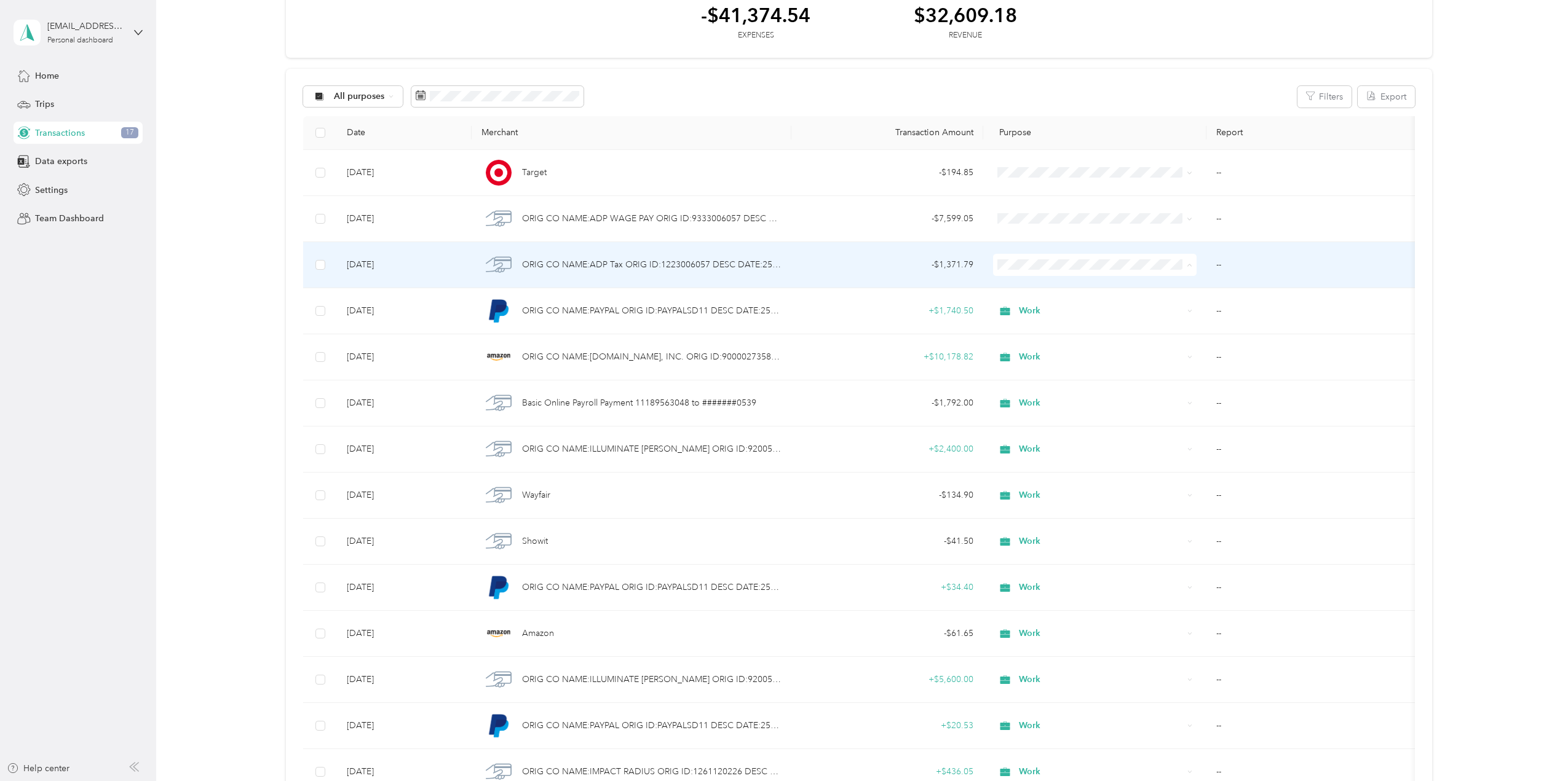
click at [1031, 285] on span "Work" at bounding box center [1105, 287] width 165 height 13
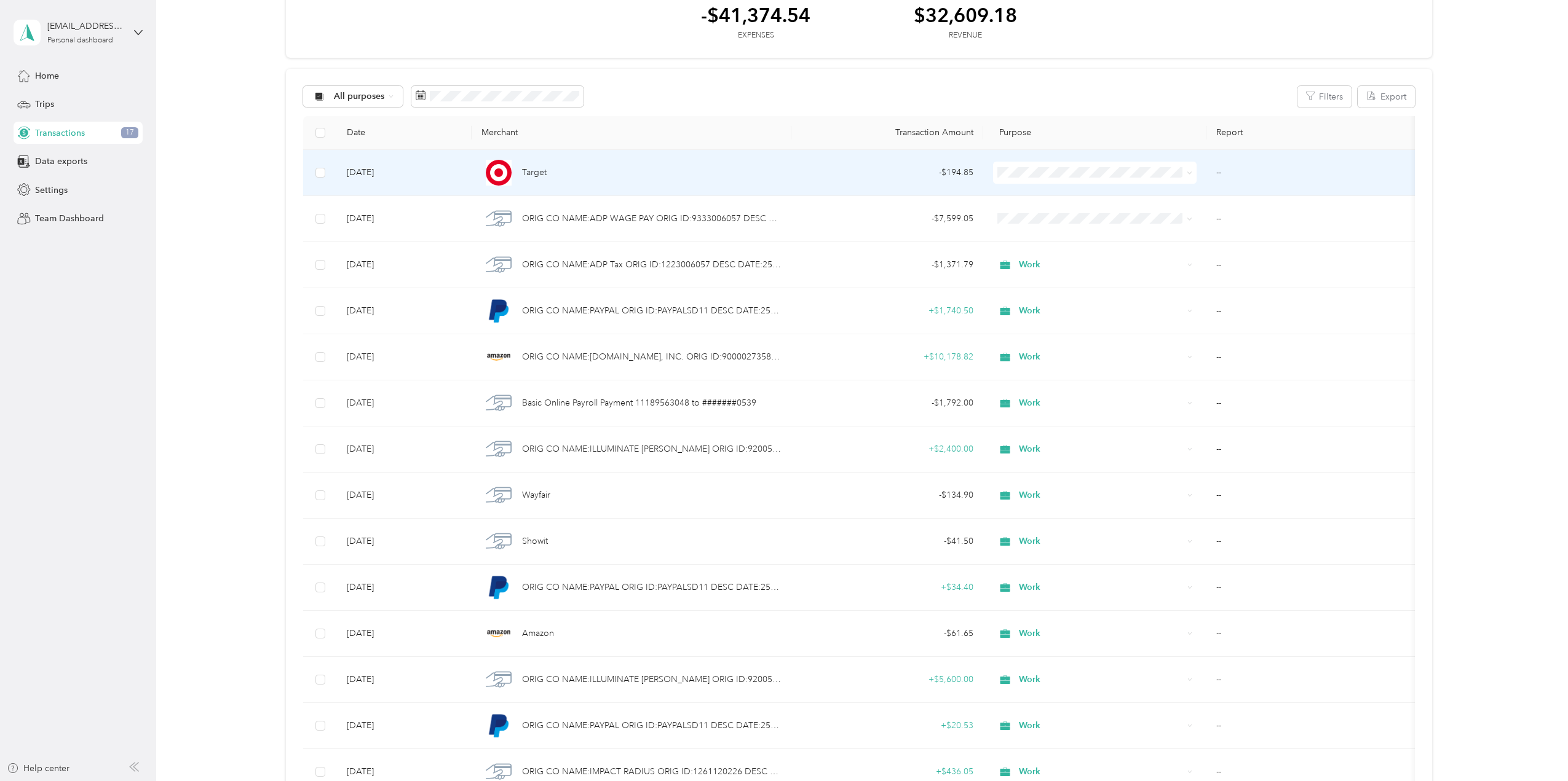
click at [1029, 191] on span "Work" at bounding box center [1105, 195] width 165 height 13
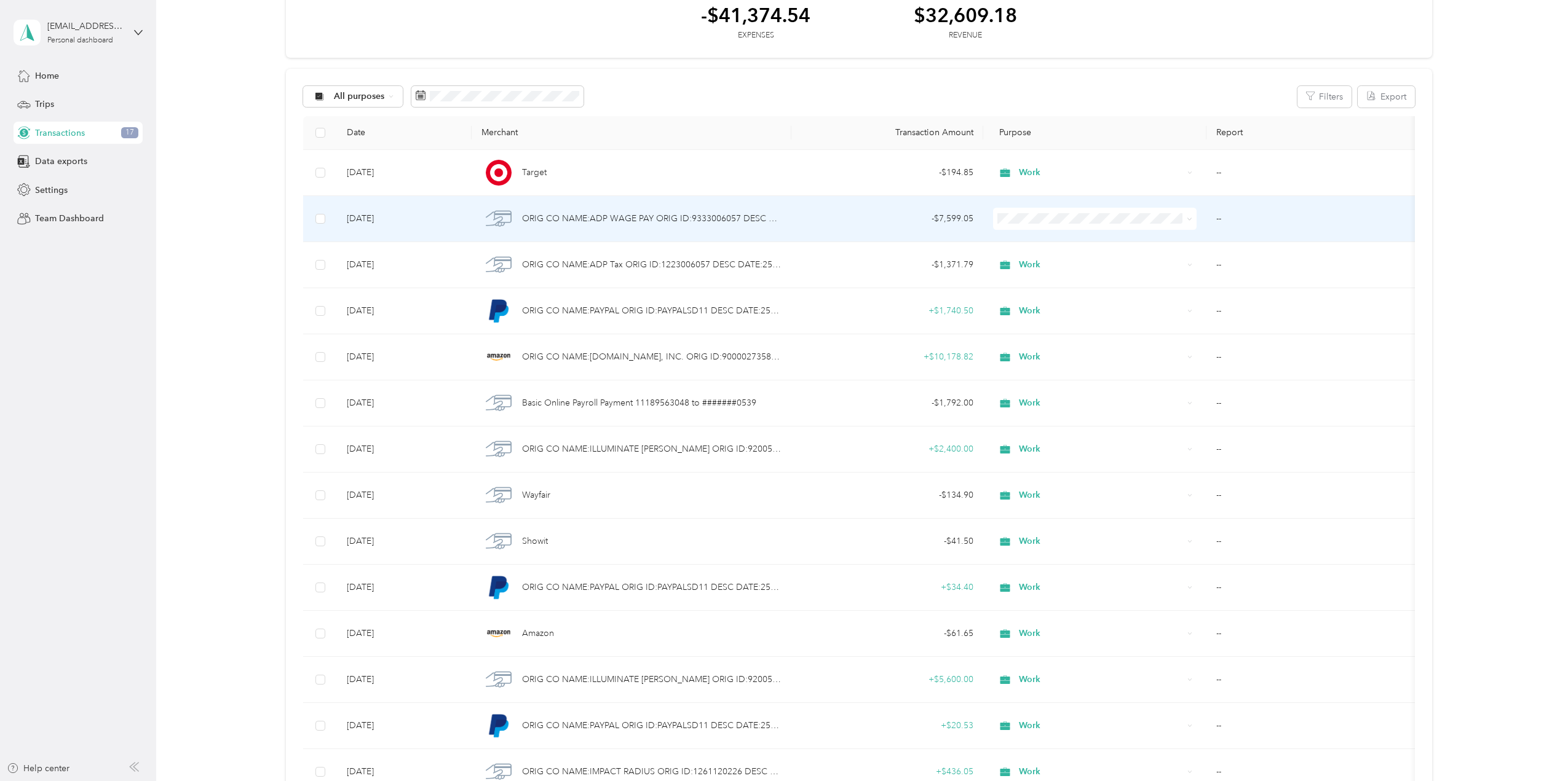
click at [1331, 221] on td "--" at bounding box center [1313, 219] width 213 height 46
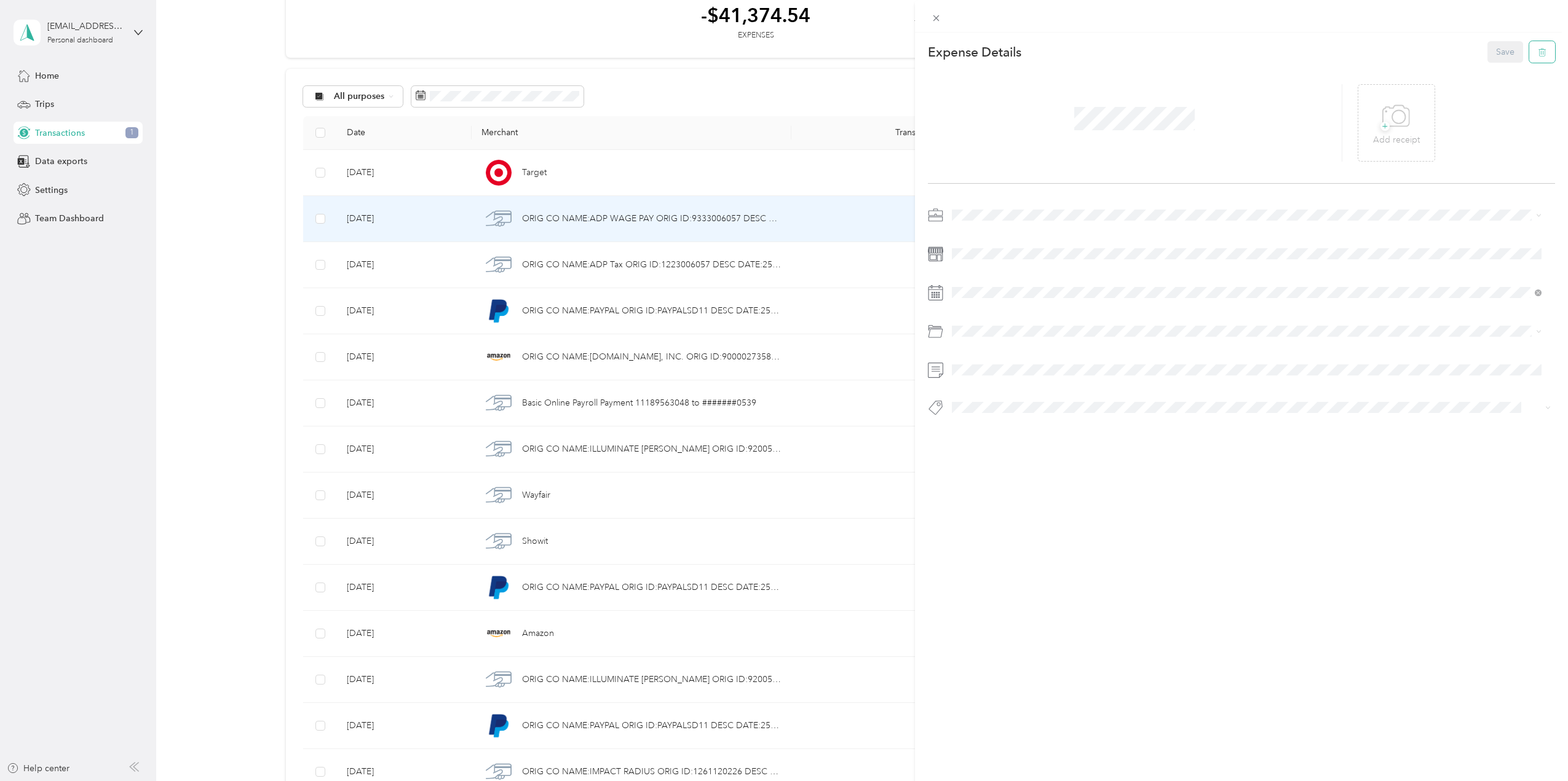
click at [1529, 54] on button "button" at bounding box center [1541, 52] width 26 height 22
click at [1484, 59] on button "Yes" at bounding box center [1495, 60] width 24 height 19
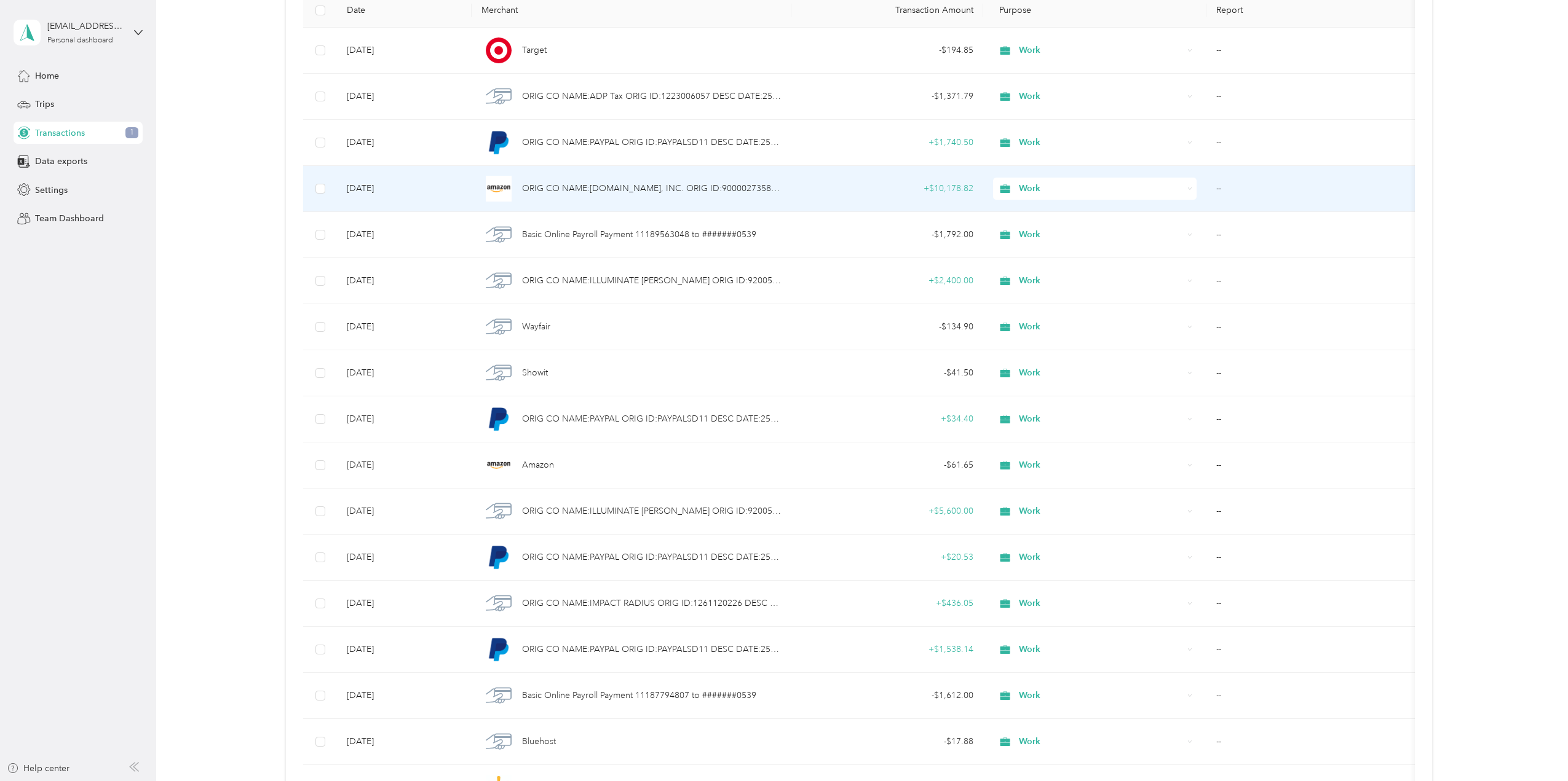
scroll to position [190, 0]
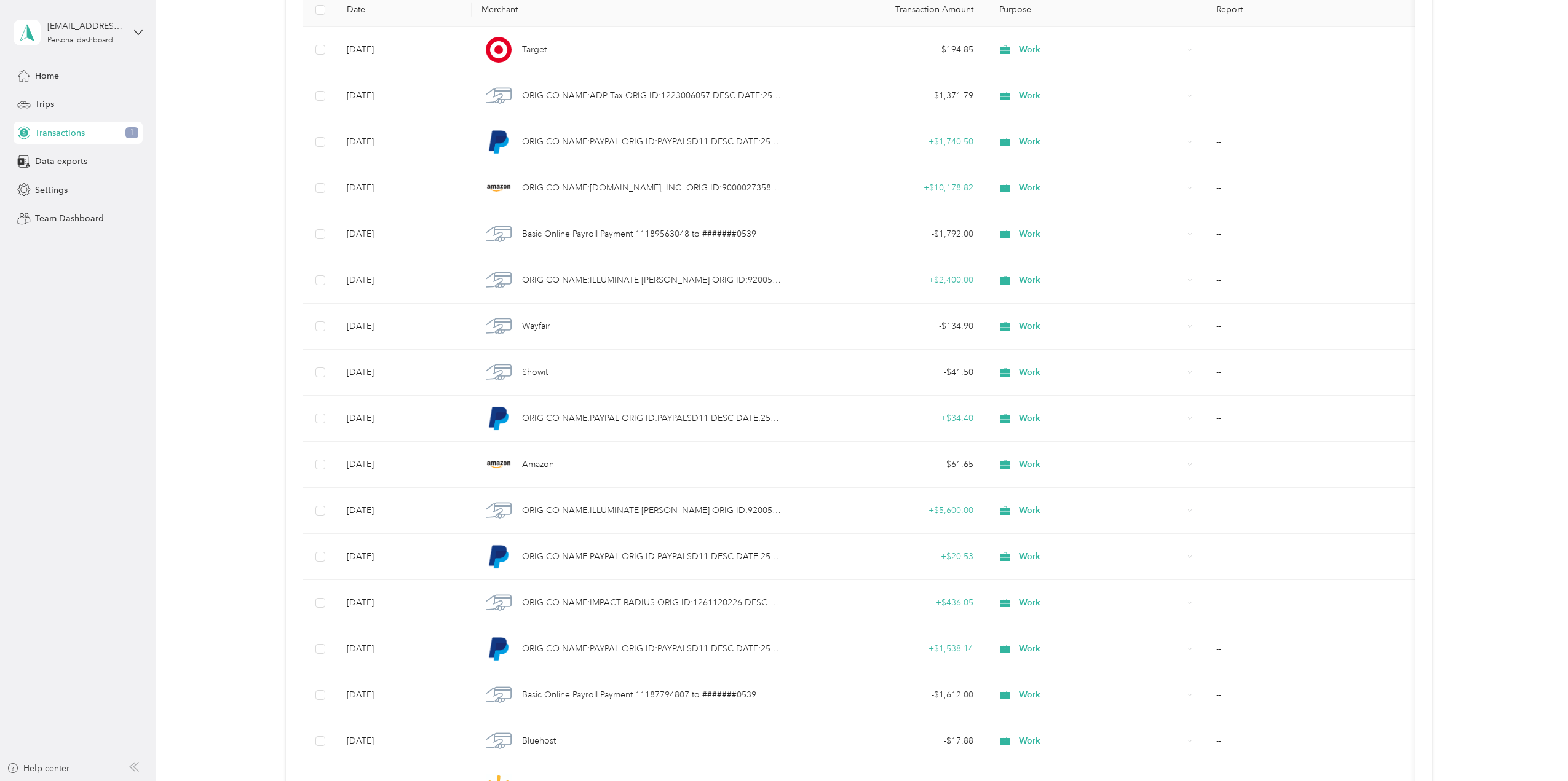
click at [1511, 256] on div "-$41,374.54 Expenses $32,609.18 Revenue All purposes Filters Export Date Mercha…" at bounding box center [859, 731] width 1376 height 1733
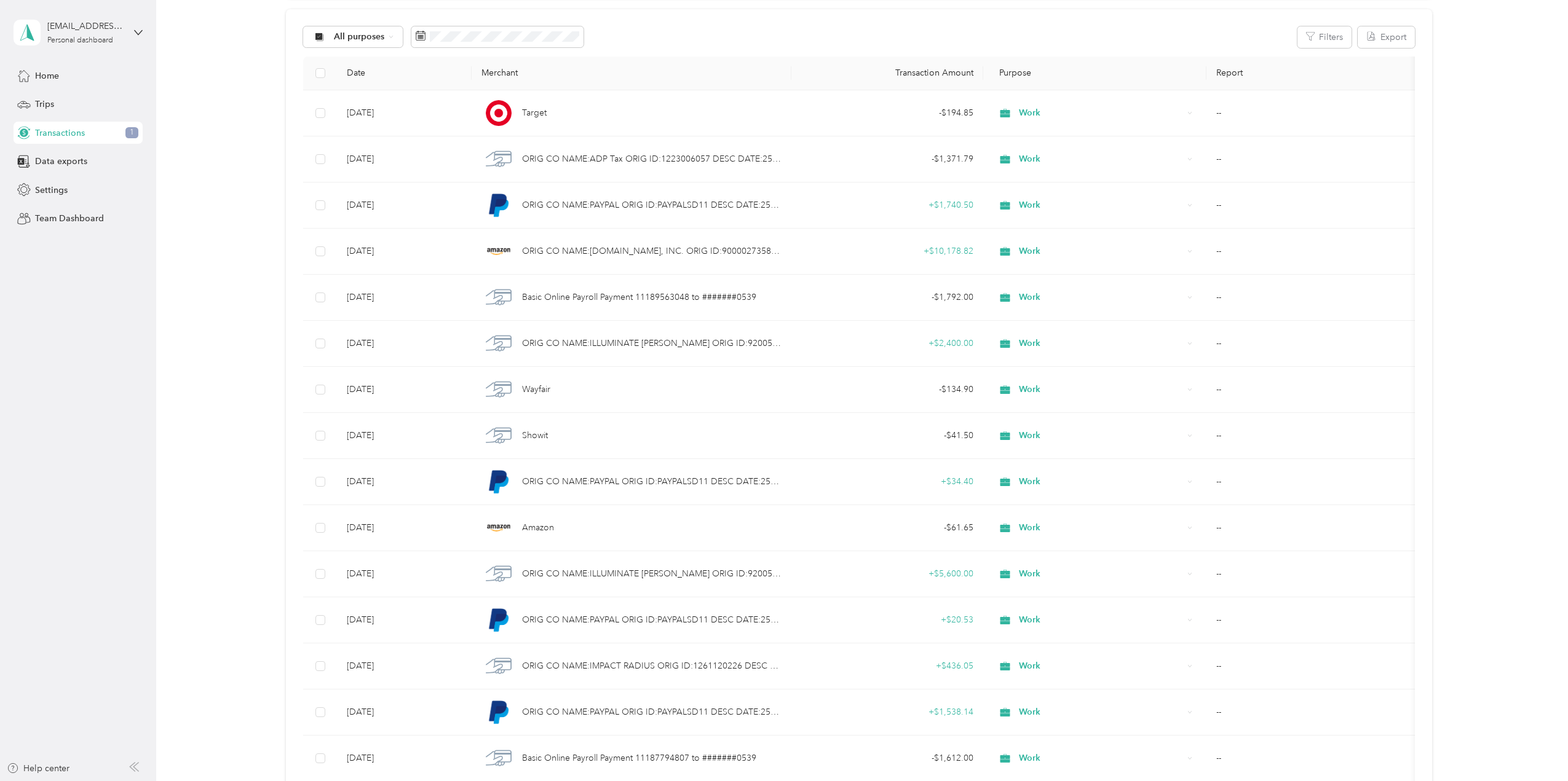
scroll to position [0, 0]
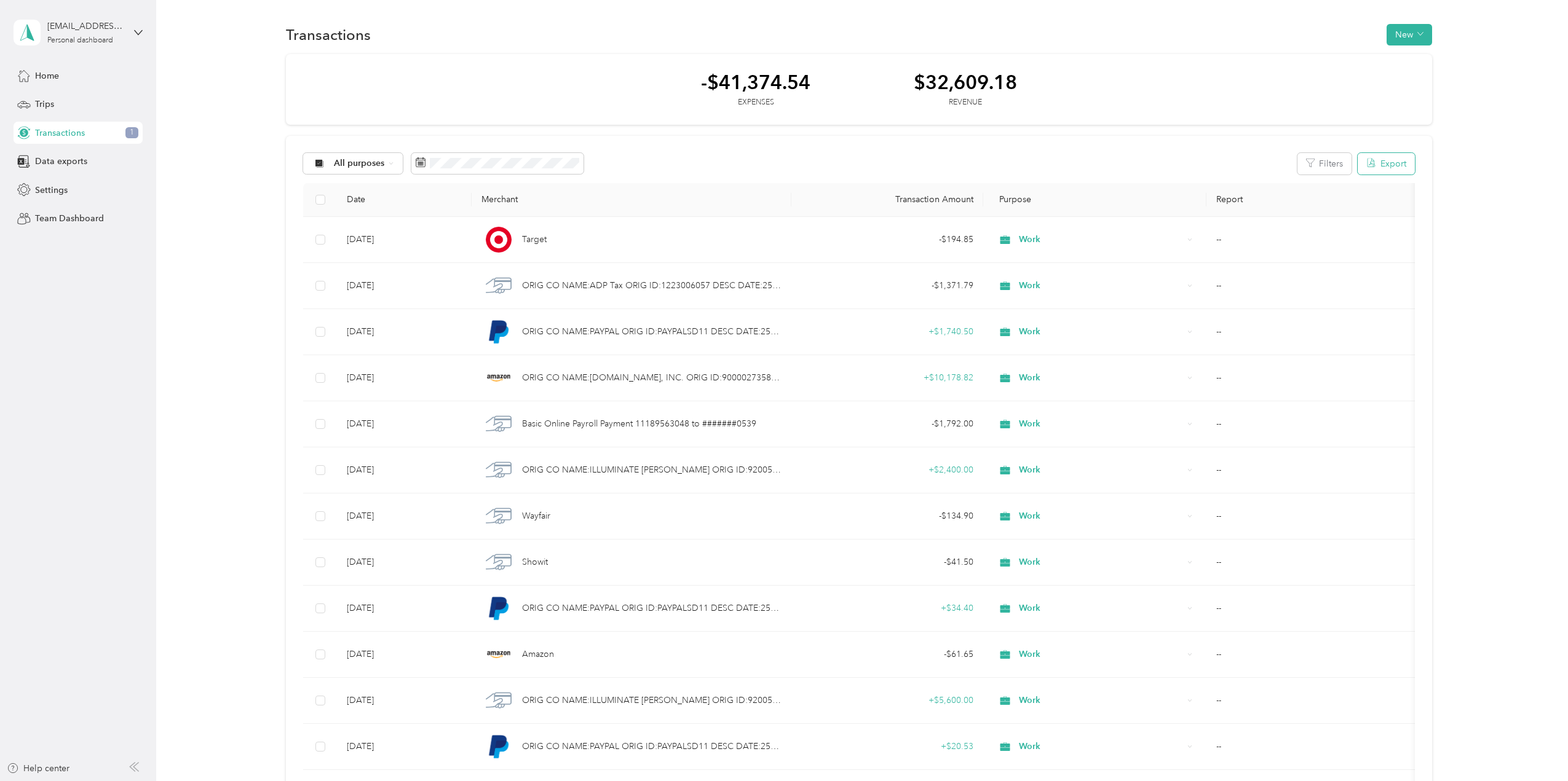
click at [1388, 164] on button "Export" at bounding box center [1386, 164] width 57 height 22
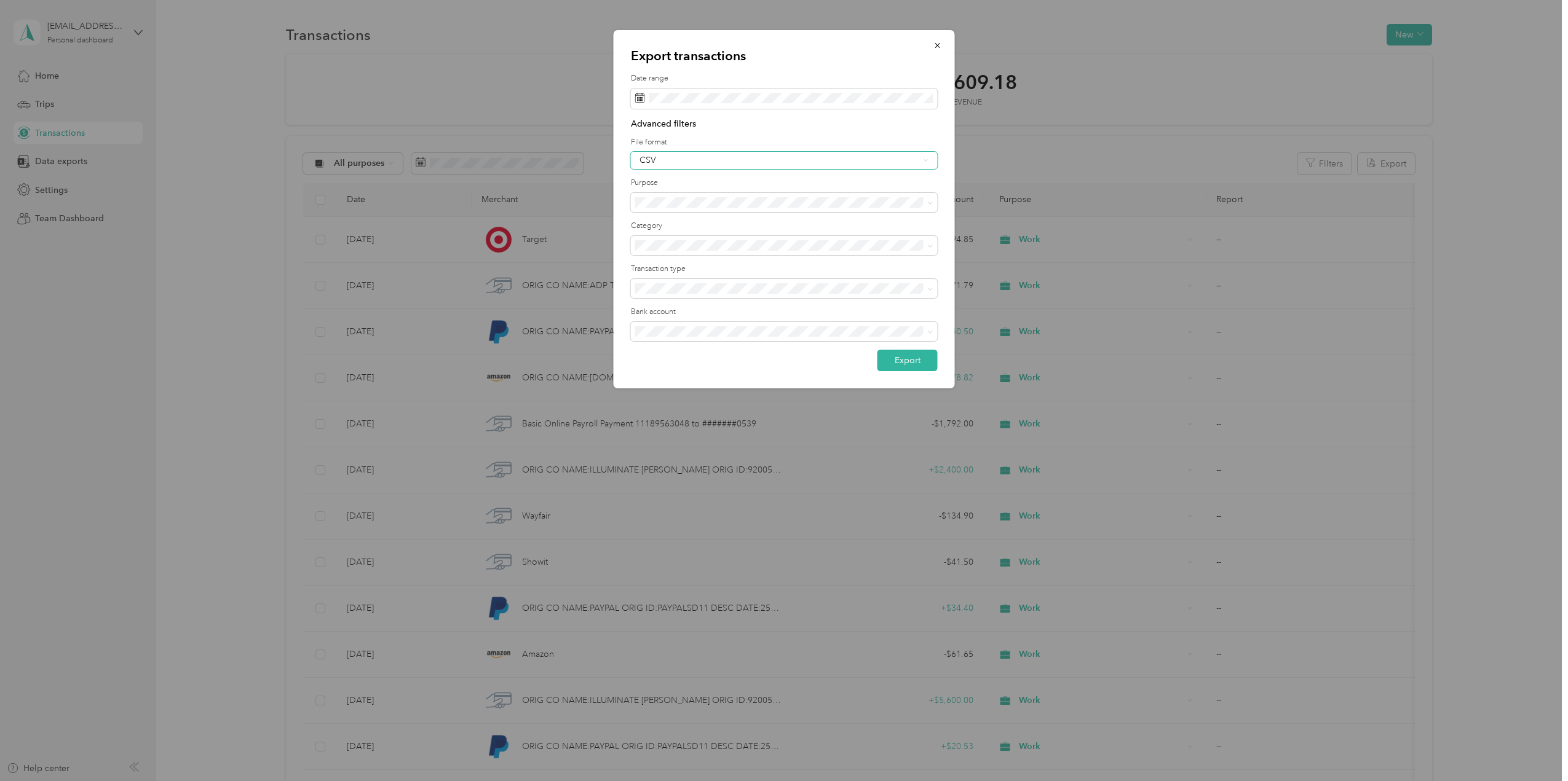
click at [822, 159] on div "CSV" at bounding box center [779, 160] width 280 height 8
click at [744, 196] on div "Excel" at bounding box center [784, 201] width 290 height 13
click at [904, 358] on button "Export" at bounding box center [907, 361] width 60 height 22
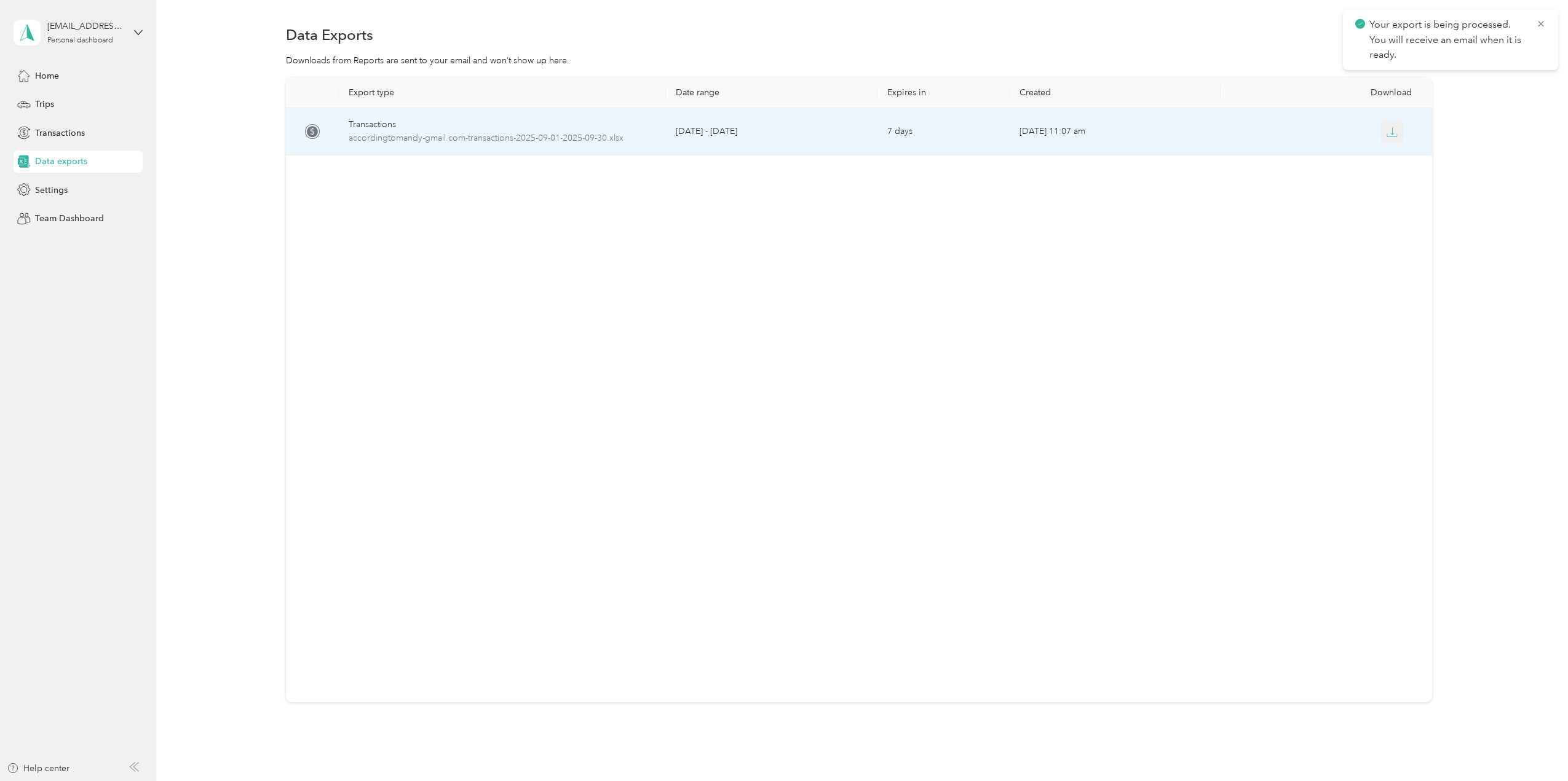
click at [1382, 136] on button "button" at bounding box center [1392, 131] width 22 height 22
